Goal: Information Seeking & Learning: Learn about a topic

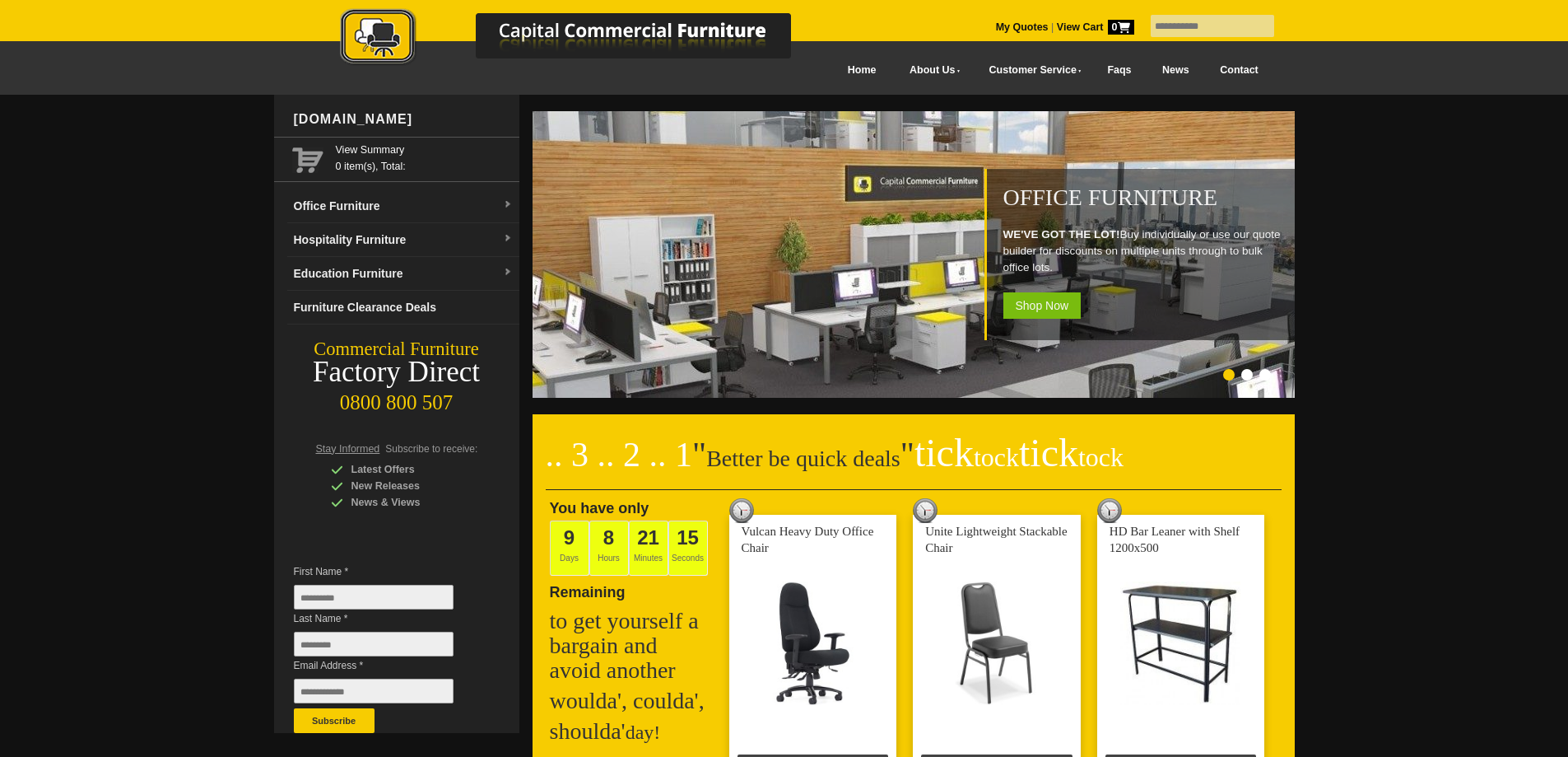
click at [1101, 65] on link "Faqs" at bounding box center [1120, 70] width 55 height 37
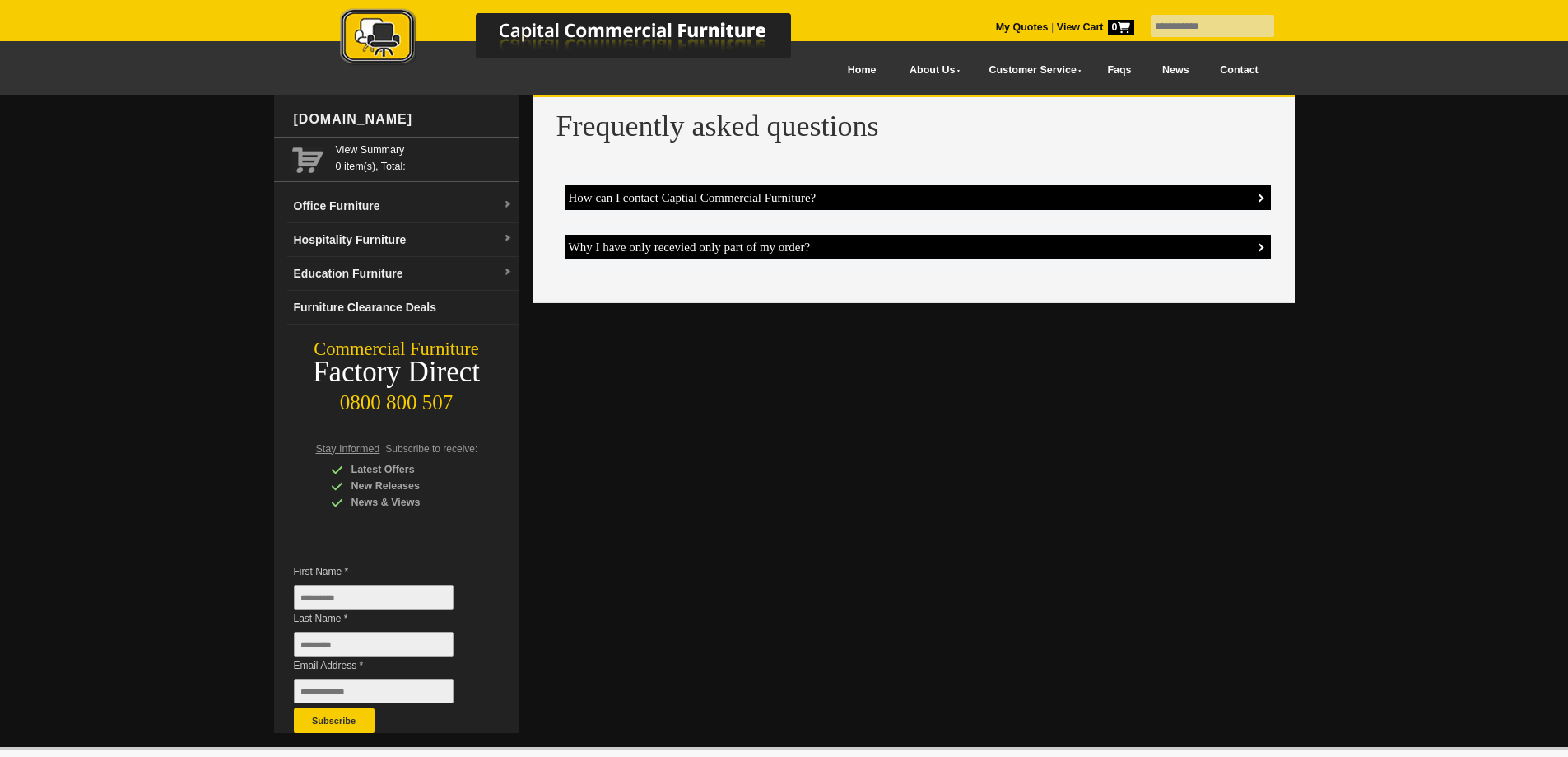
click at [1158, 186] on h4 "How can I contact Captial Commercial Furniture?" at bounding box center [918, 197] width 706 height 25
click at [1175, 247] on h4 "Why I have only recevied only part of my order?" at bounding box center [918, 246] width 706 height 25
click at [406, 217] on link "Office Furniture" at bounding box center [404, 206] width 232 height 34
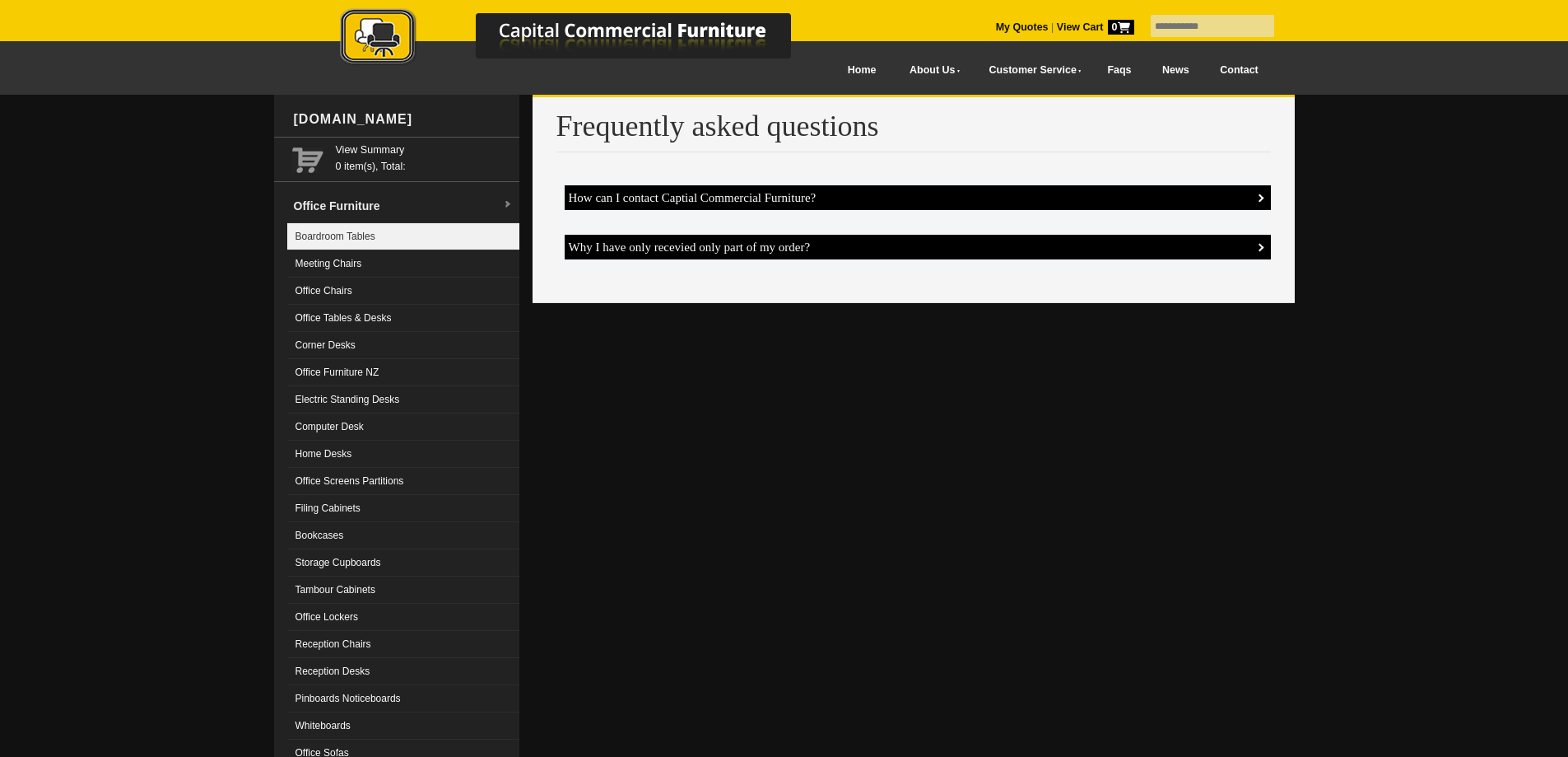
click at [388, 247] on link "Boardroom Tables" at bounding box center [404, 237] width 232 height 28
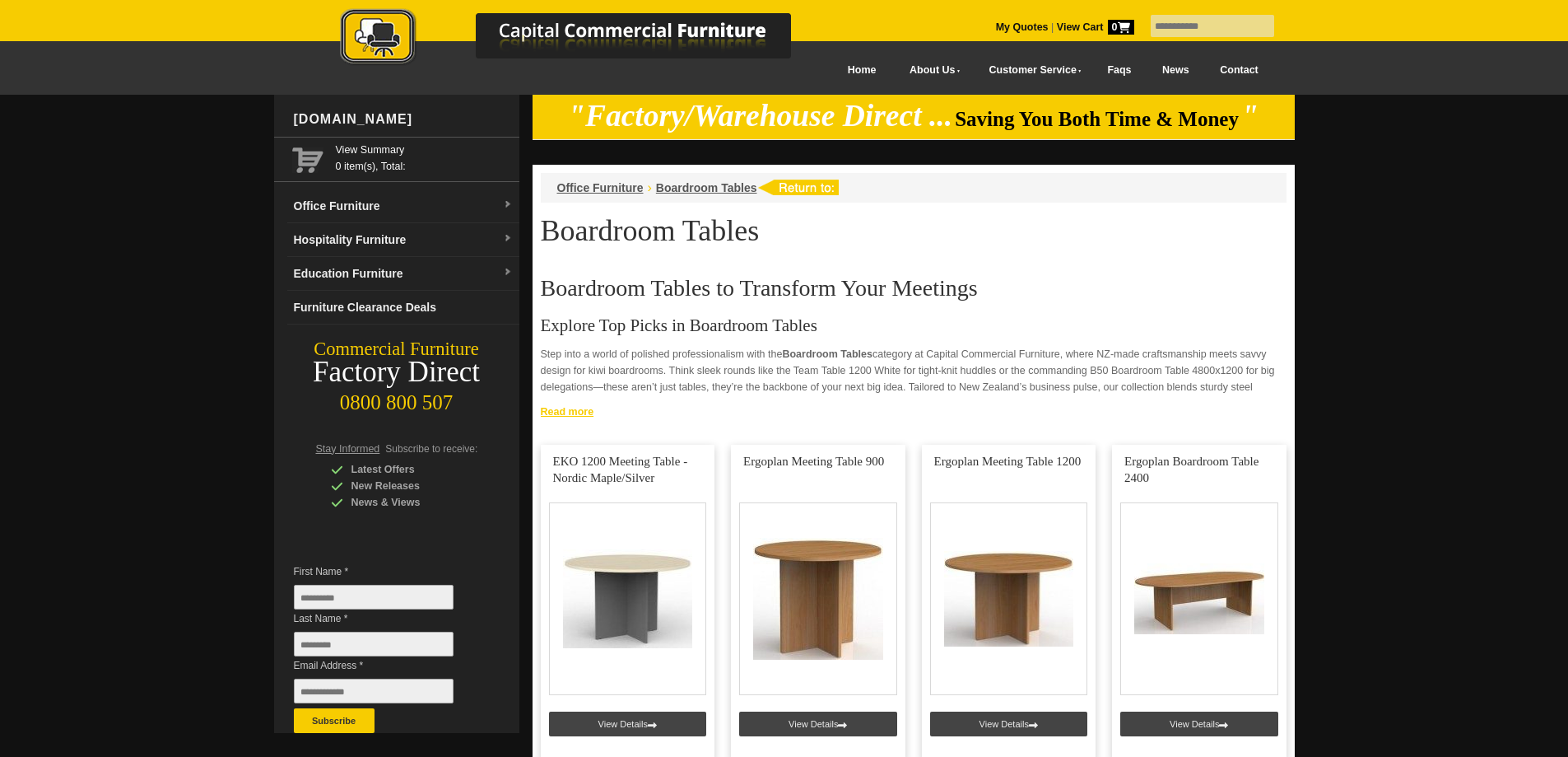
scroll to position [274, 0]
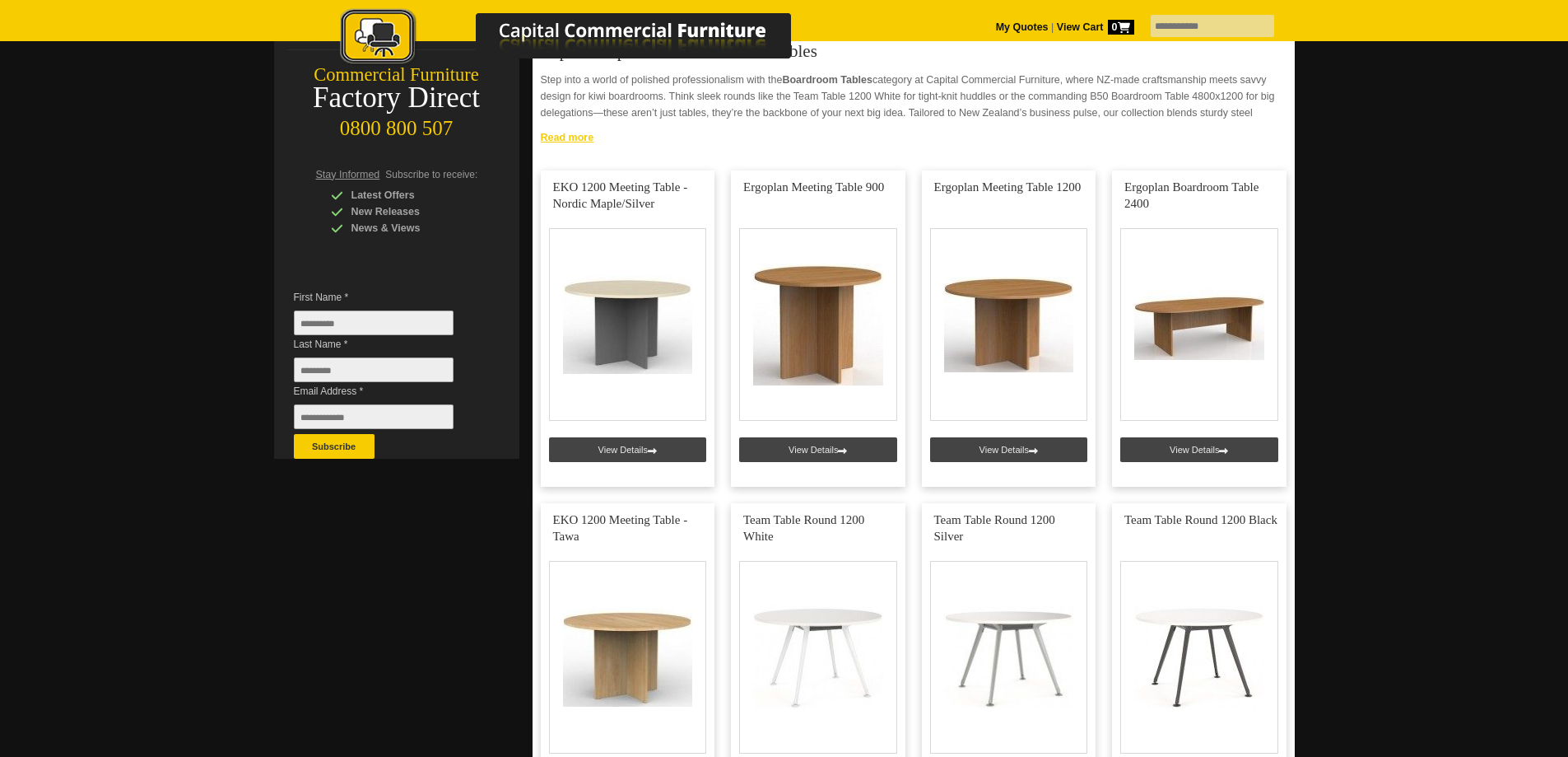
click at [582, 142] on link "Read more" at bounding box center [914, 135] width 762 height 21
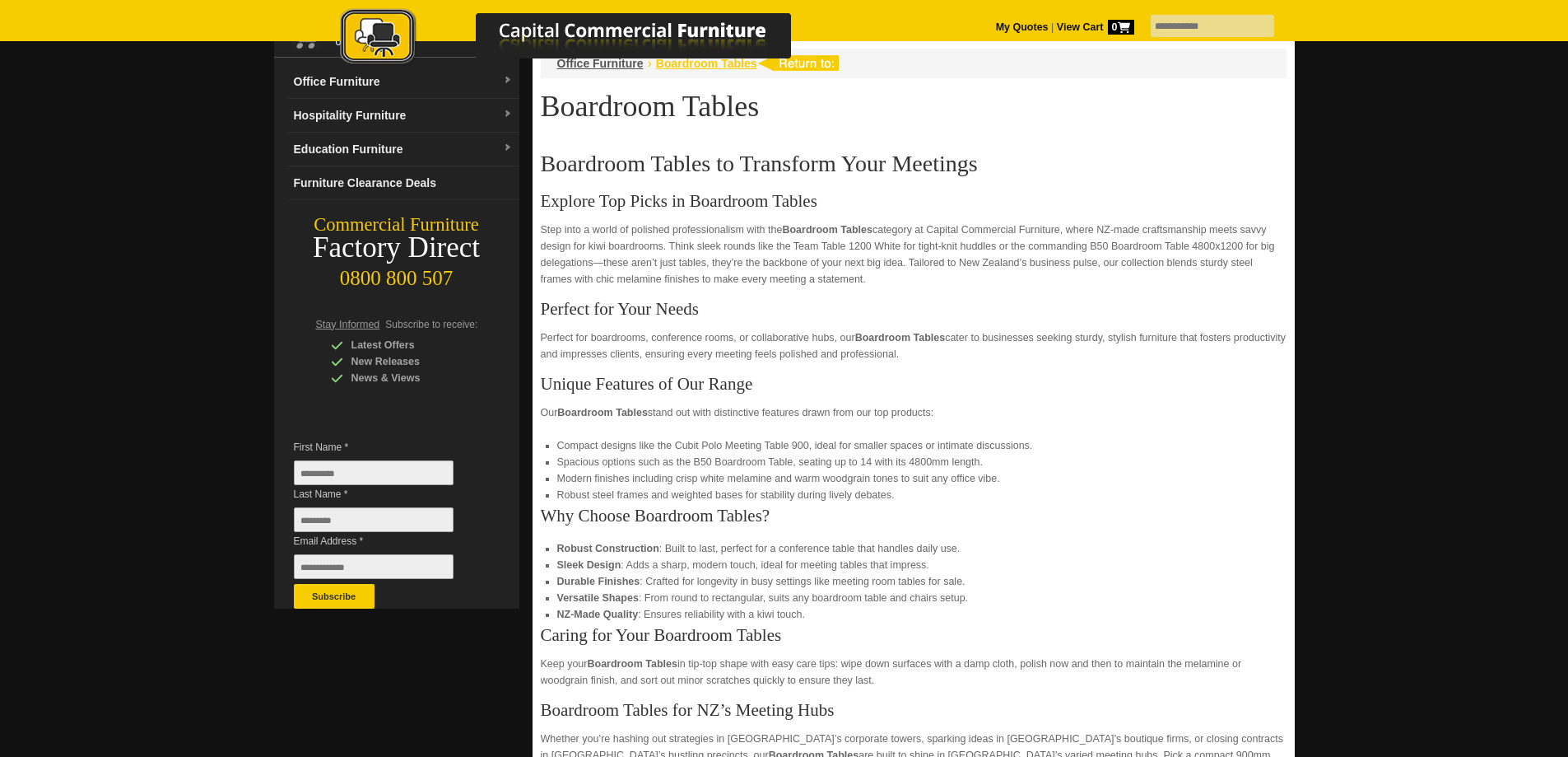
scroll to position [0, 0]
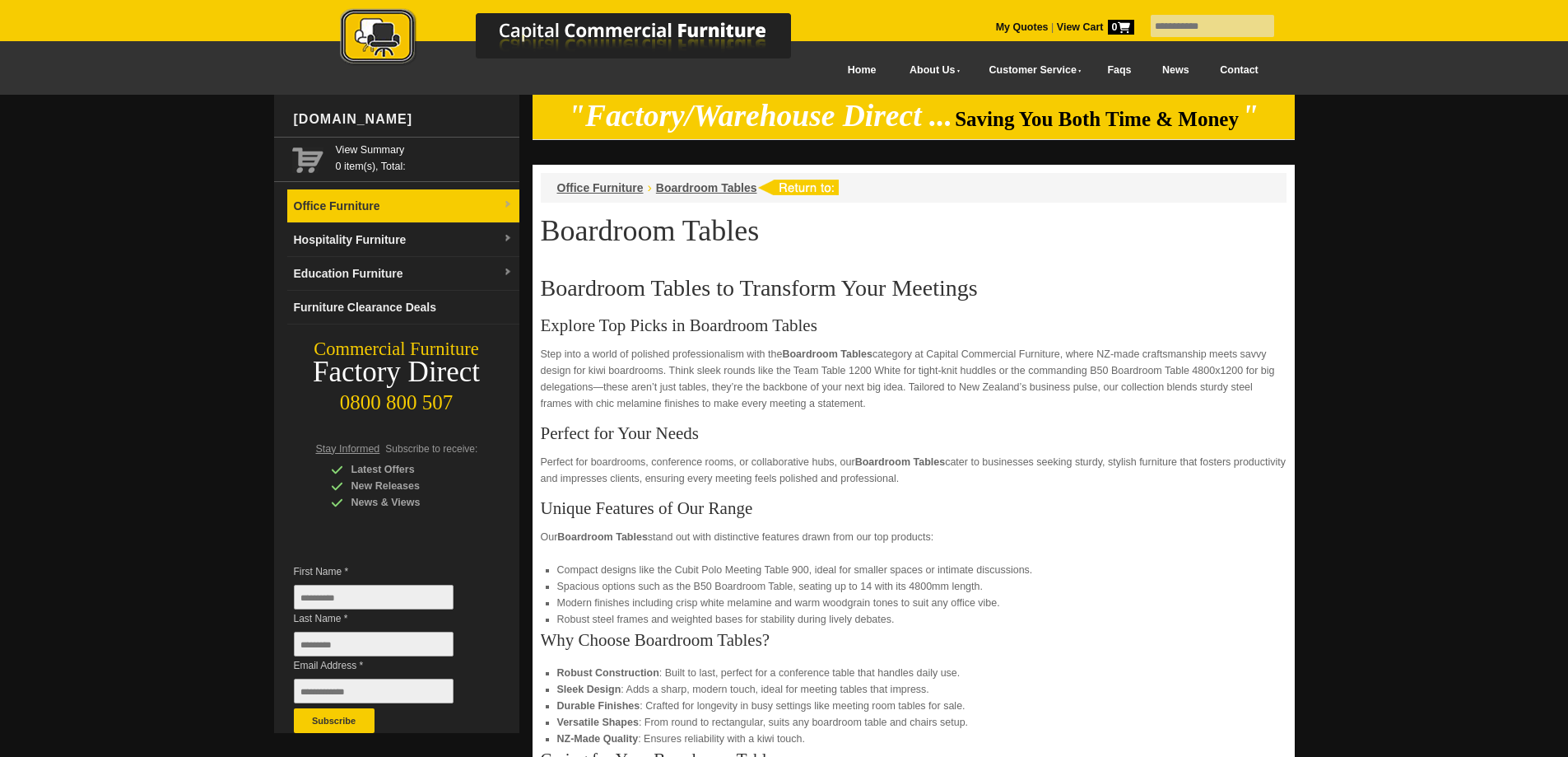
click at [493, 208] on link "Office Furniture" at bounding box center [404, 206] width 232 height 34
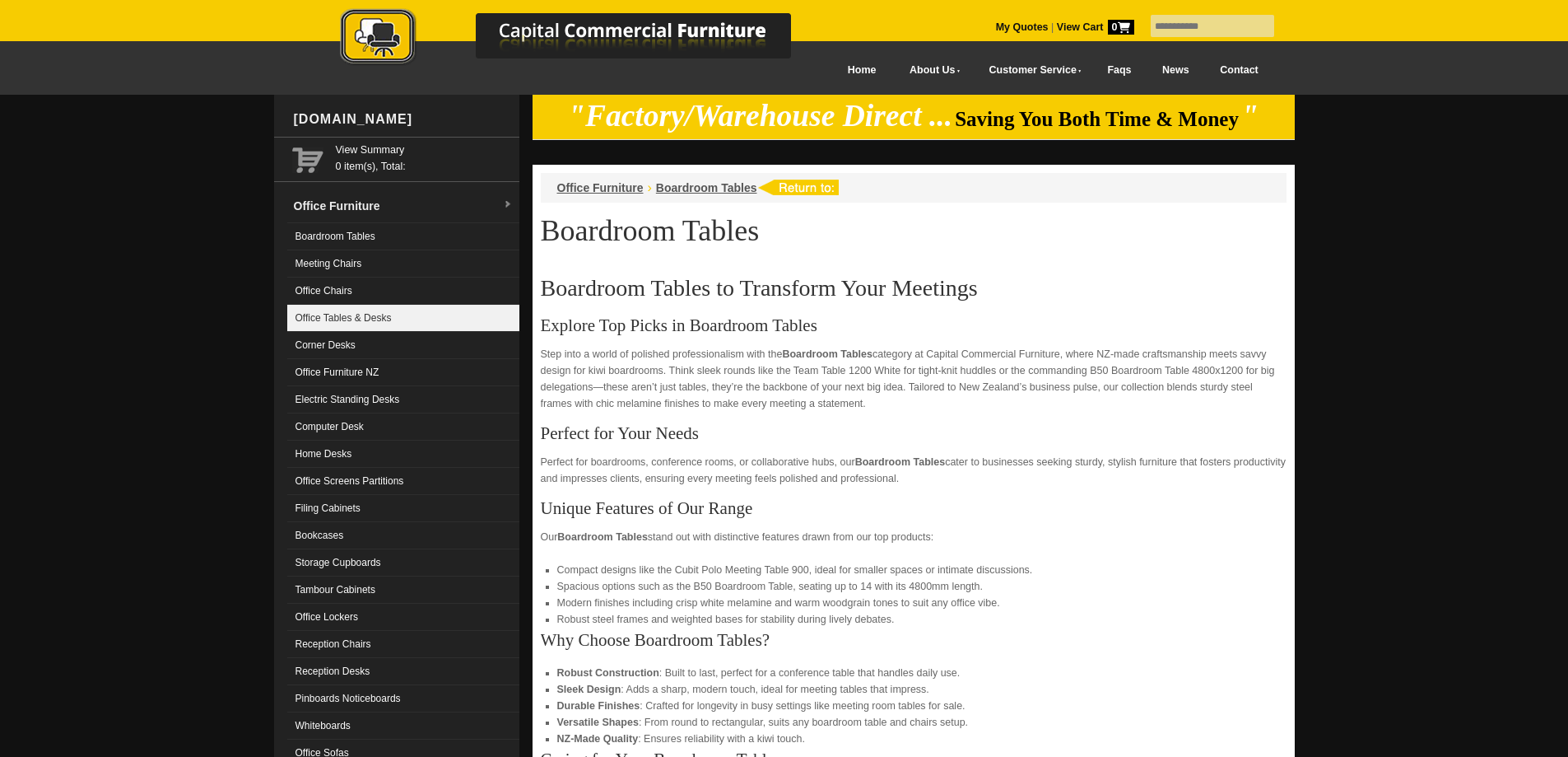
click at [334, 326] on link "Office Tables & Desks" at bounding box center [404, 319] width 232 height 28
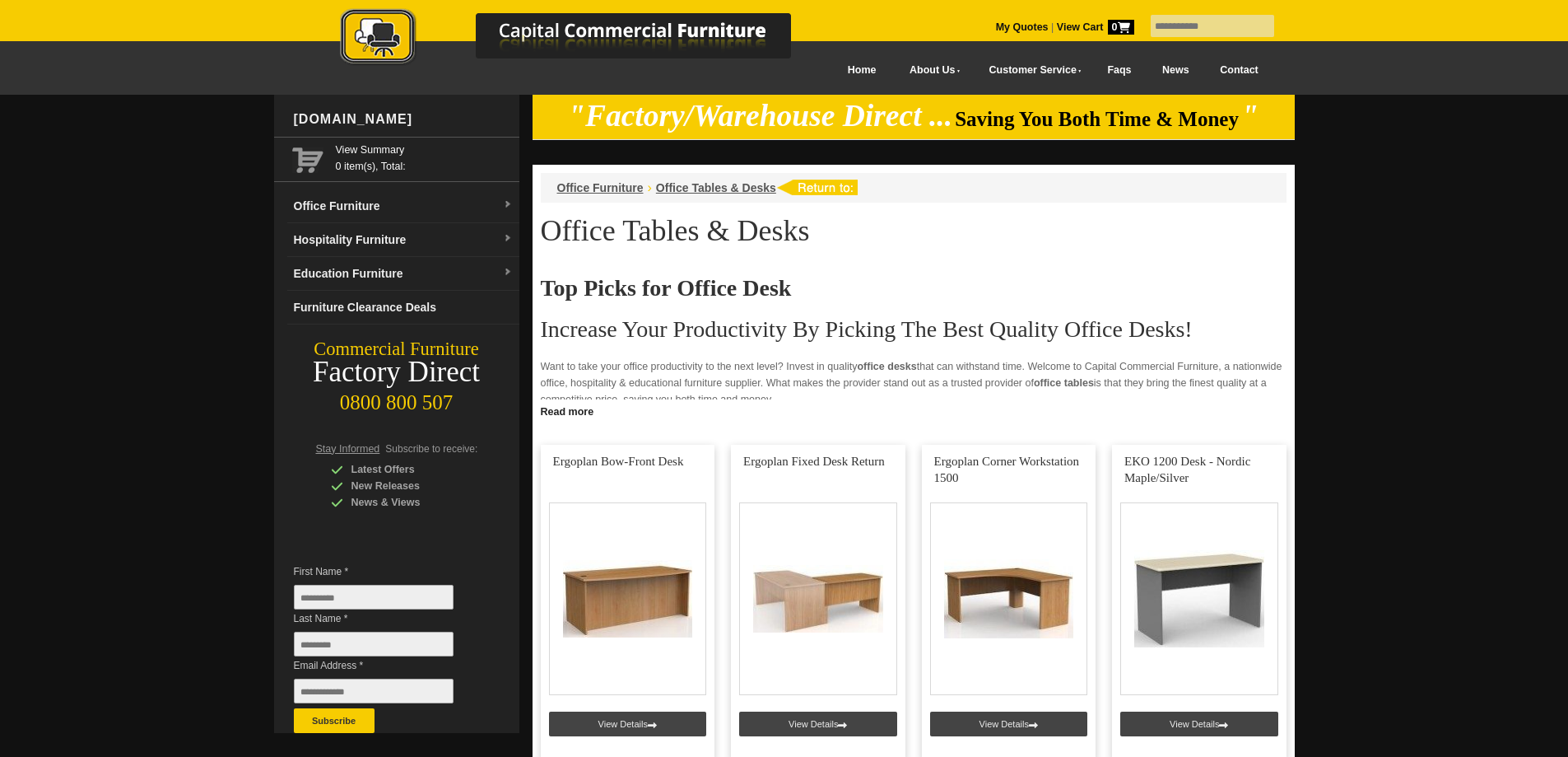
click at [589, 409] on link "Read more" at bounding box center [914, 410] width 762 height 21
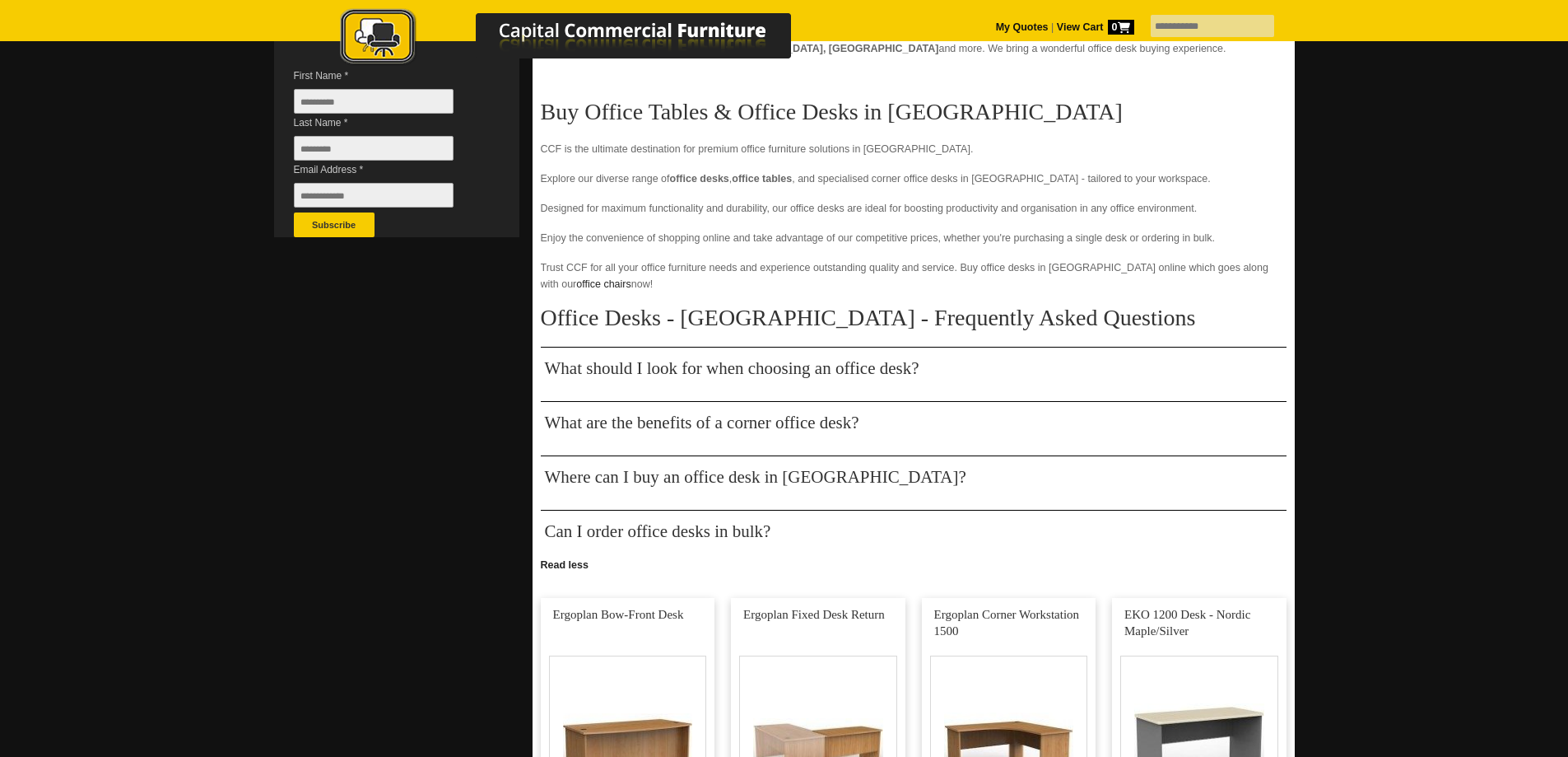
scroll to position [549, 0]
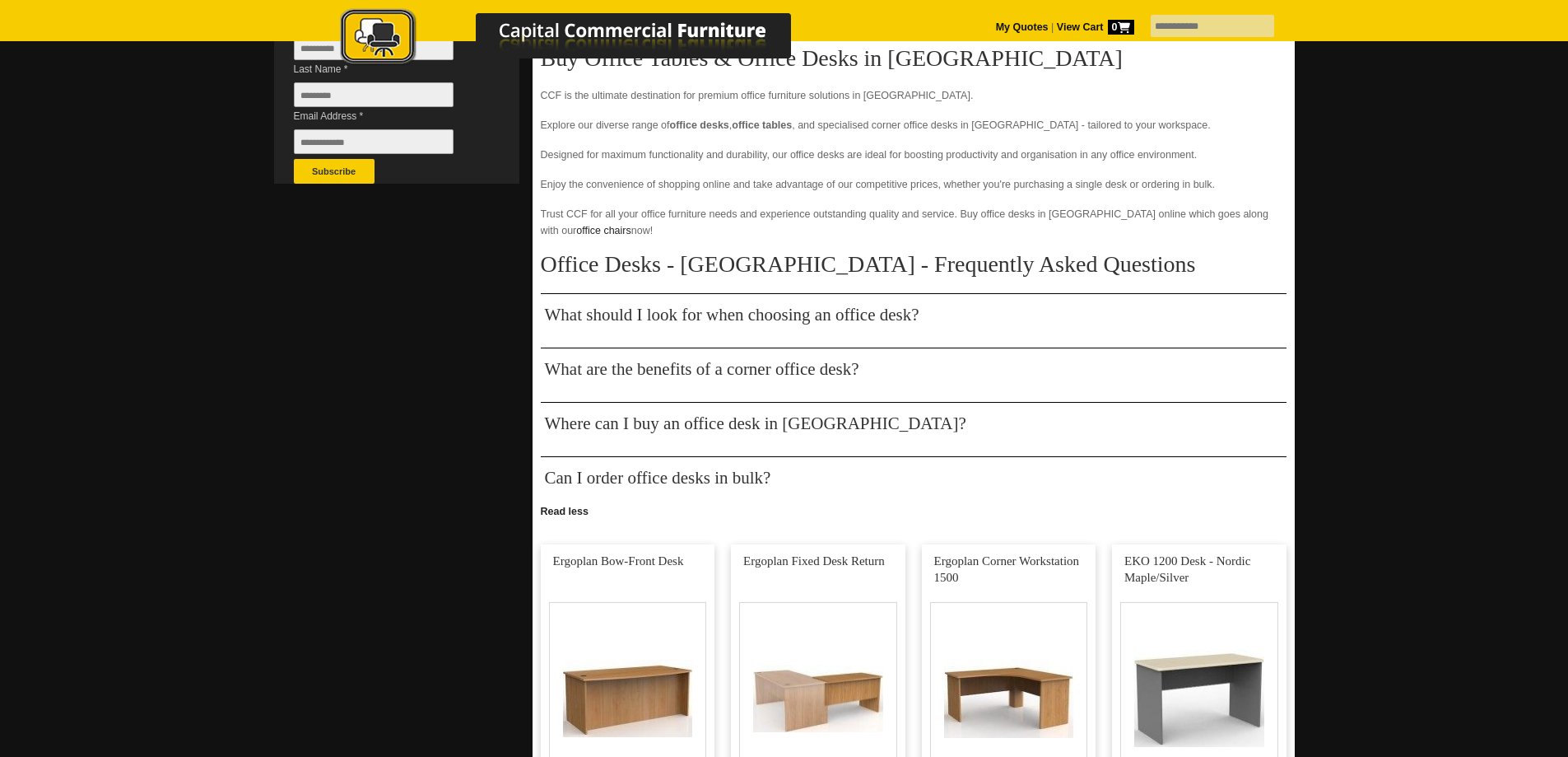
click at [788, 309] on h3 "What should I look for when choosing an office desk?" at bounding box center [732, 314] width 375 height 16
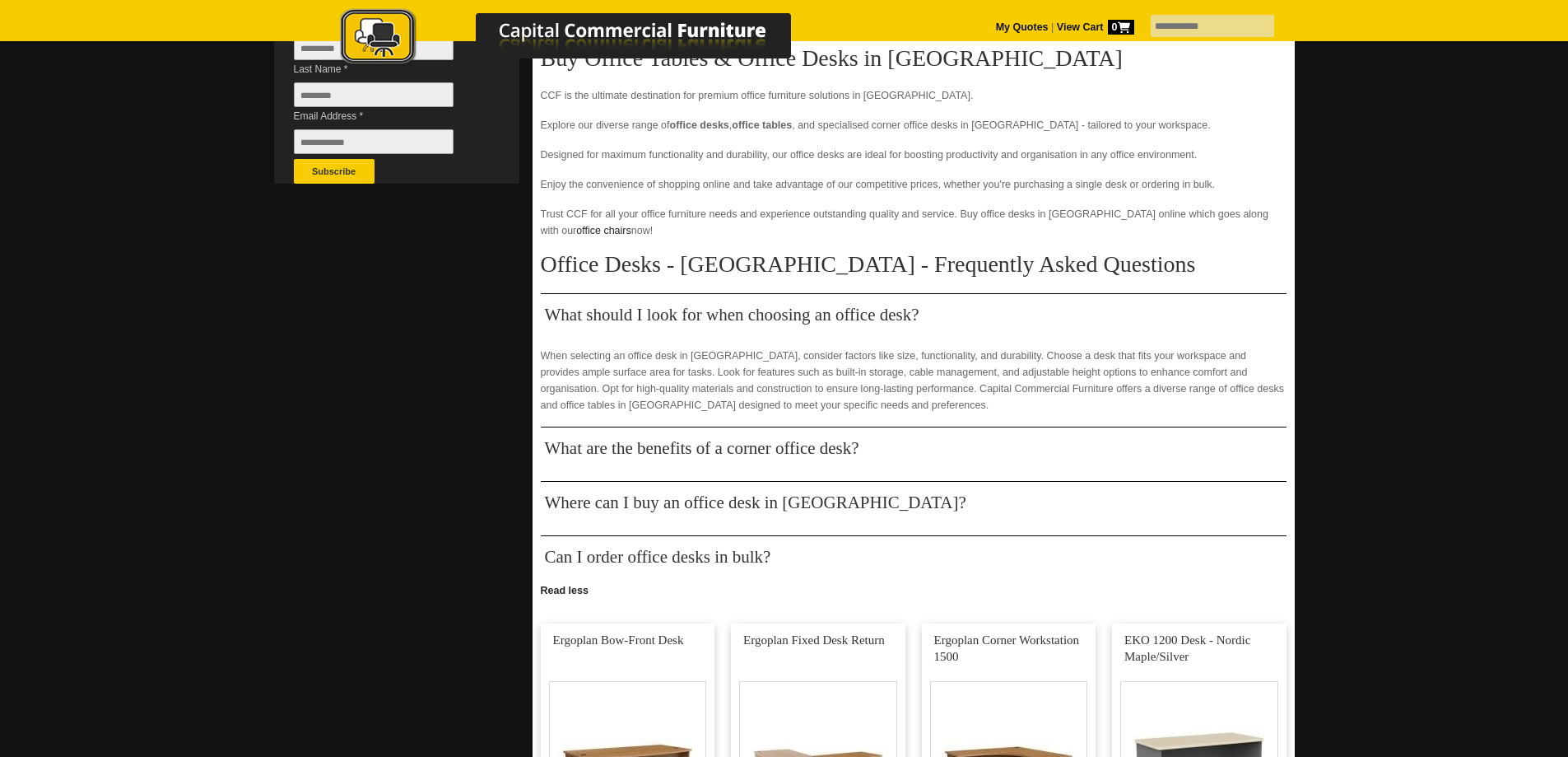
click at [788, 309] on h3 "What should I look for when choosing an office desk?" at bounding box center [732, 314] width 375 height 16
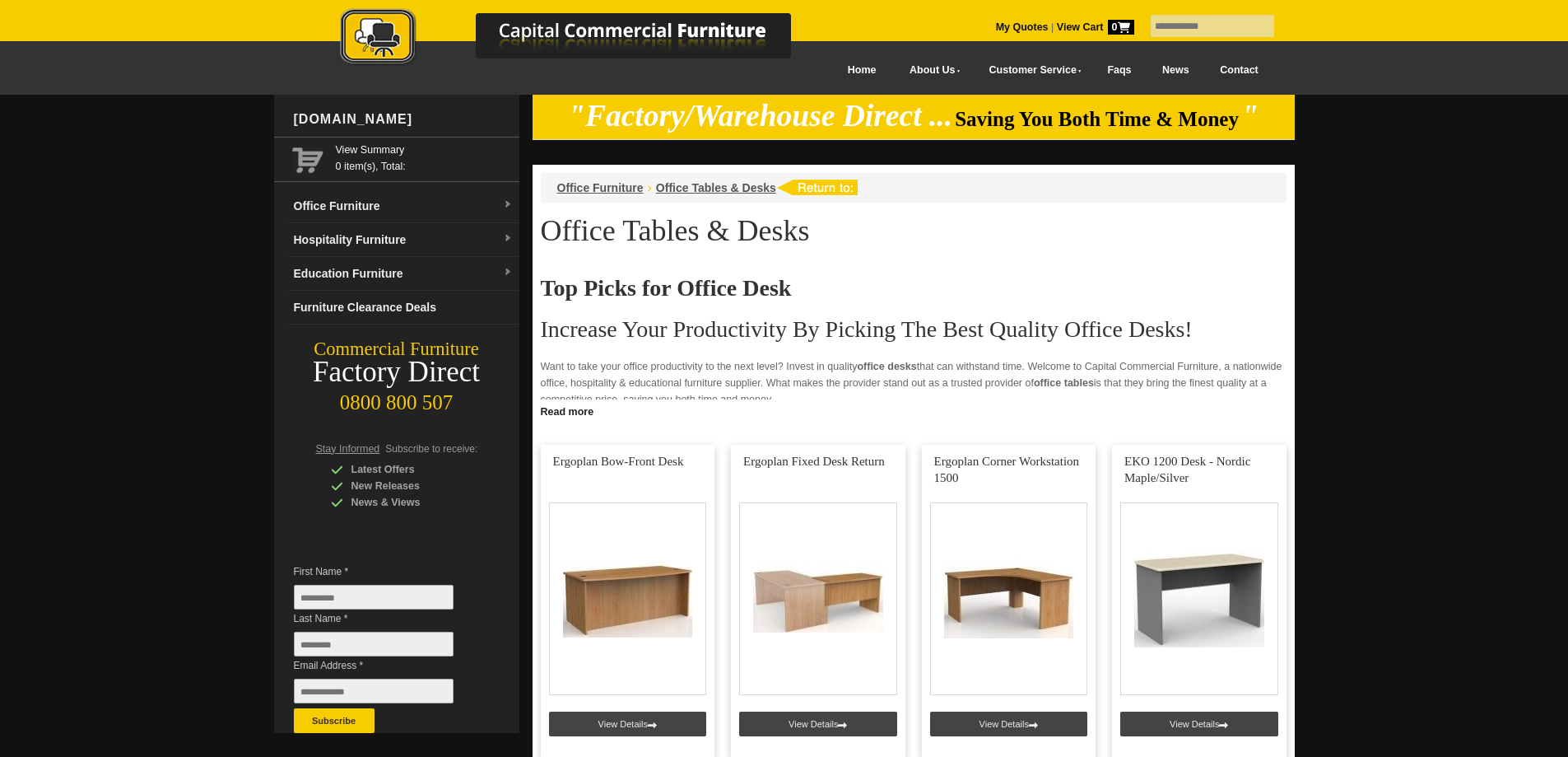
click at [574, 411] on link "Read more" at bounding box center [914, 410] width 762 height 21
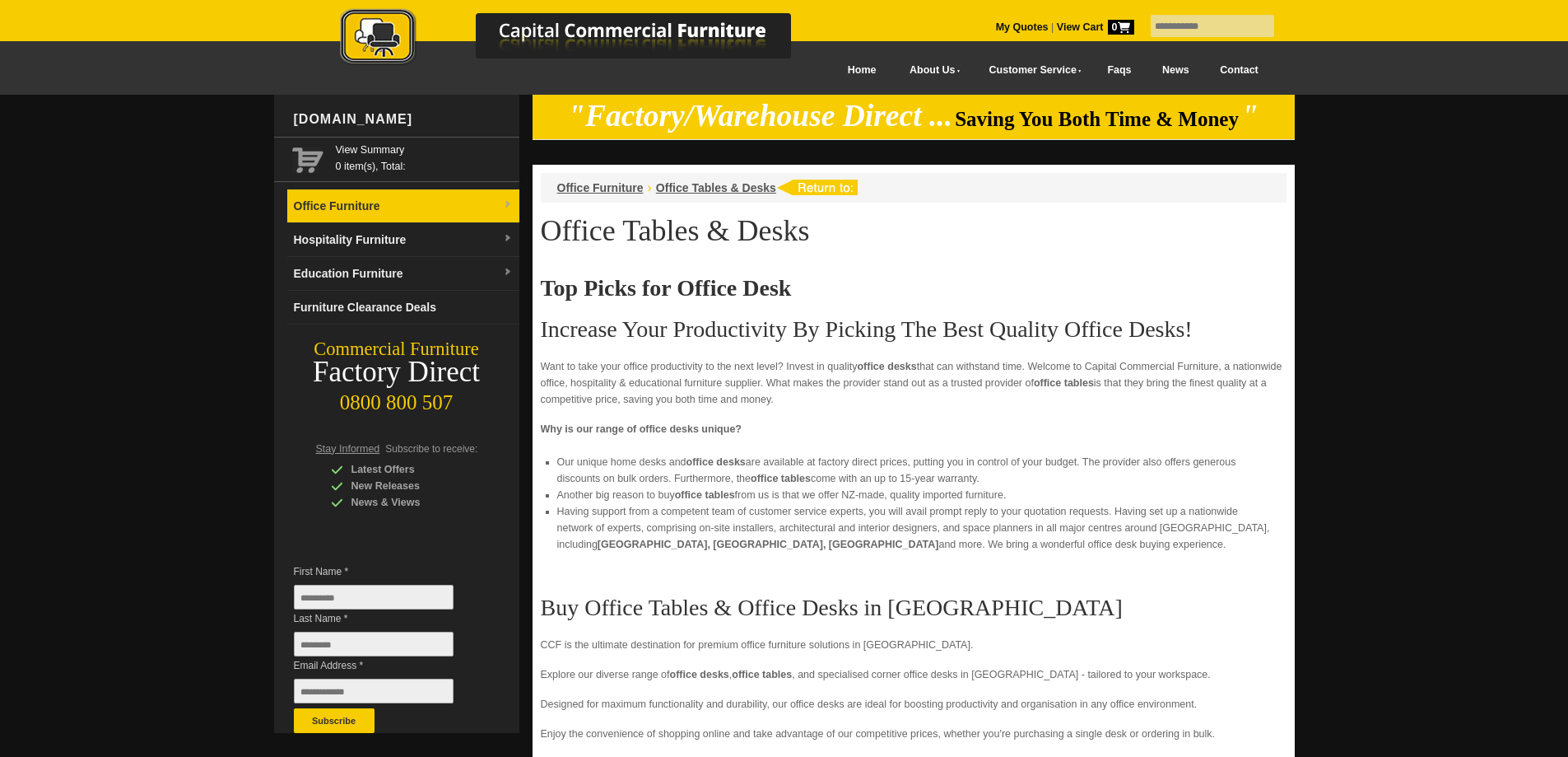
click at [404, 215] on link "Office Furniture" at bounding box center [404, 206] width 232 height 34
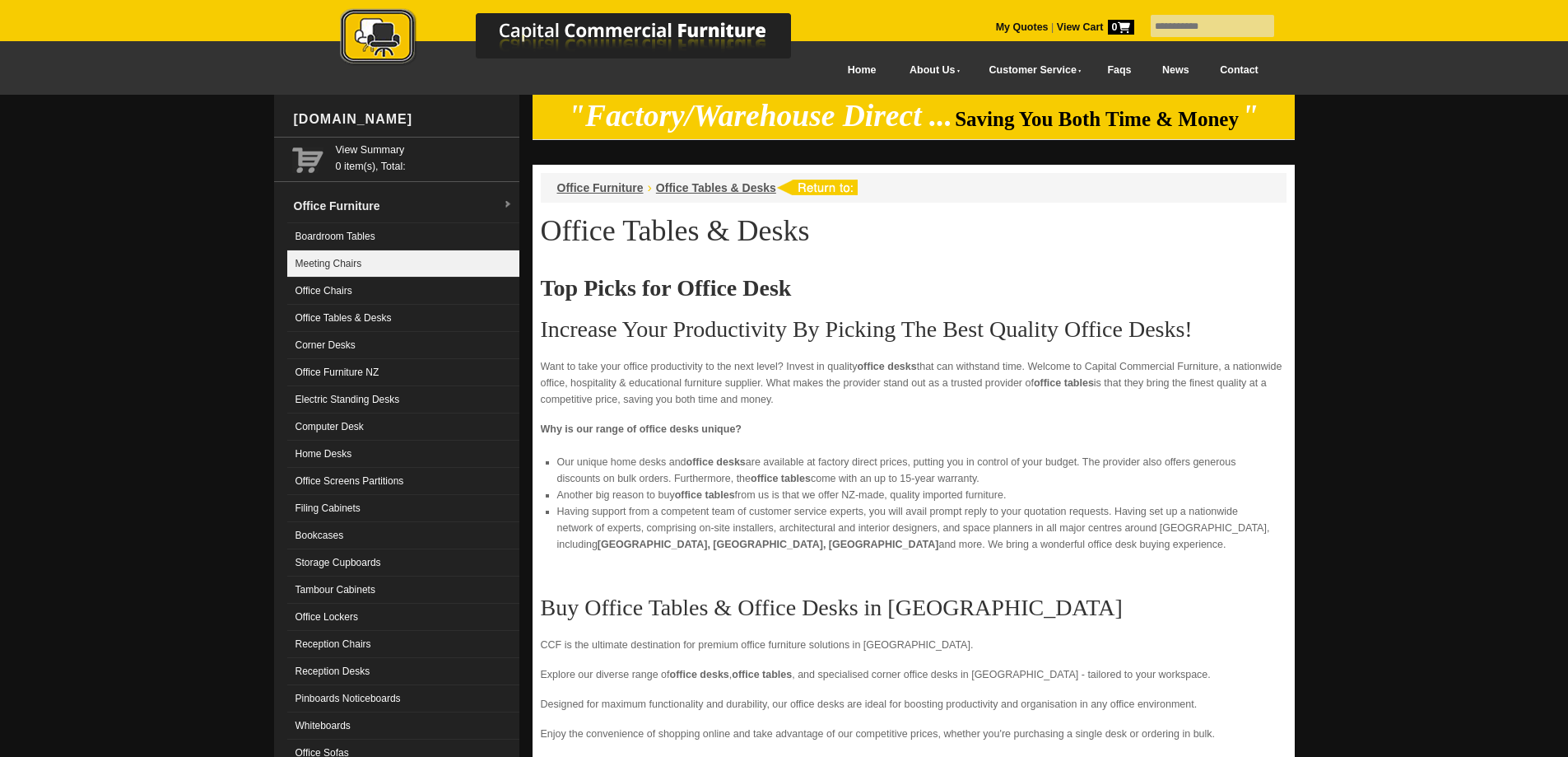
click at [373, 264] on link "Meeting Chairs" at bounding box center [404, 264] width 232 height 28
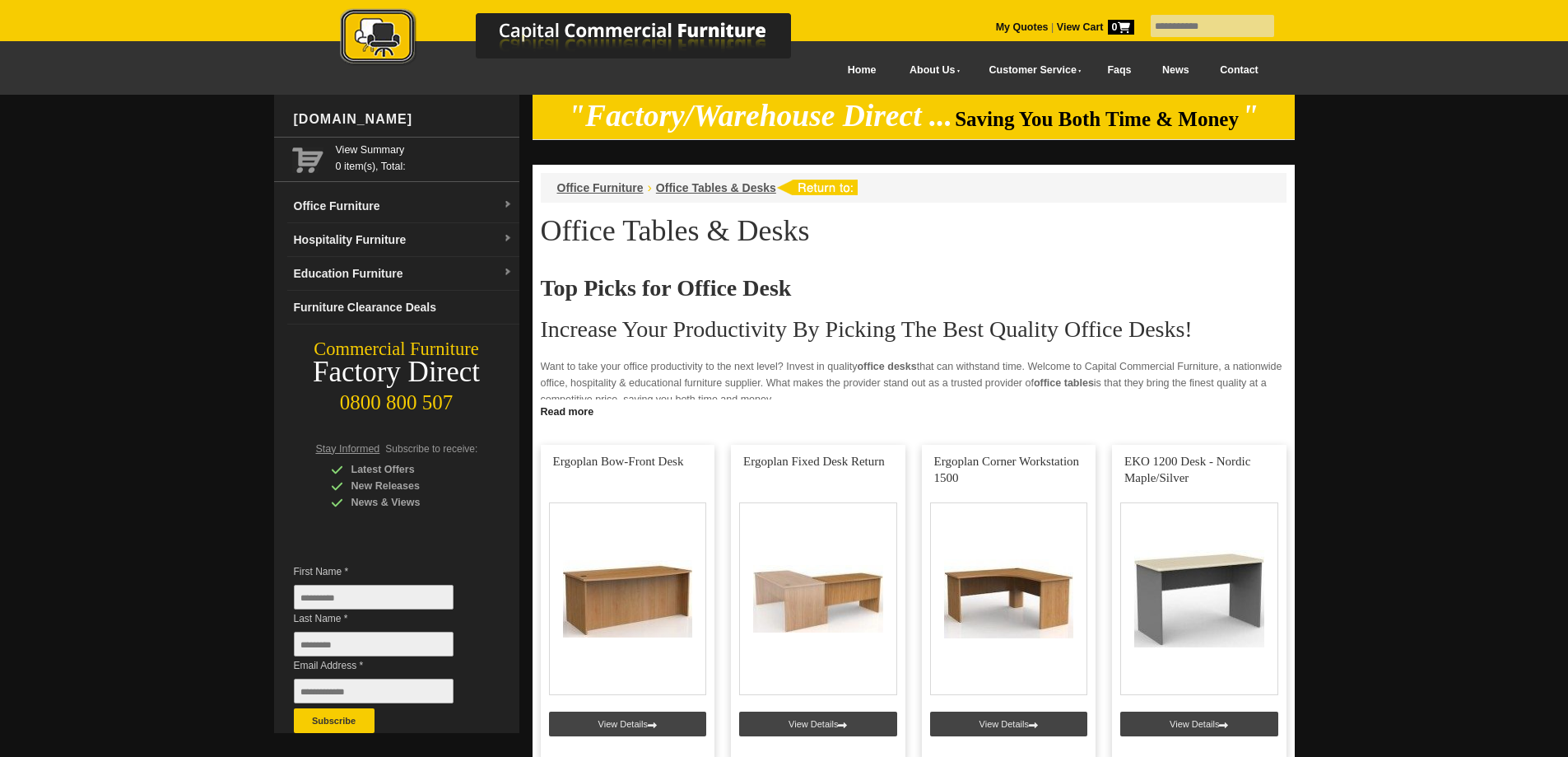
click at [580, 414] on link "Read more" at bounding box center [914, 410] width 762 height 21
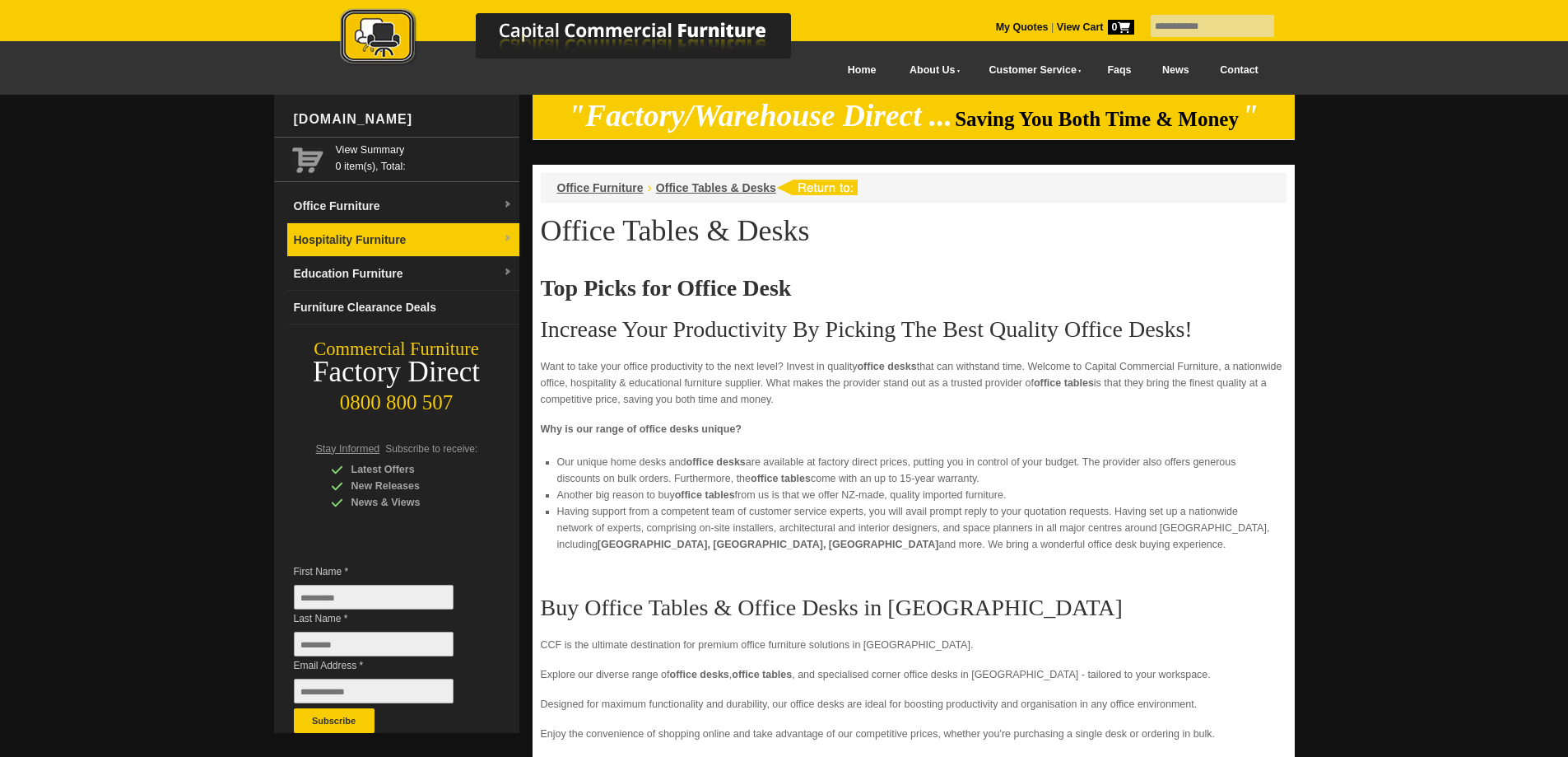
click at [462, 238] on link "Hospitality Furniture" at bounding box center [404, 239] width 232 height 34
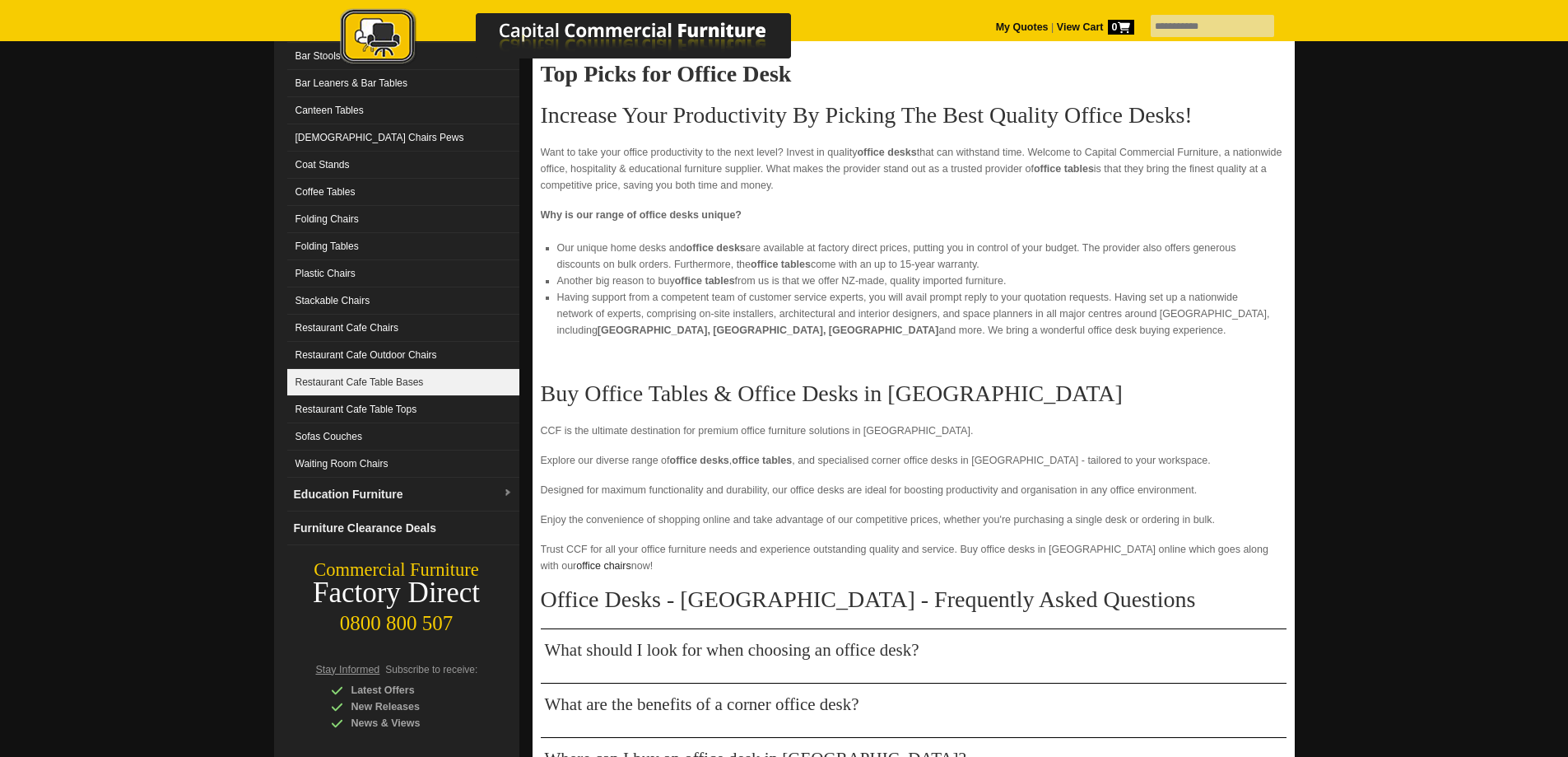
scroll to position [274, 0]
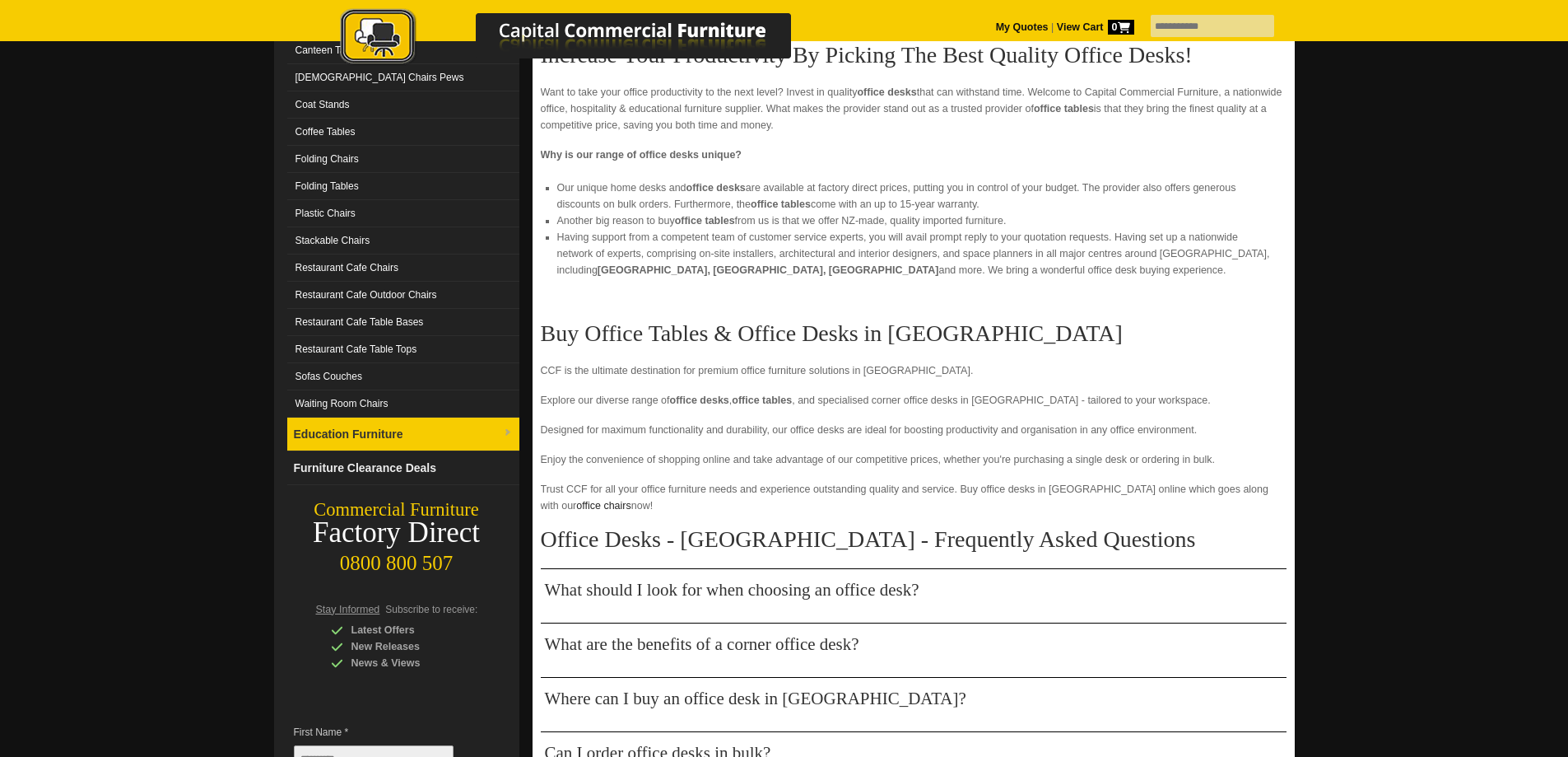
click at [377, 422] on link "Education Furniture" at bounding box center [404, 434] width 232 height 34
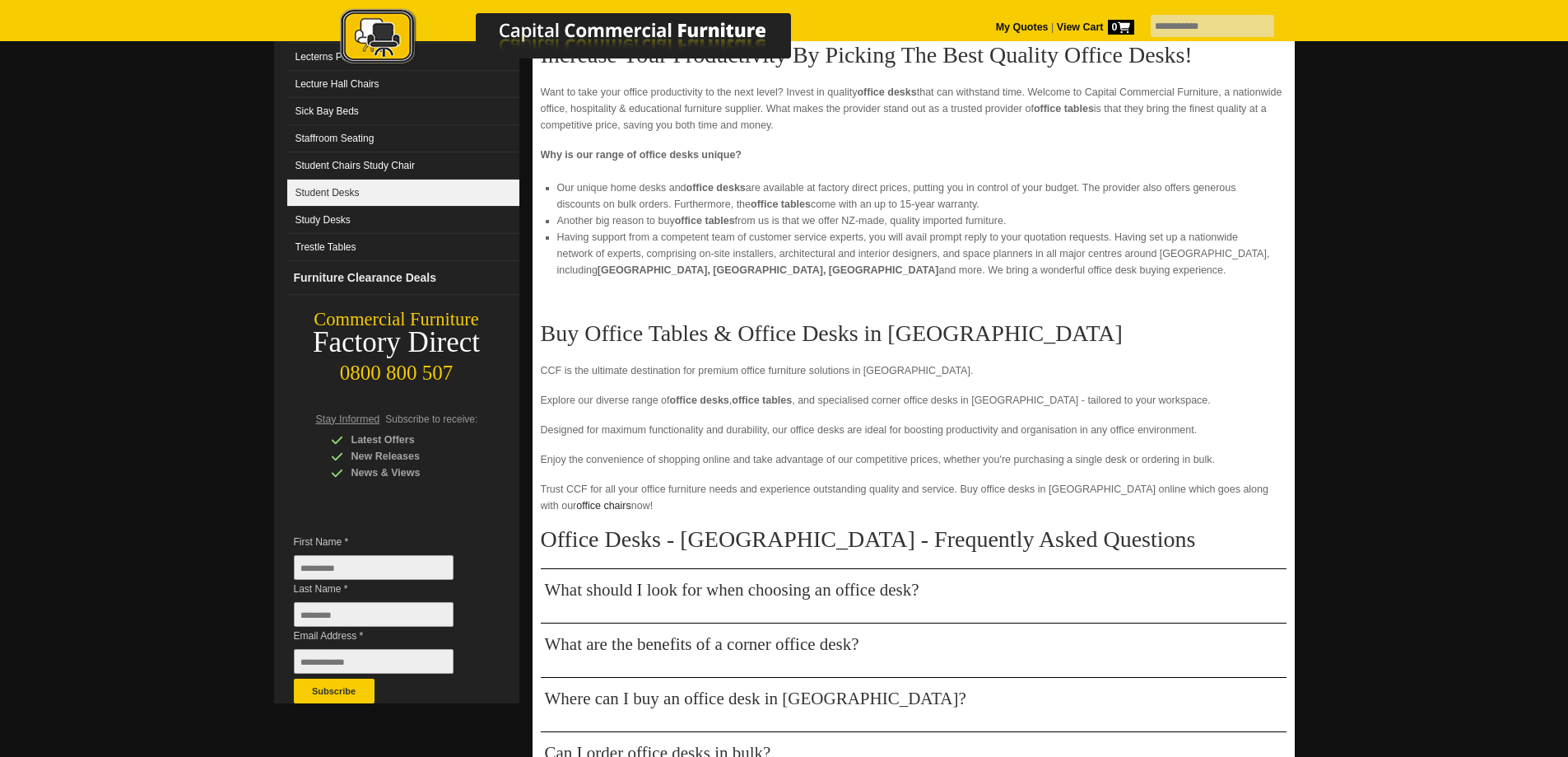
click at [330, 195] on link "Student Desks" at bounding box center [404, 193] width 232 height 28
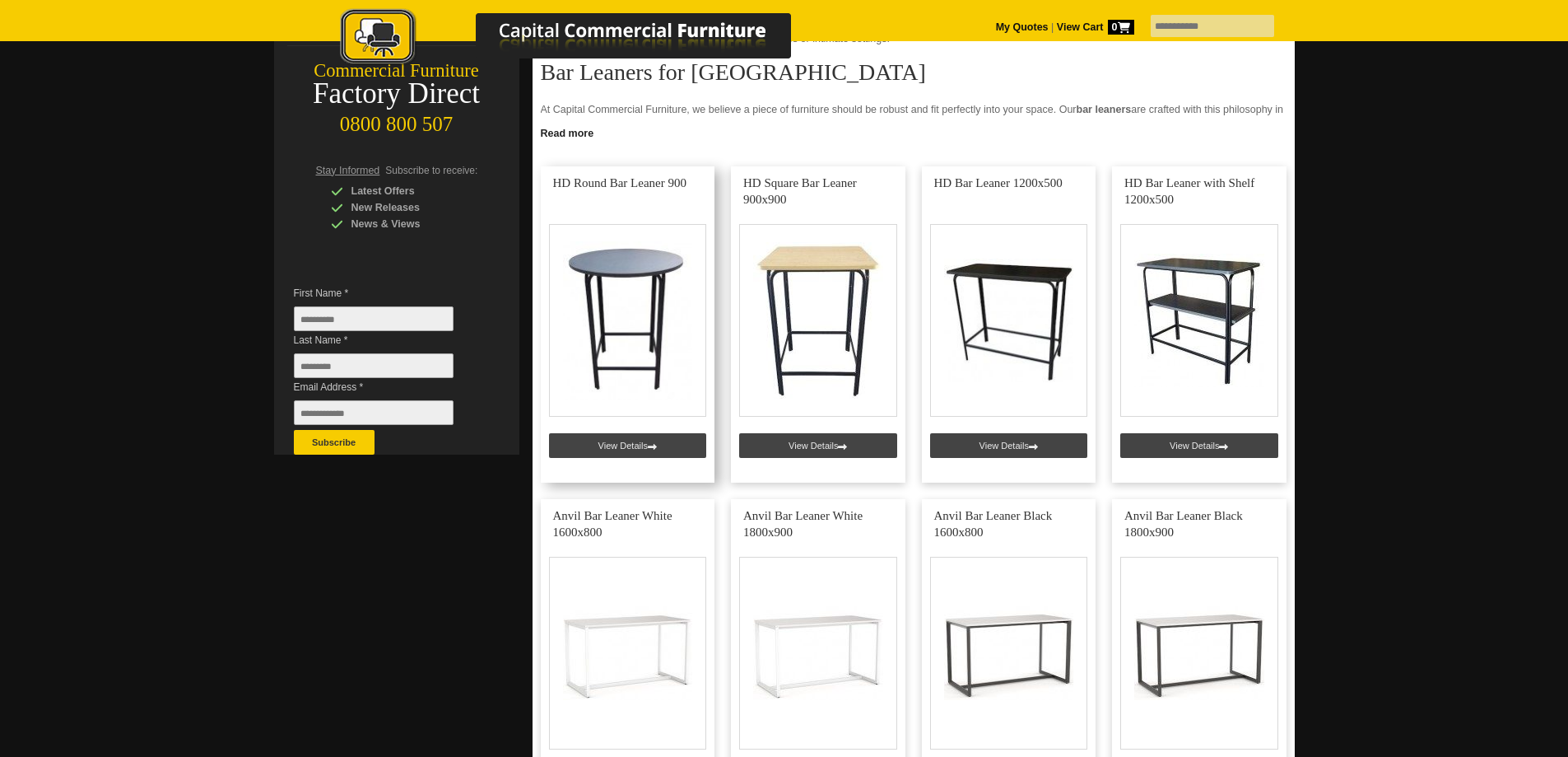
scroll to position [138, 0]
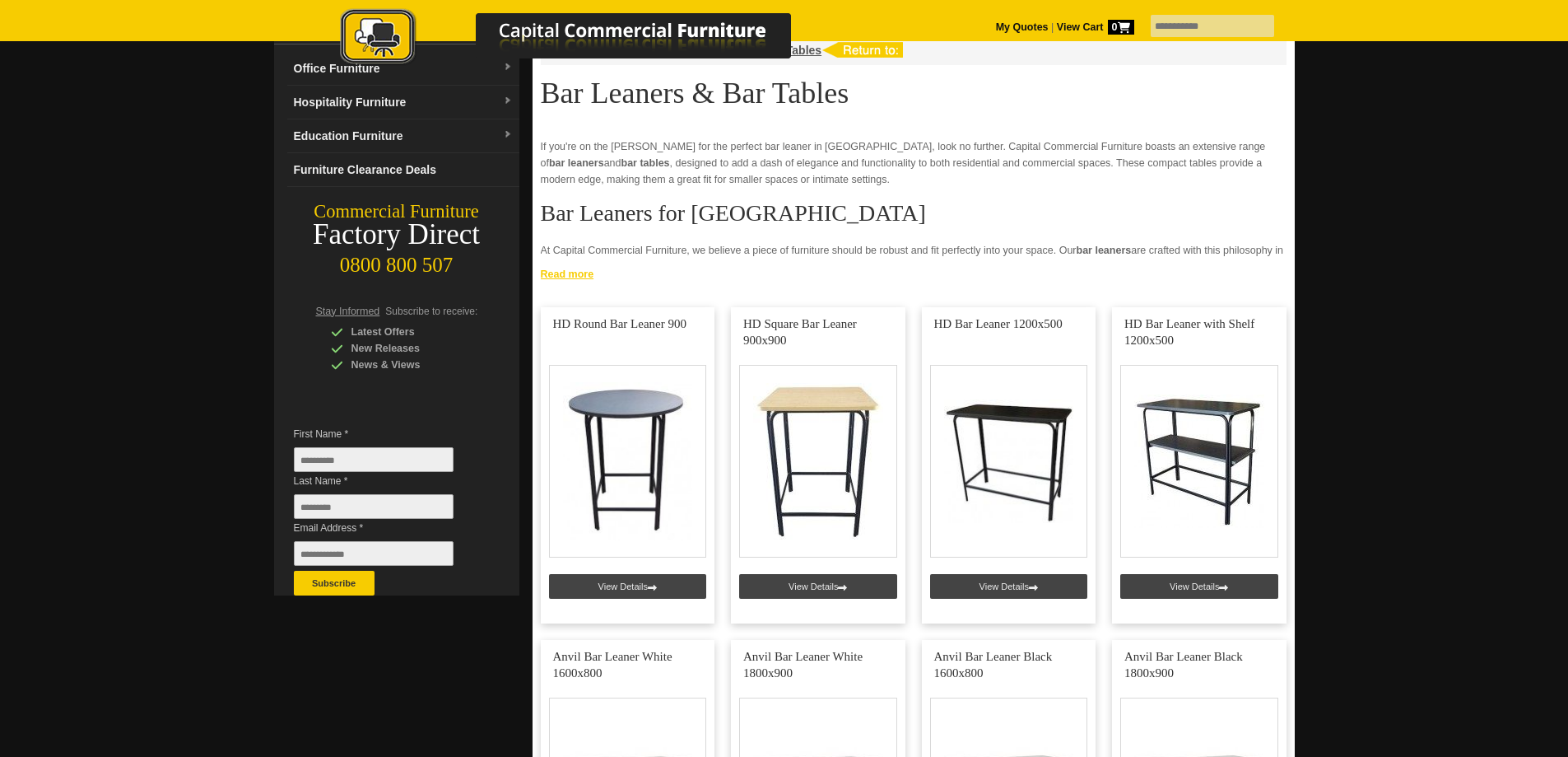
click at [566, 268] on link "Read more" at bounding box center [914, 272] width 762 height 21
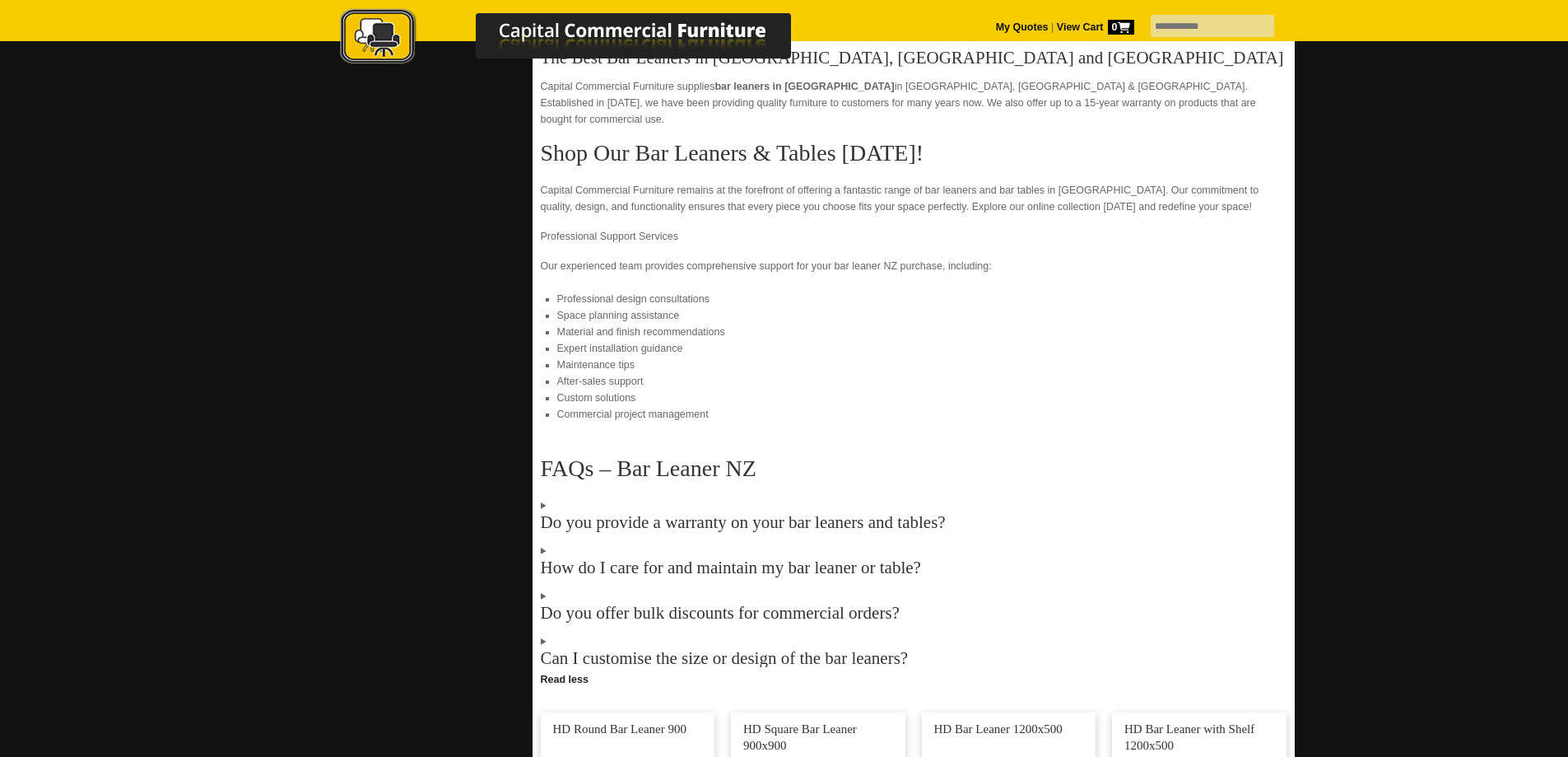
scroll to position [961, 0]
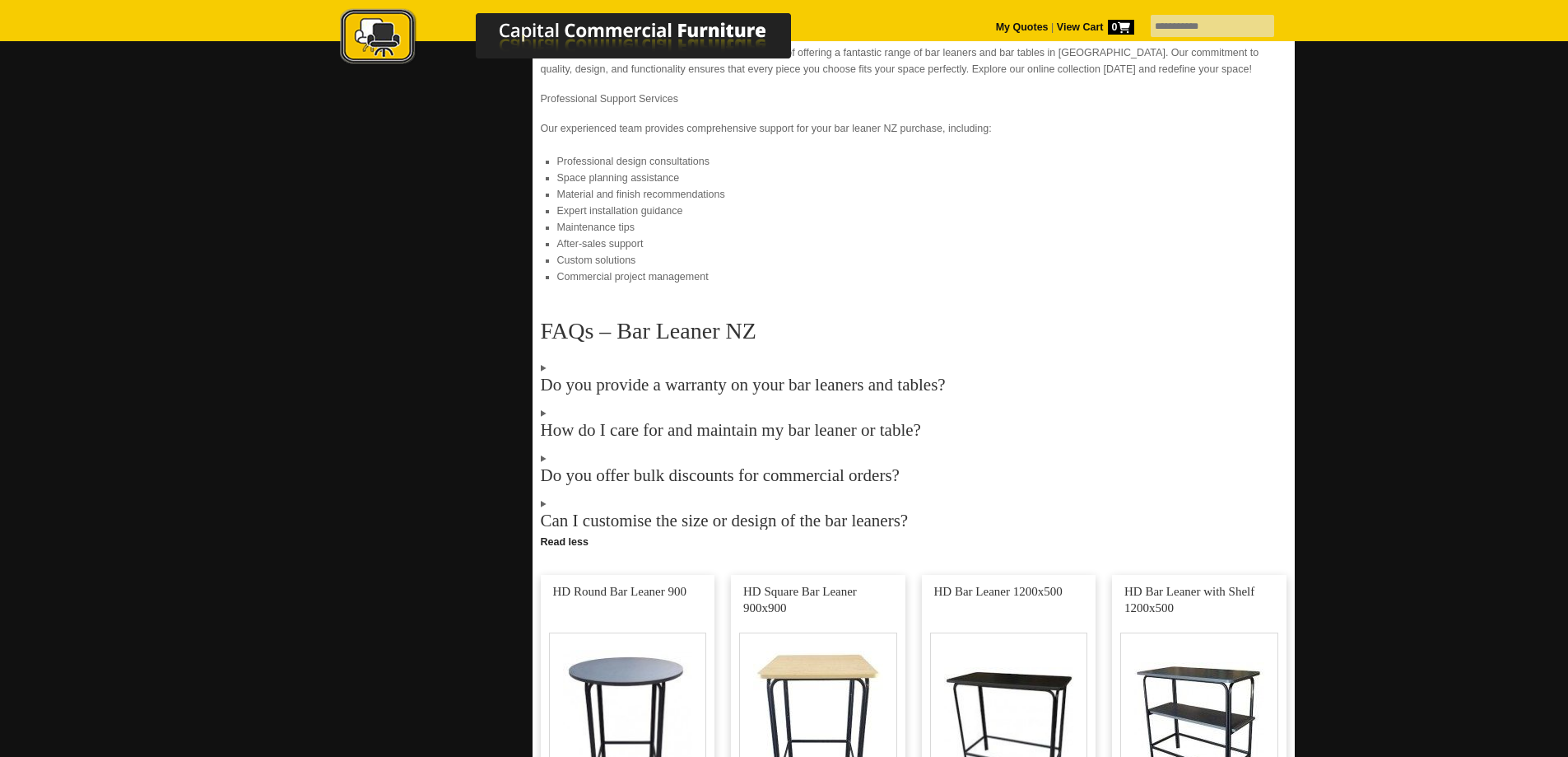
click at [539, 395] on div "Hospitality Furniture › Bar Leaners & Bar Tables Bar Leaners & Bar Tables If yo…" at bounding box center [914, 717] width 762 height 3027
click at [543, 405] on summary "How do I care for and maintain my bar leaner or table?" at bounding box center [914, 421] width 746 height 33
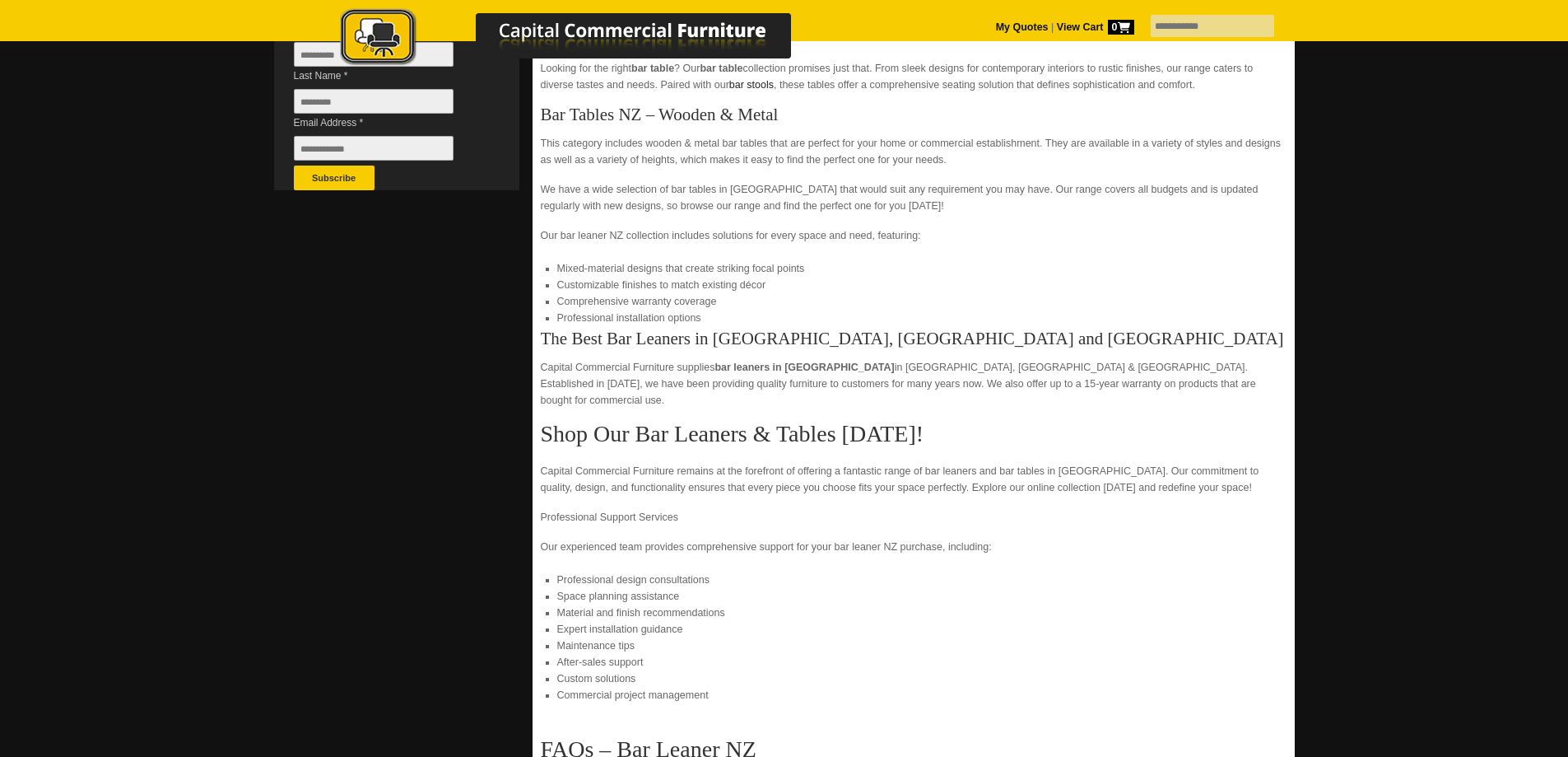
scroll to position [823, 0]
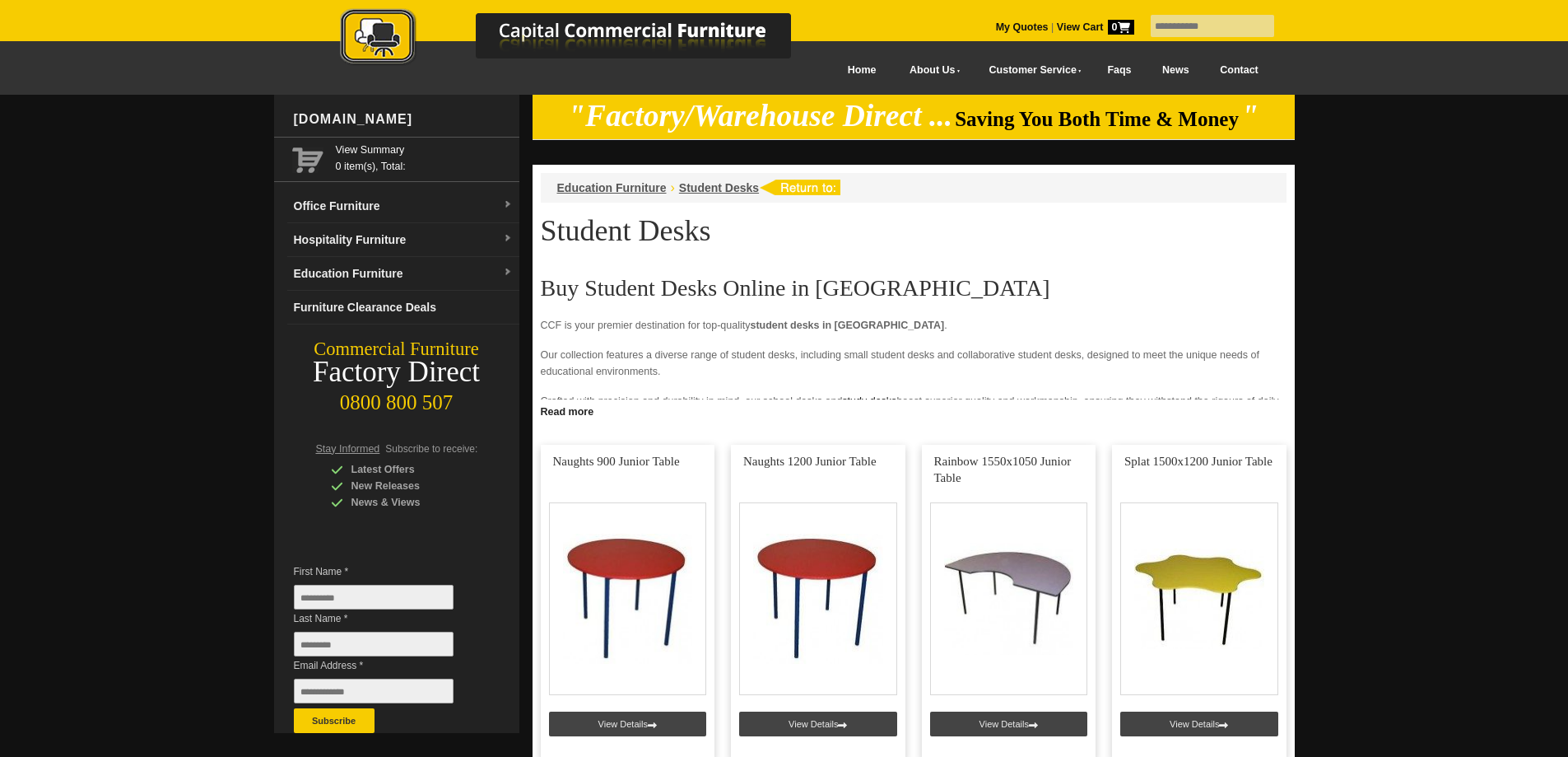
click at [409, 280] on link "Education Furniture" at bounding box center [404, 273] width 232 height 34
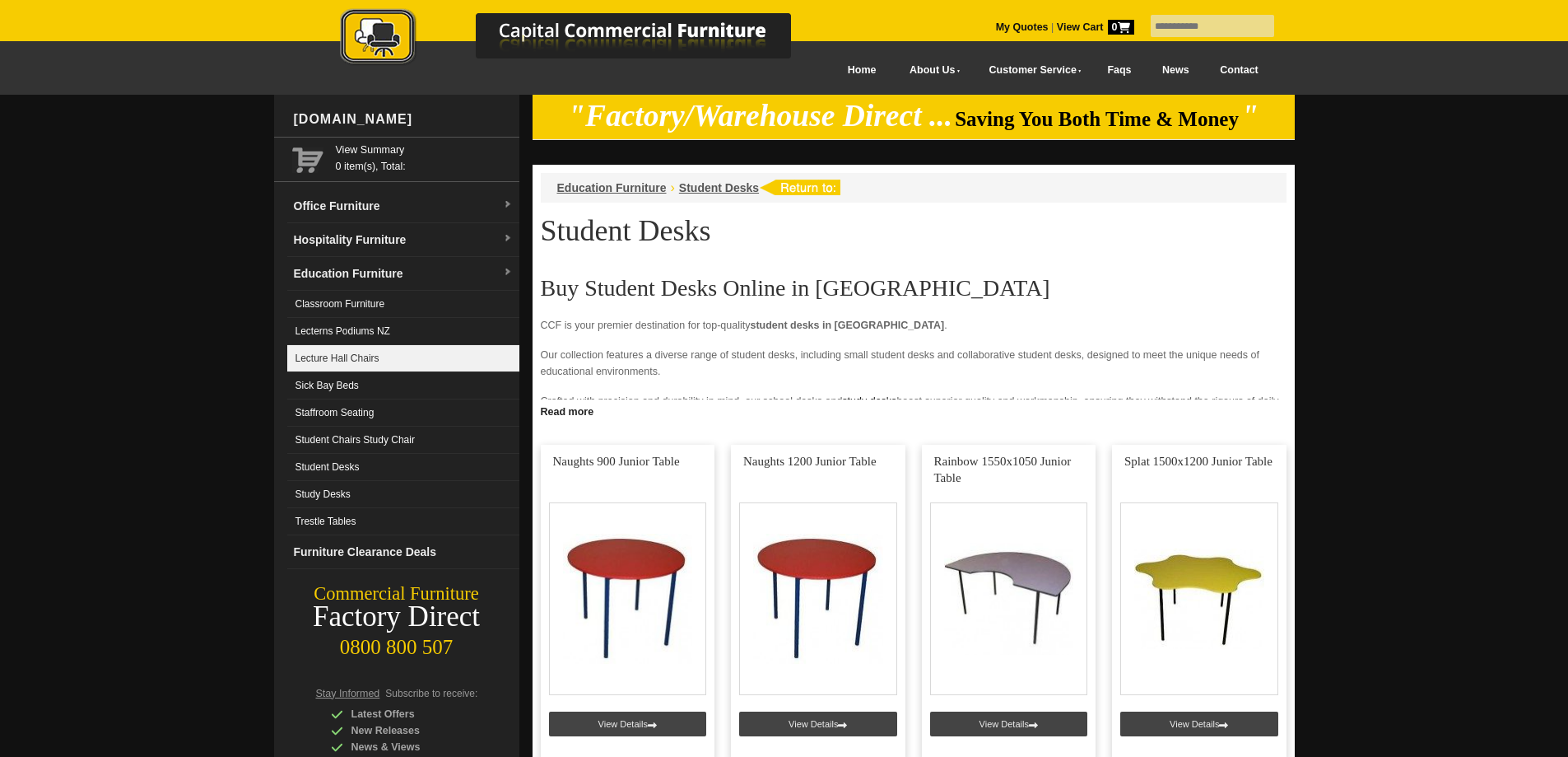
click at [365, 363] on link "Lecture Hall Chairs" at bounding box center [404, 359] width 232 height 28
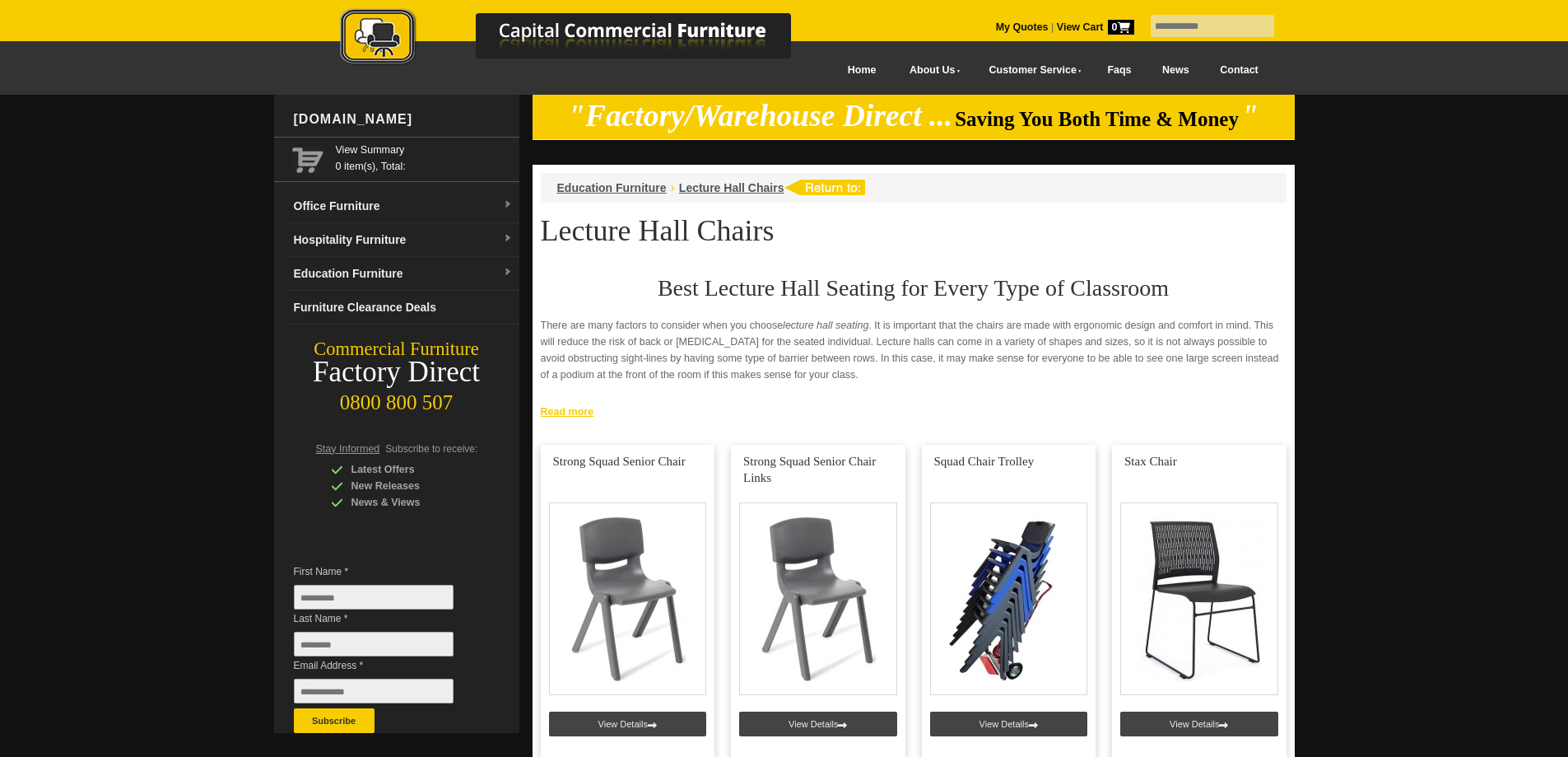
click at [555, 406] on link "Read more" at bounding box center [914, 410] width 762 height 21
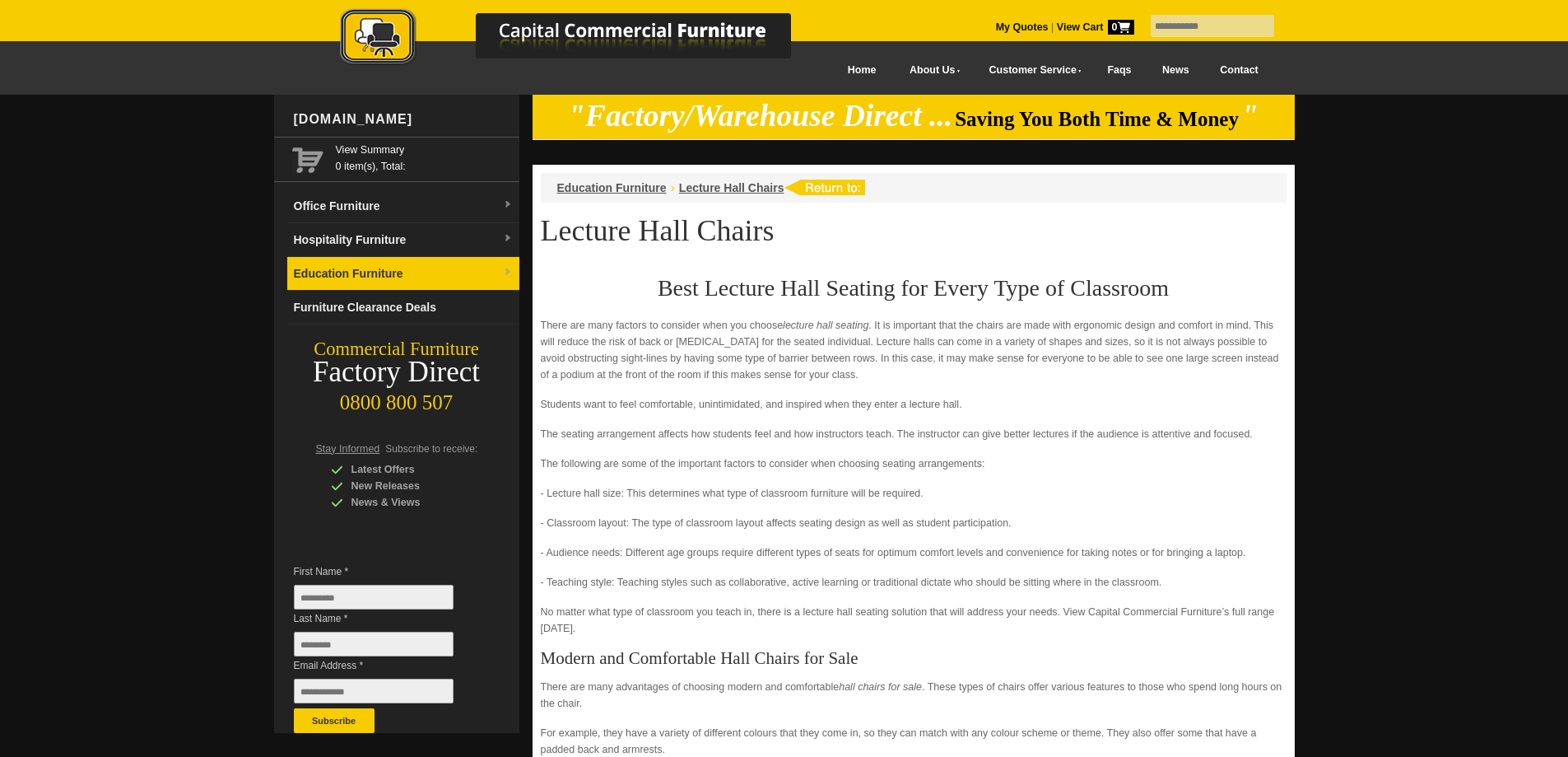
click at [406, 286] on link "Education Furniture" at bounding box center [404, 273] width 232 height 34
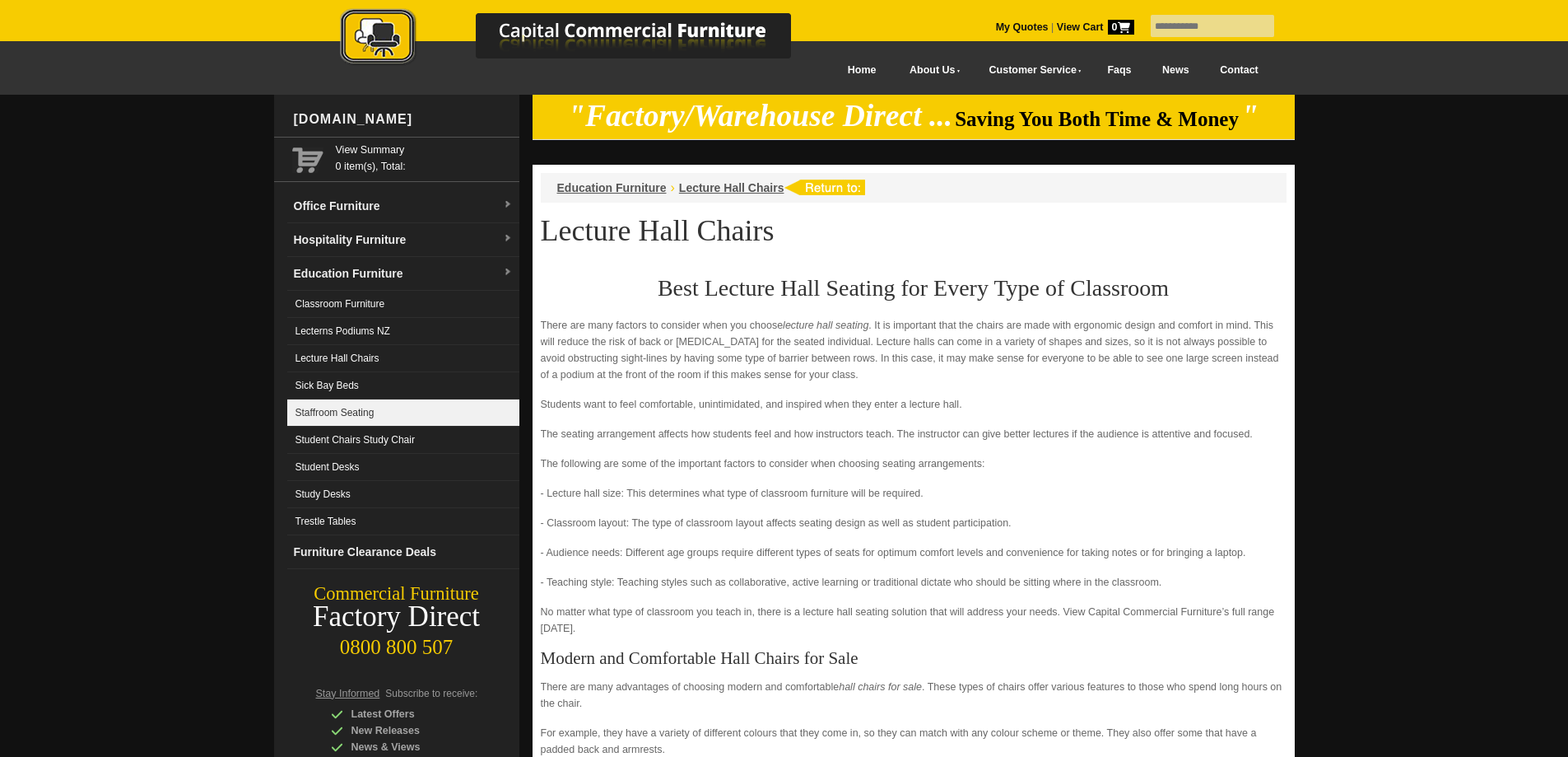
click at [381, 408] on link "Staffroom Seating" at bounding box center [404, 413] width 232 height 28
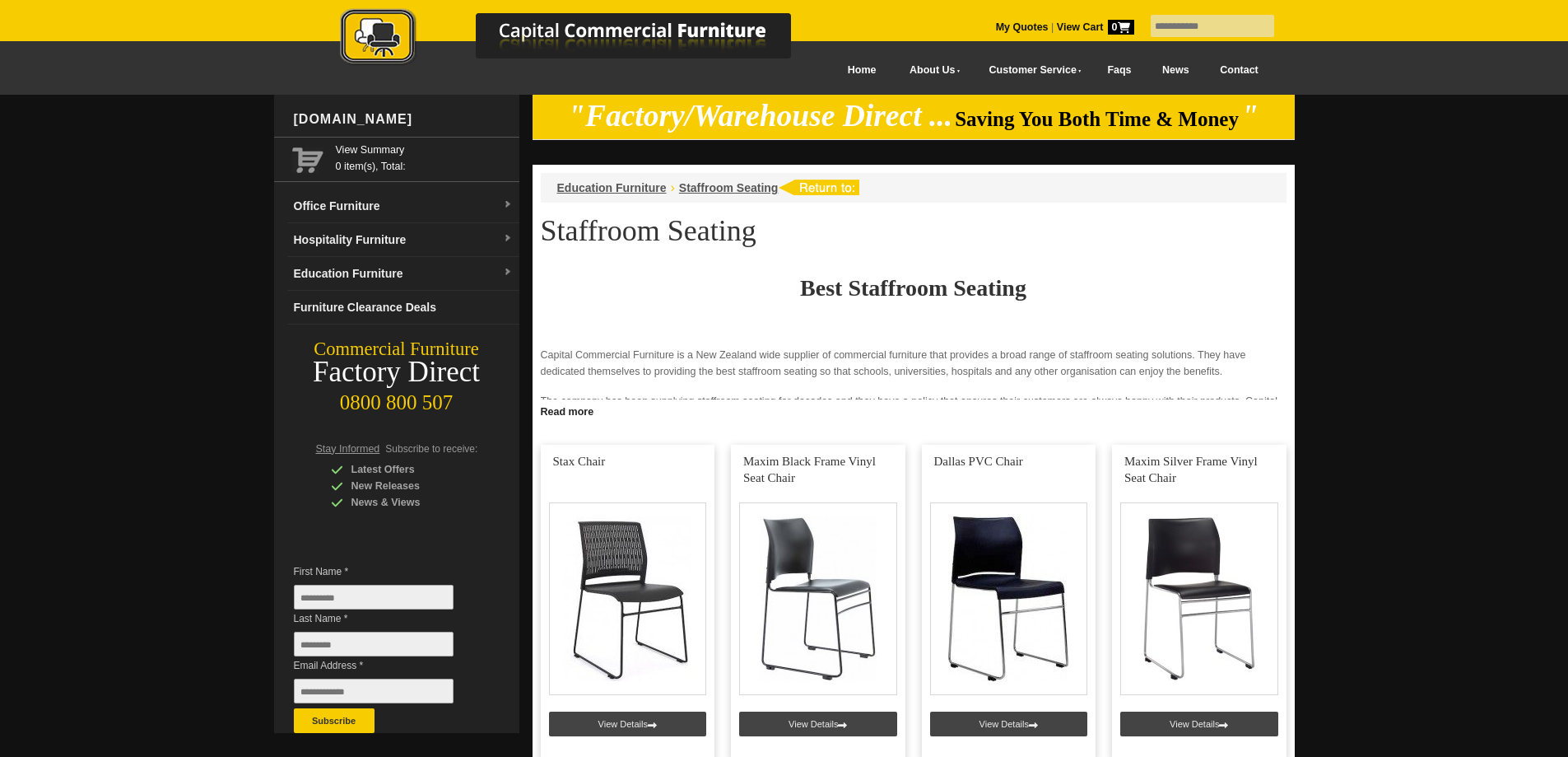
click at [579, 409] on link "Read more" at bounding box center [914, 410] width 762 height 21
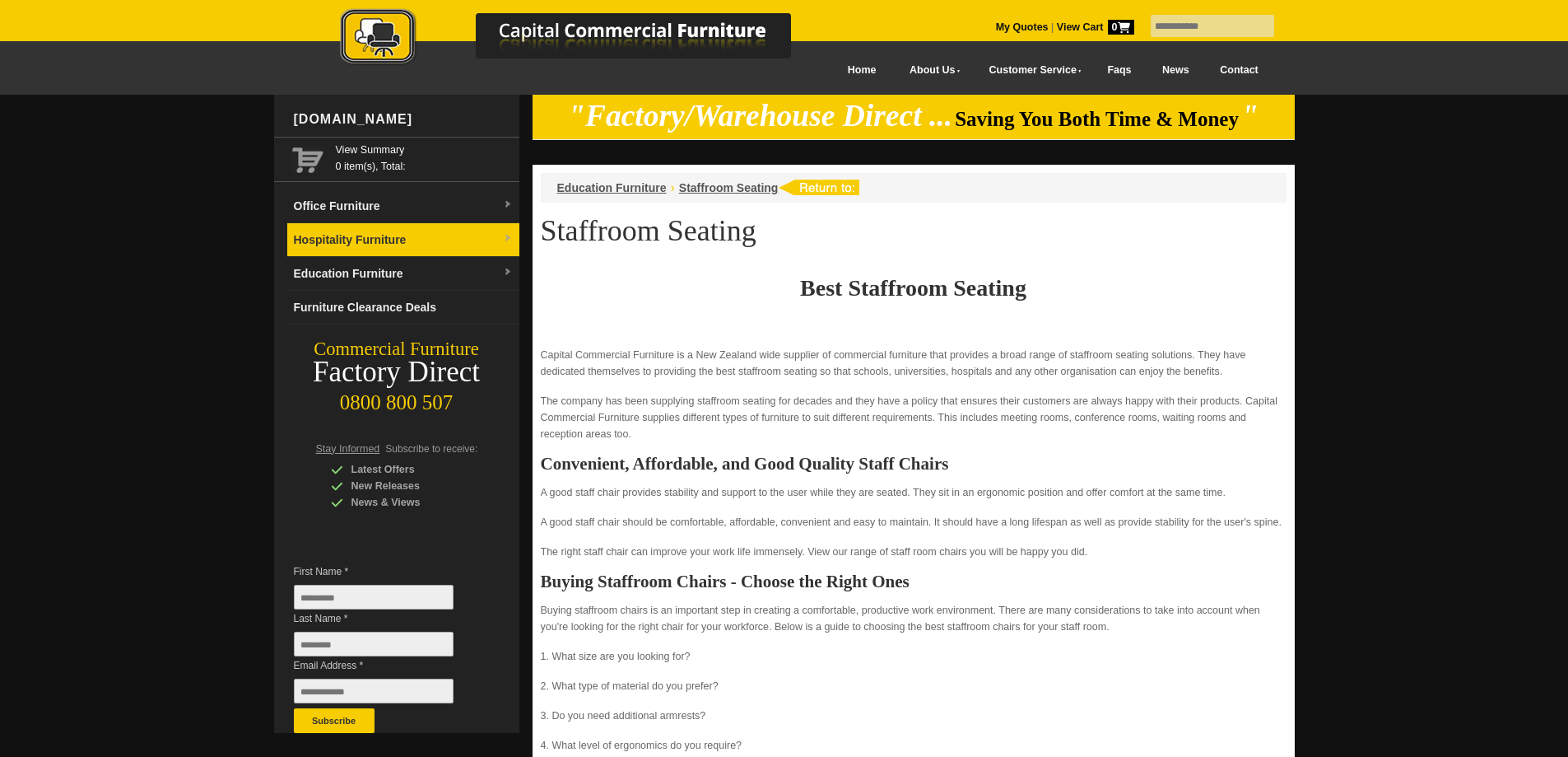
click at [406, 235] on link "Hospitality Furniture" at bounding box center [404, 239] width 232 height 34
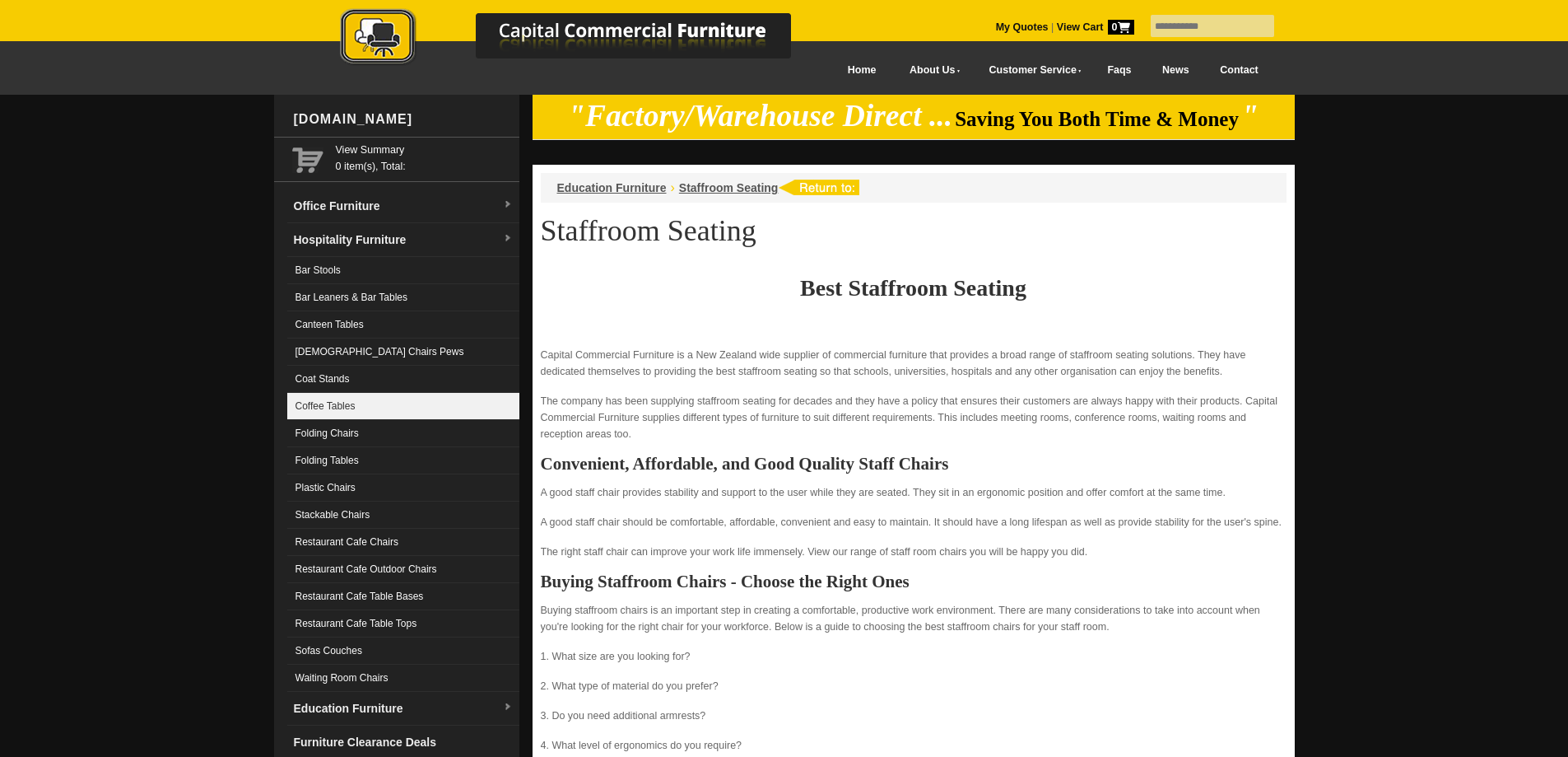
click at [378, 394] on link "Coffee Tables" at bounding box center [404, 406] width 232 height 28
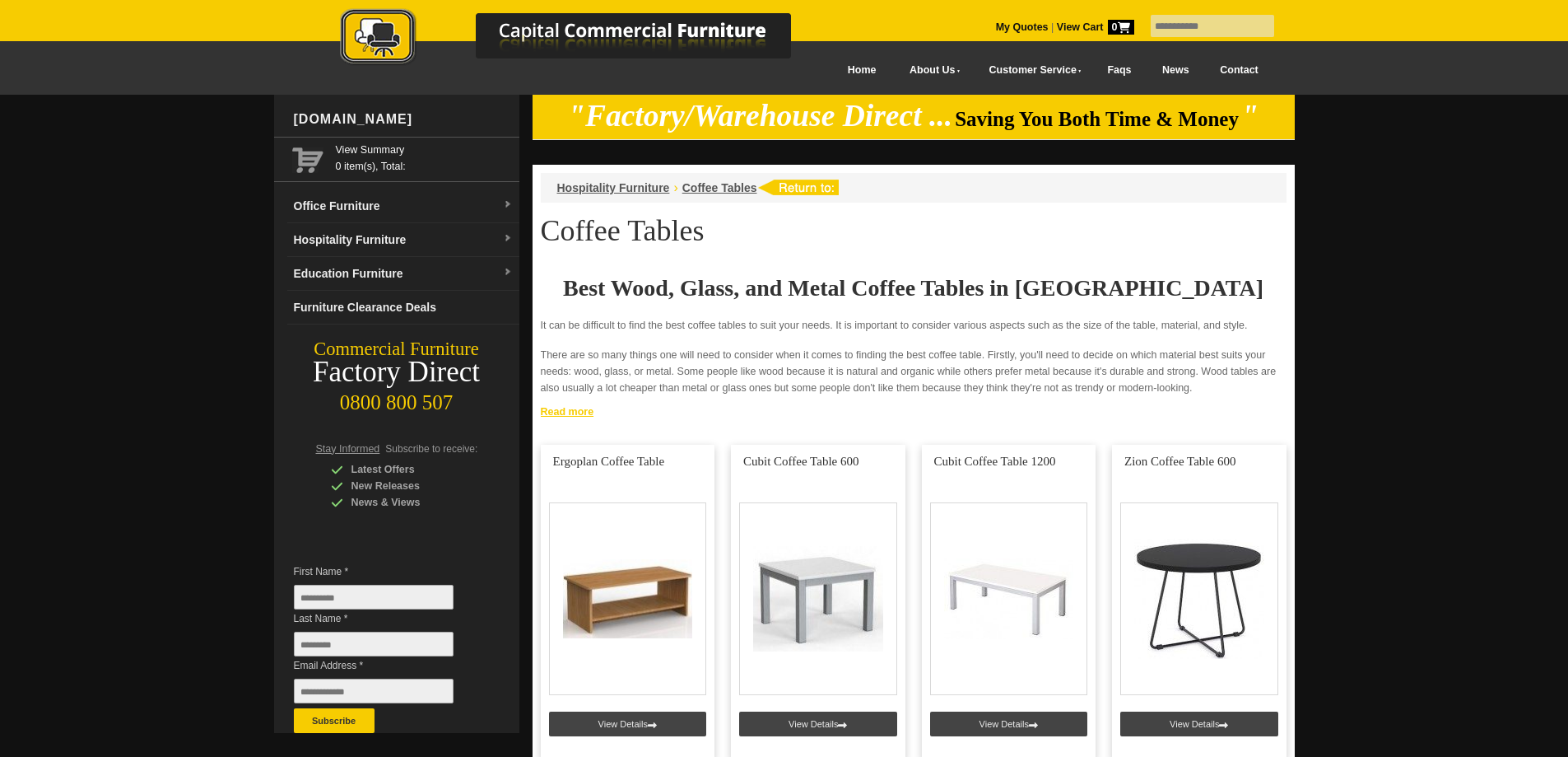
click at [586, 412] on link "Read more" at bounding box center [914, 410] width 762 height 21
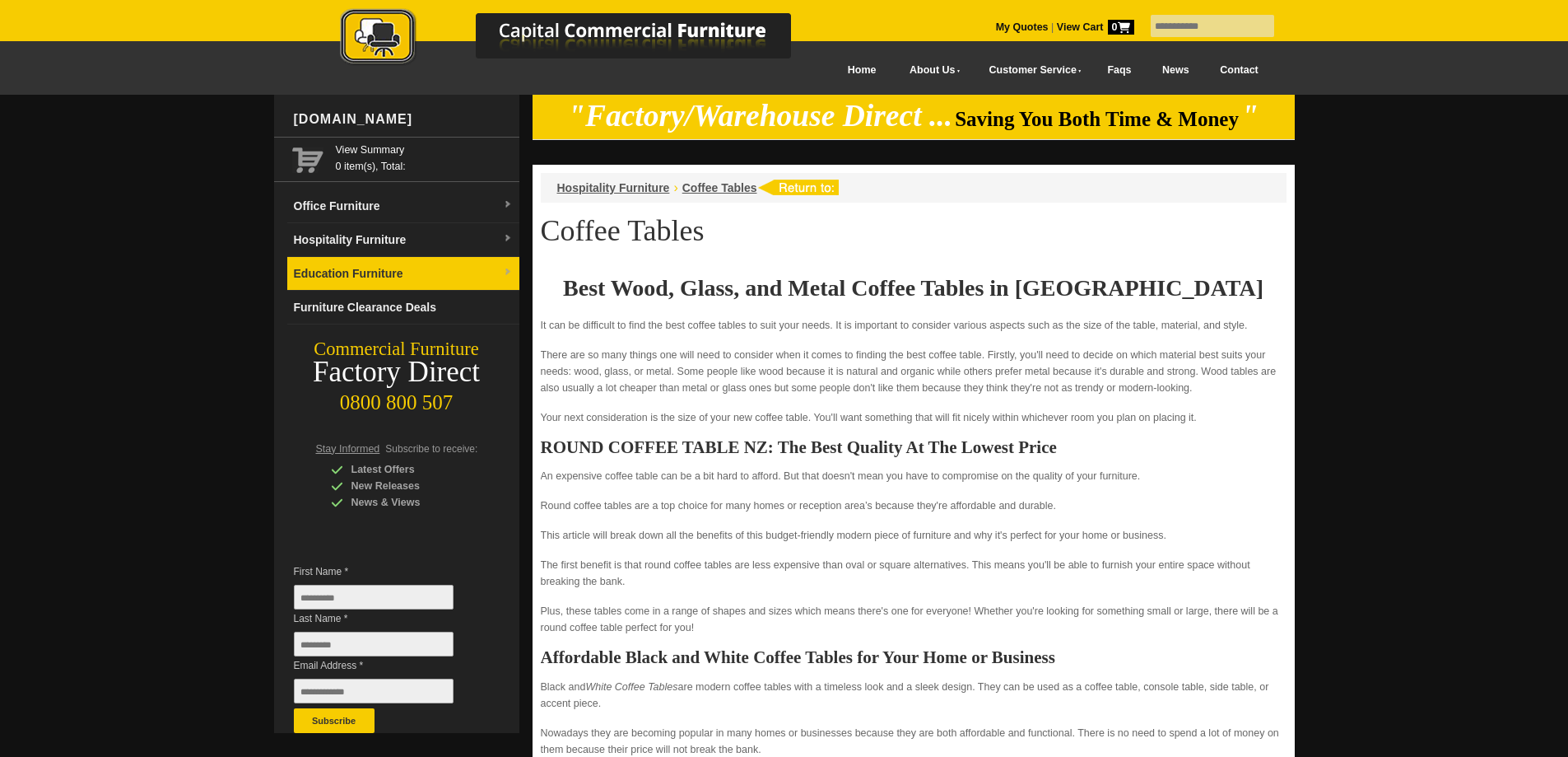
click at [382, 275] on link "Education Furniture" at bounding box center [404, 273] width 232 height 34
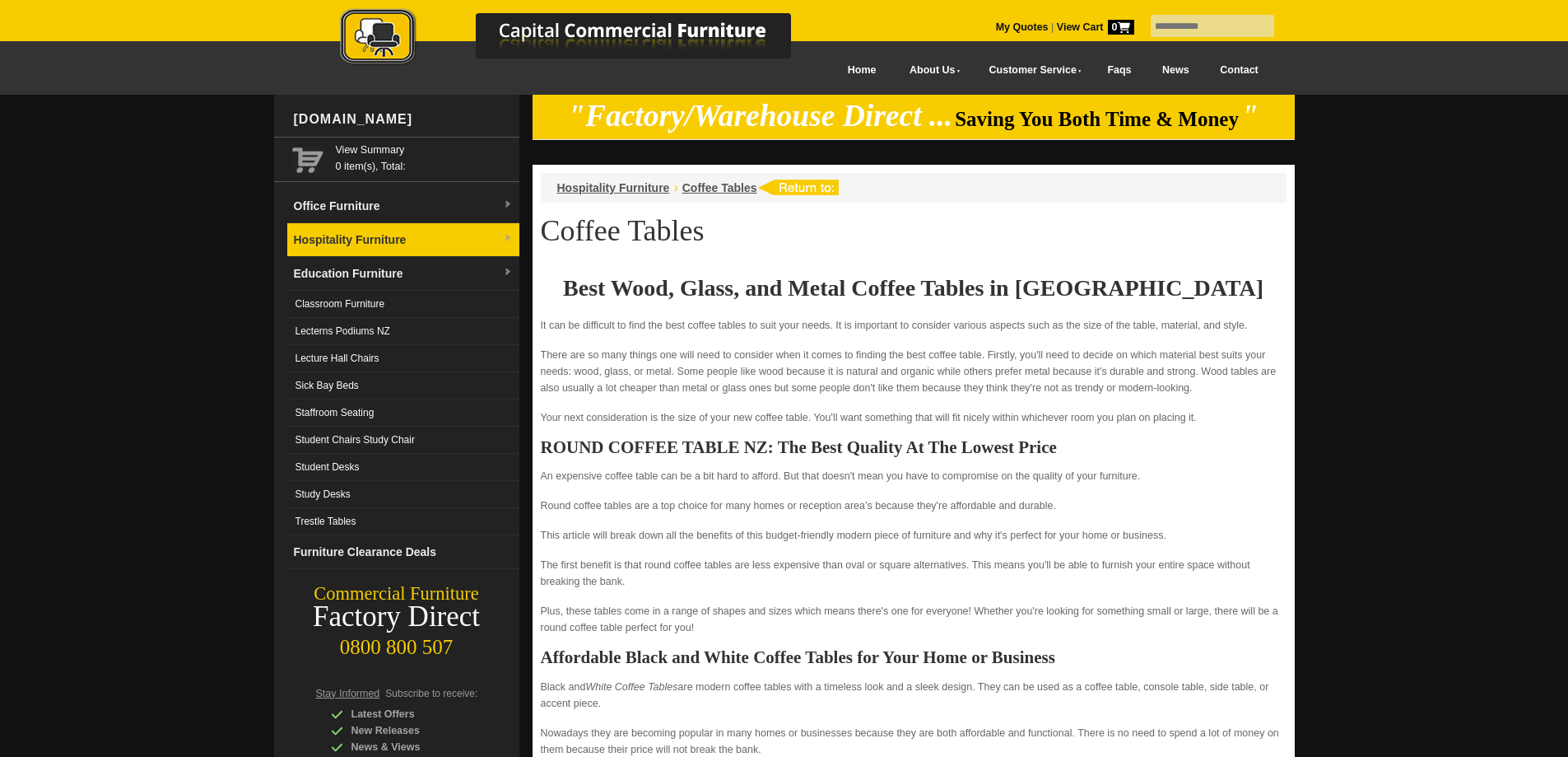
click at [394, 240] on link "Hospitality Furniture" at bounding box center [404, 239] width 232 height 34
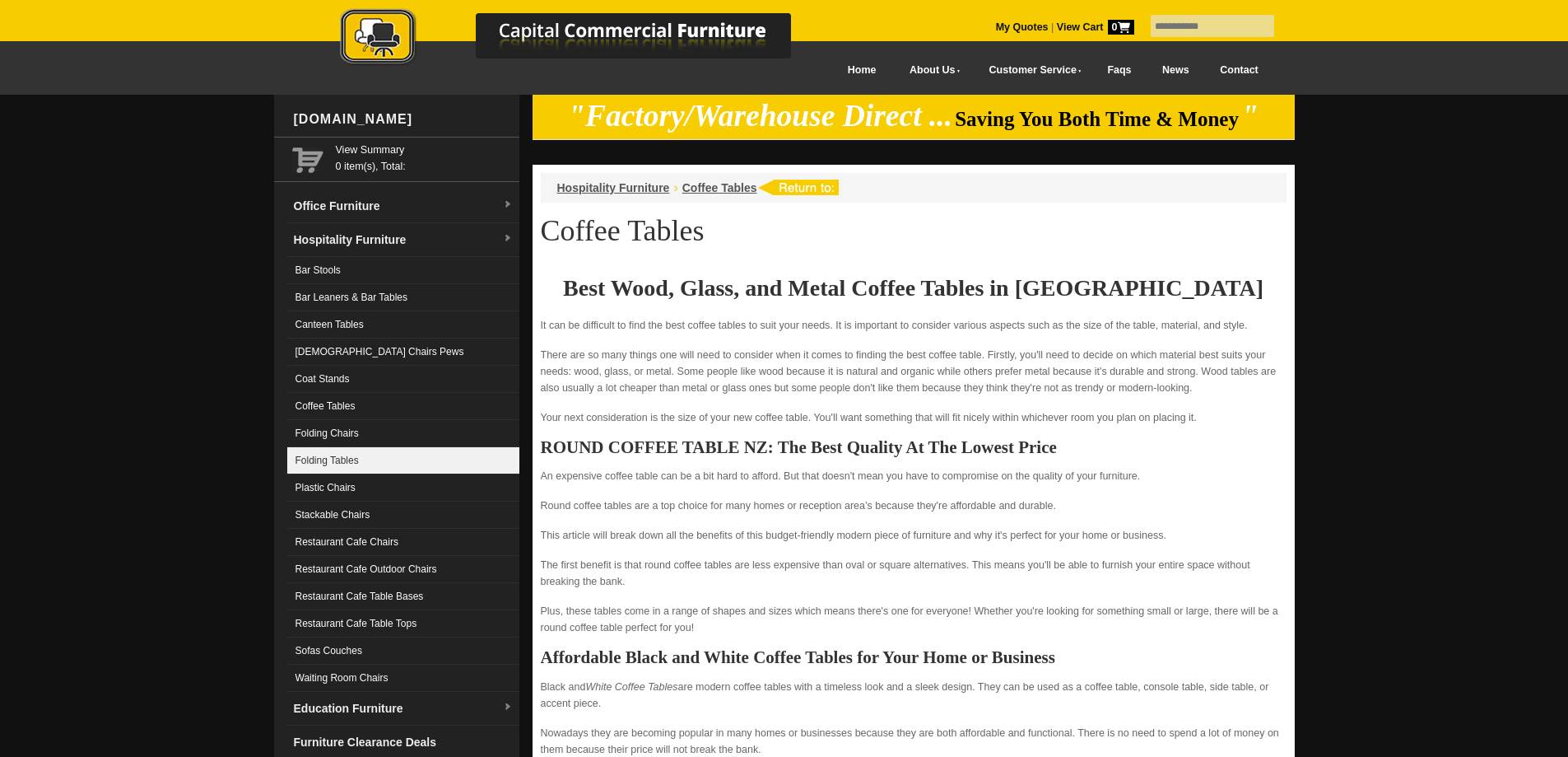
click at [377, 459] on link "Folding Tables" at bounding box center [404, 461] width 232 height 28
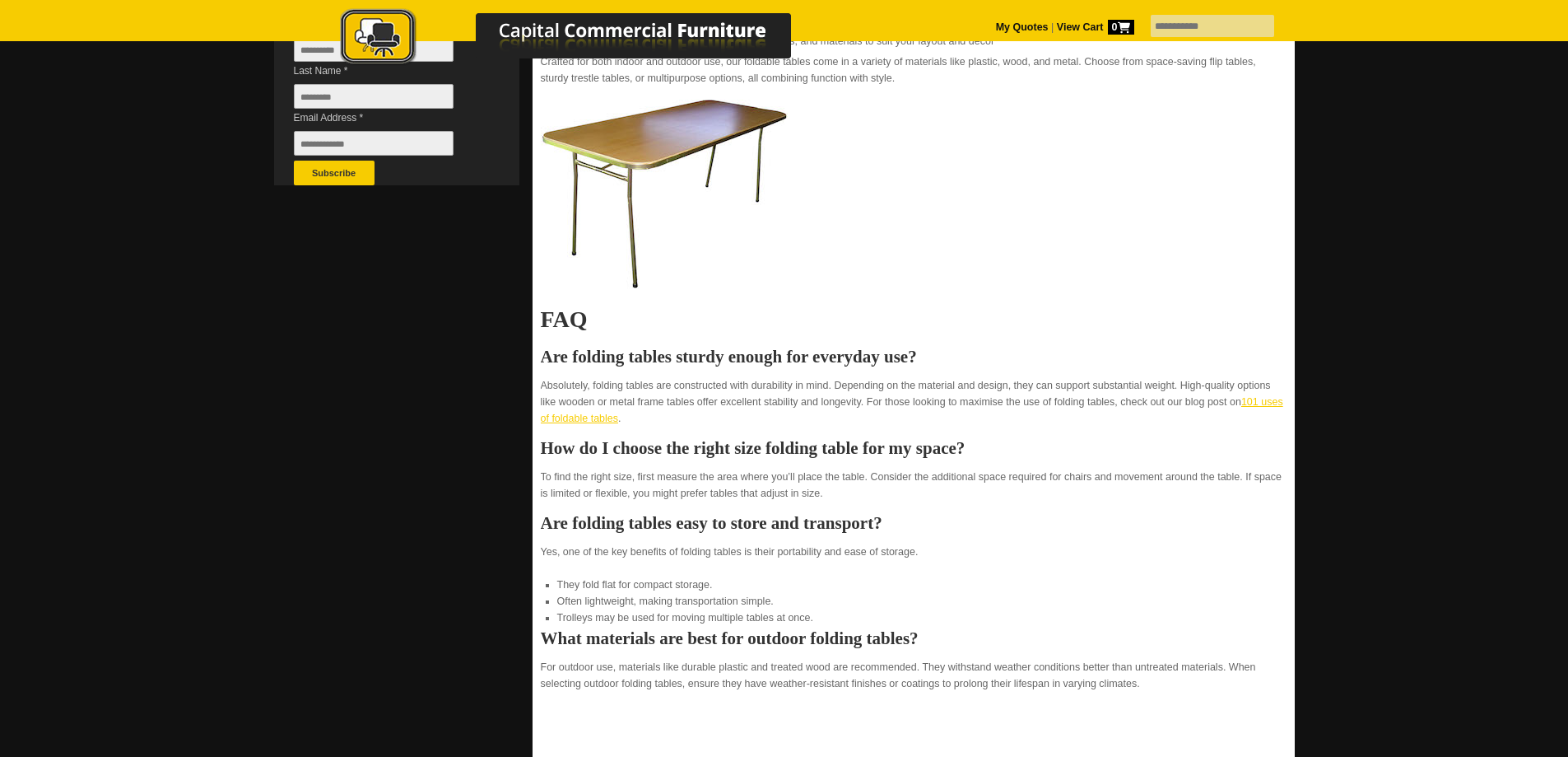
scroll to position [549, 0]
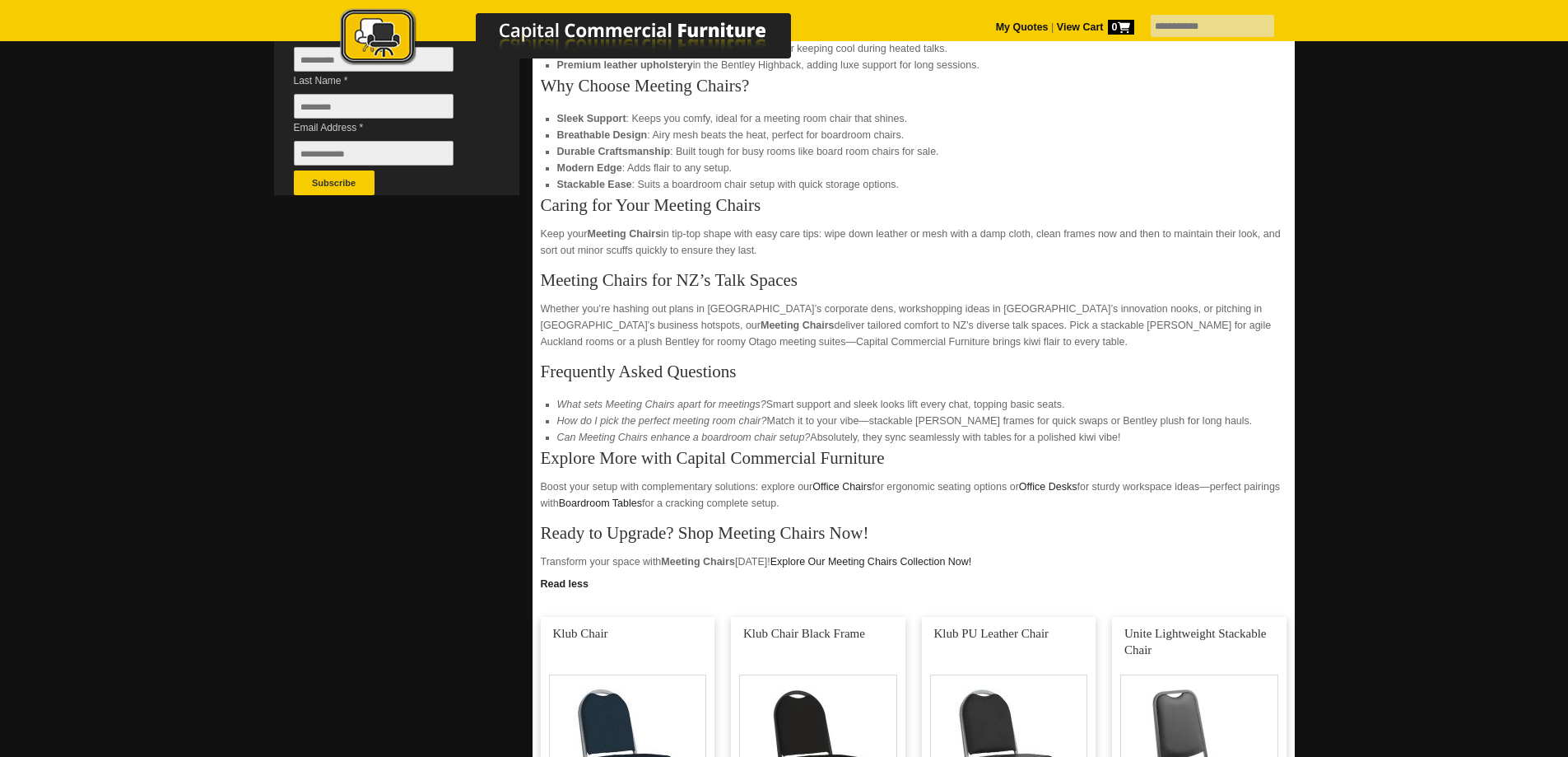
scroll to position [412, 0]
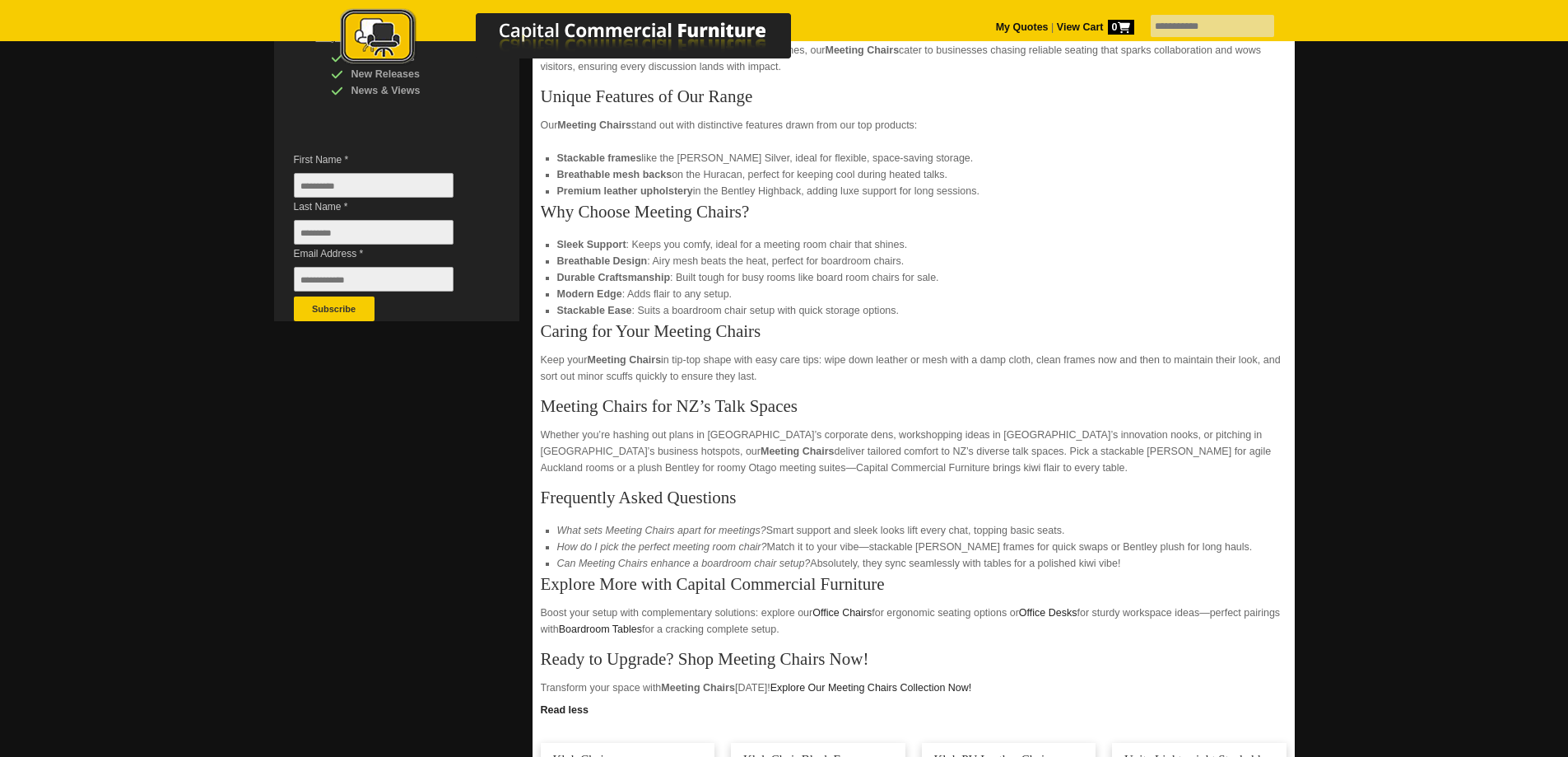
click at [774, 533] on li "What sets Meeting Chairs apart for meetings? Smart support and sleek looks lift…" at bounding box center [914, 530] width 713 height 16
click at [764, 532] on em "What sets Meeting Chairs apart for meetings?" at bounding box center [661, 530] width 209 height 11
drag, startPoint x: 764, startPoint y: 532, endPoint x: 561, endPoint y: 530, distance: 203.0
click at [561, 530] on em "What sets Meeting Chairs apart for meetings?" at bounding box center [661, 530] width 209 height 11
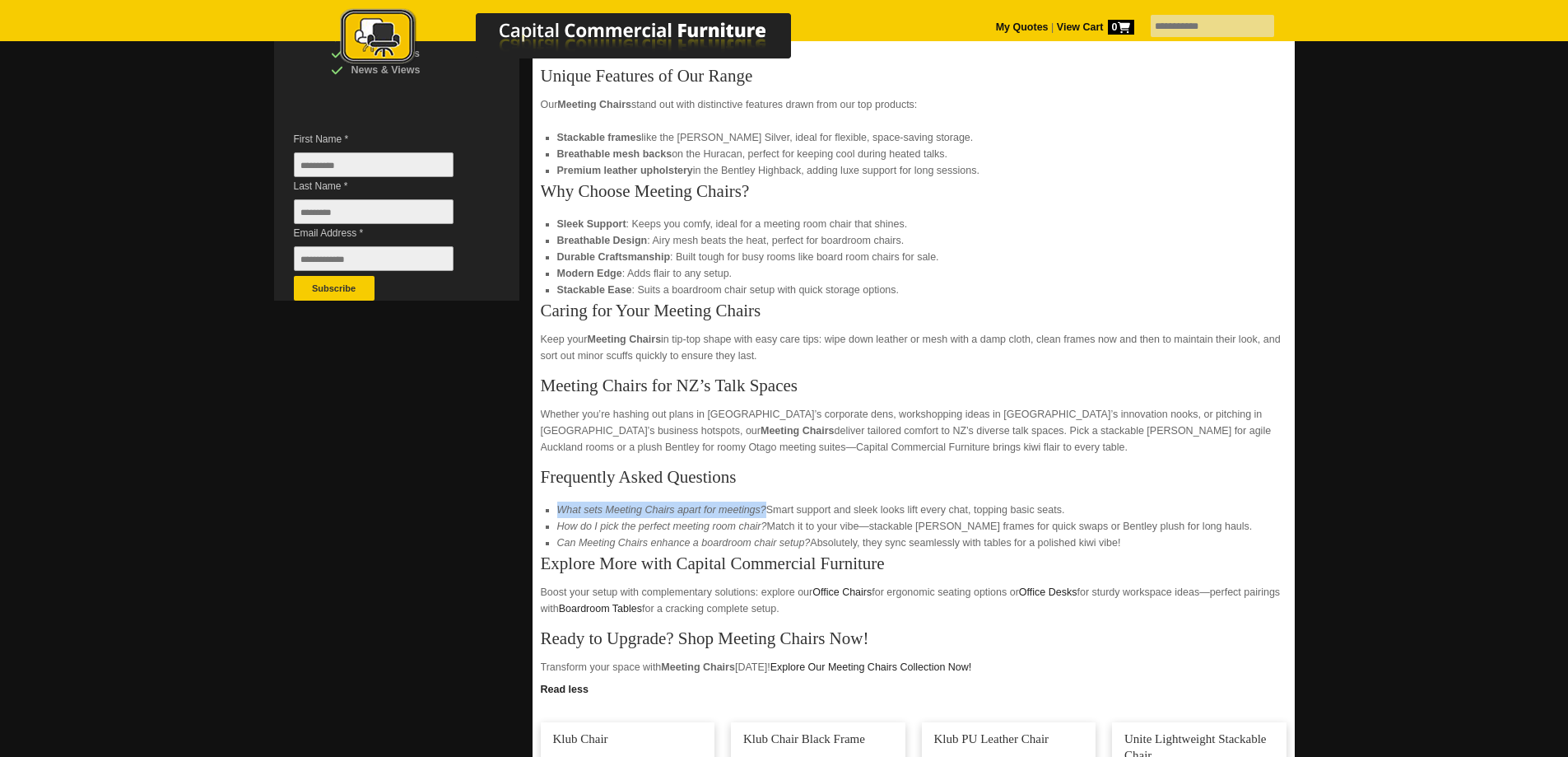
scroll to position [549, 0]
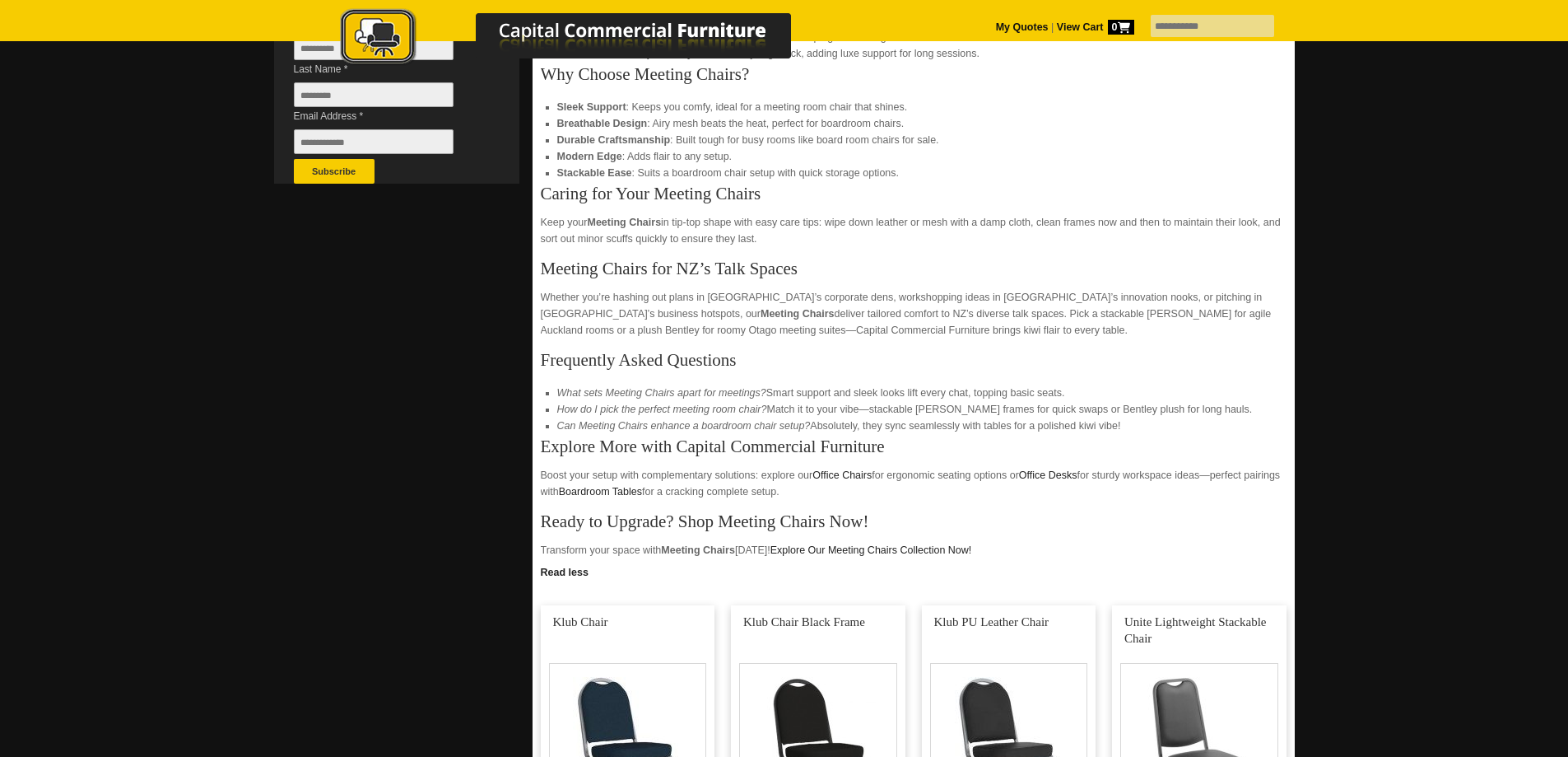
click at [1053, 406] on li "How do I pick the perfect meeting room chair? Match it to your vibe—stackable E…" at bounding box center [914, 409] width 713 height 16
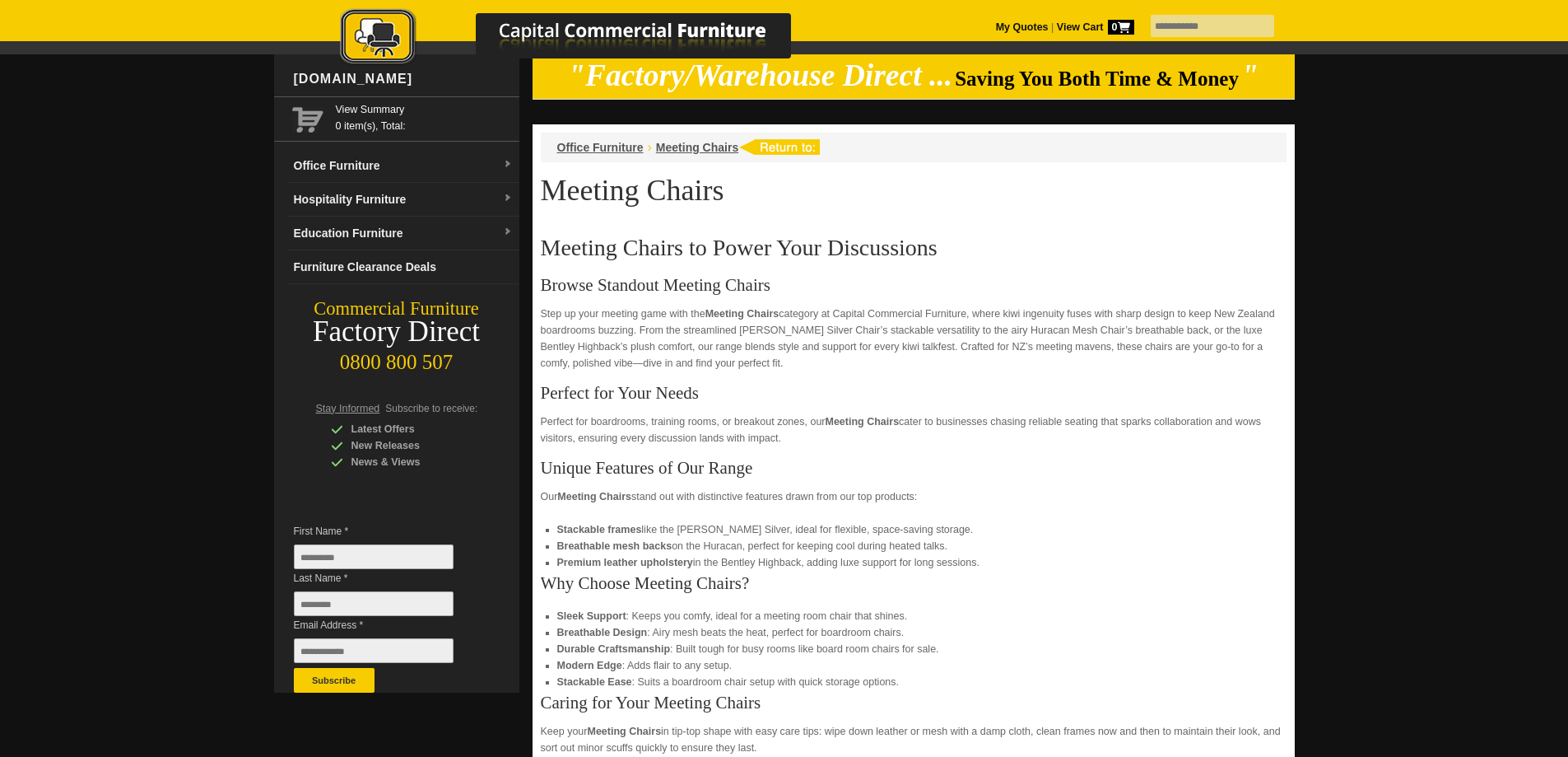
scroll to position [0, 0]
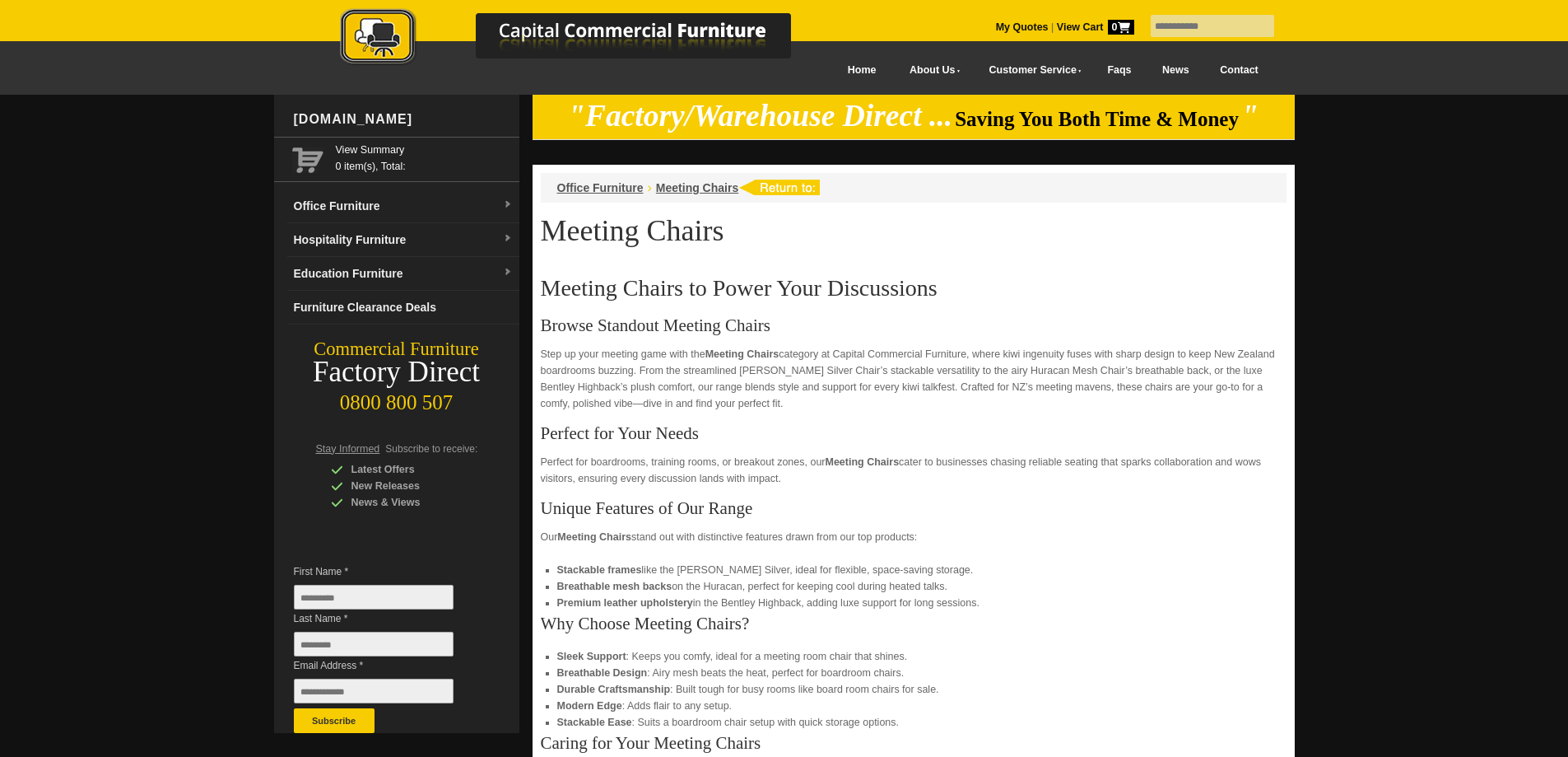
click at [1110, 71] on link "Faqs" at bounding box center [1120, 70] width 55 height 37
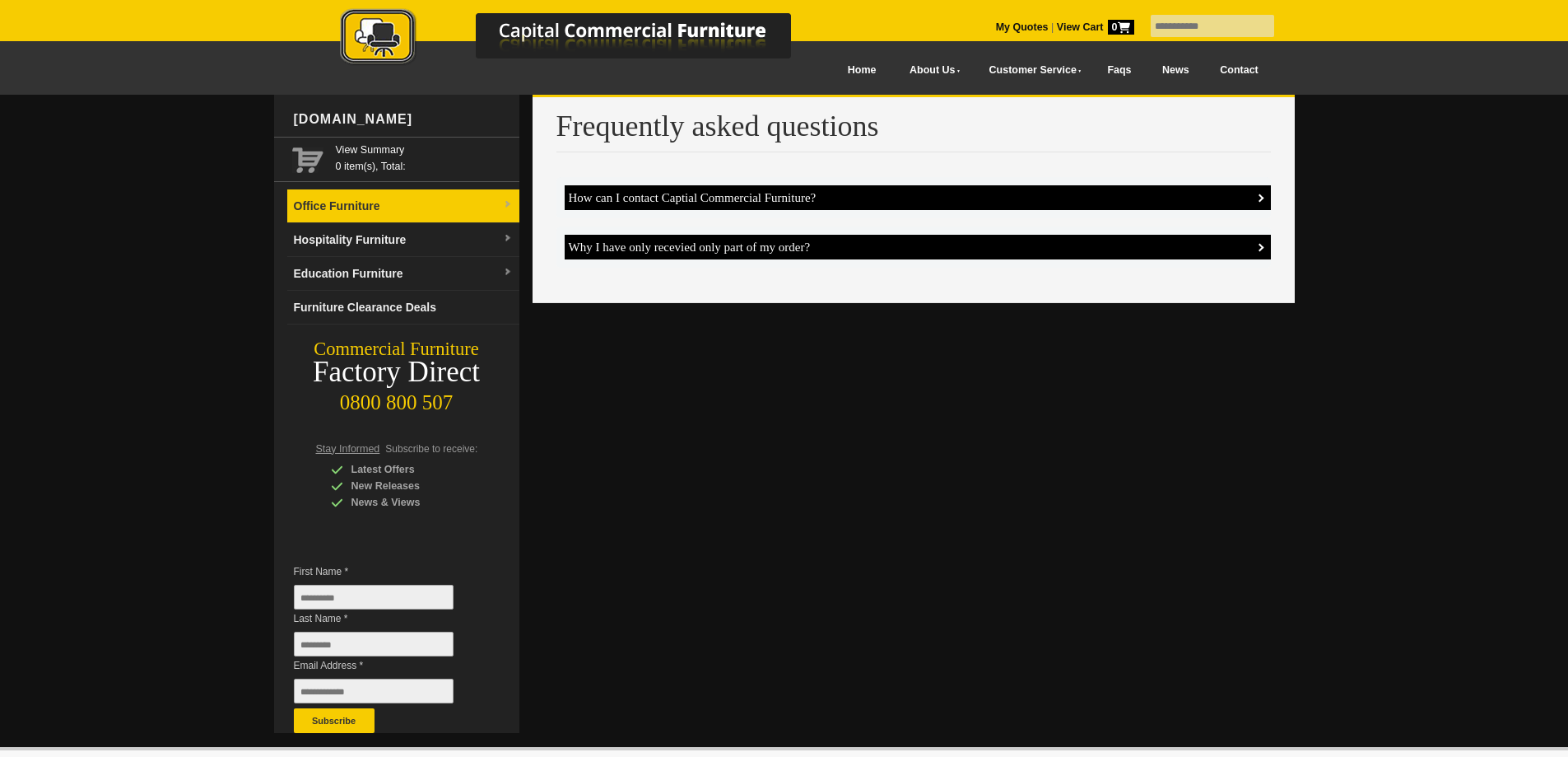
click at [326, 209] on link "Office Furniture" at bounding box center [404, 206] width 232 height 34
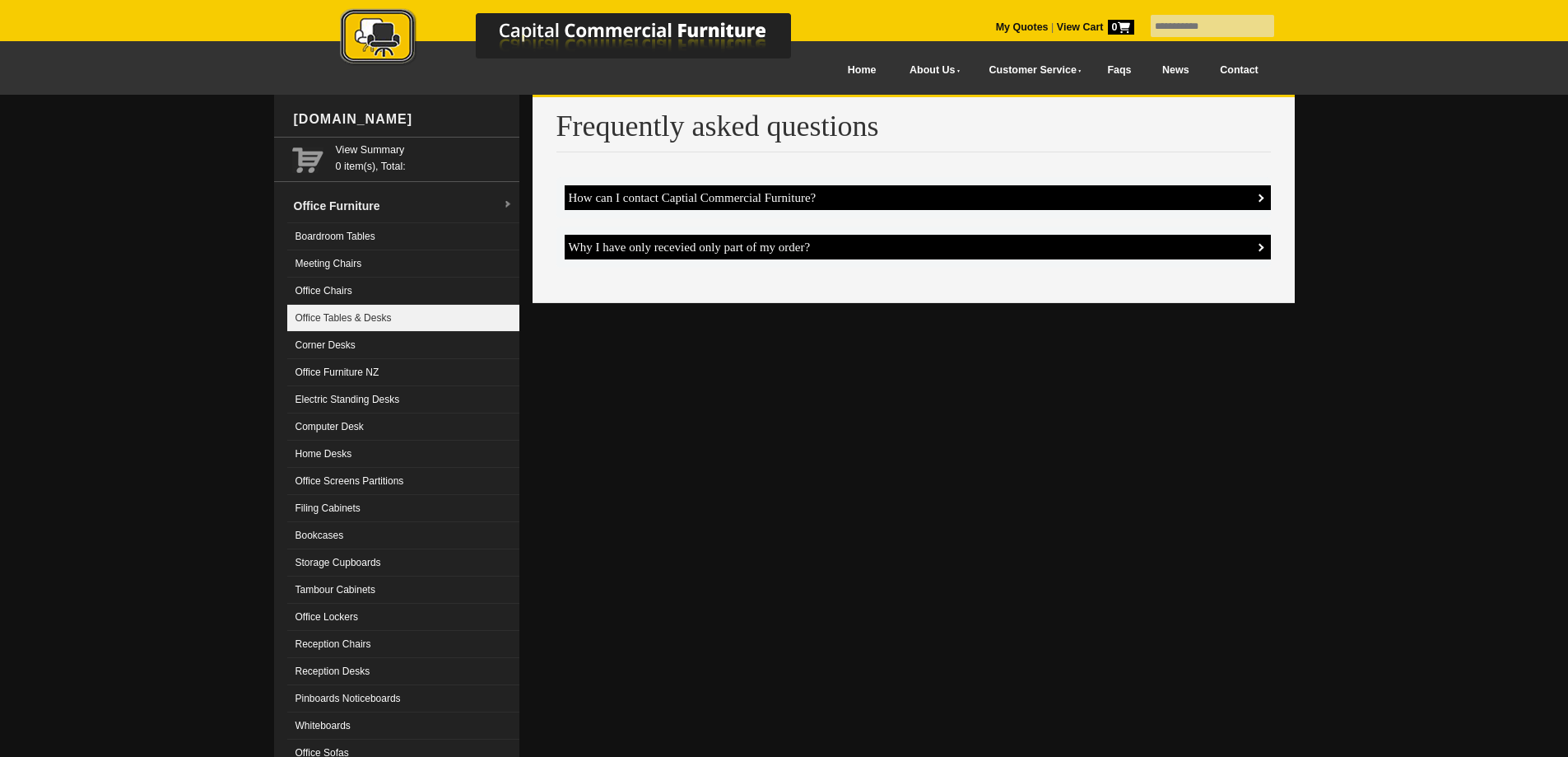
click at [366, 317] on link "Office Tables & Desks" at bounding box center [404, 319] width 232 height 28
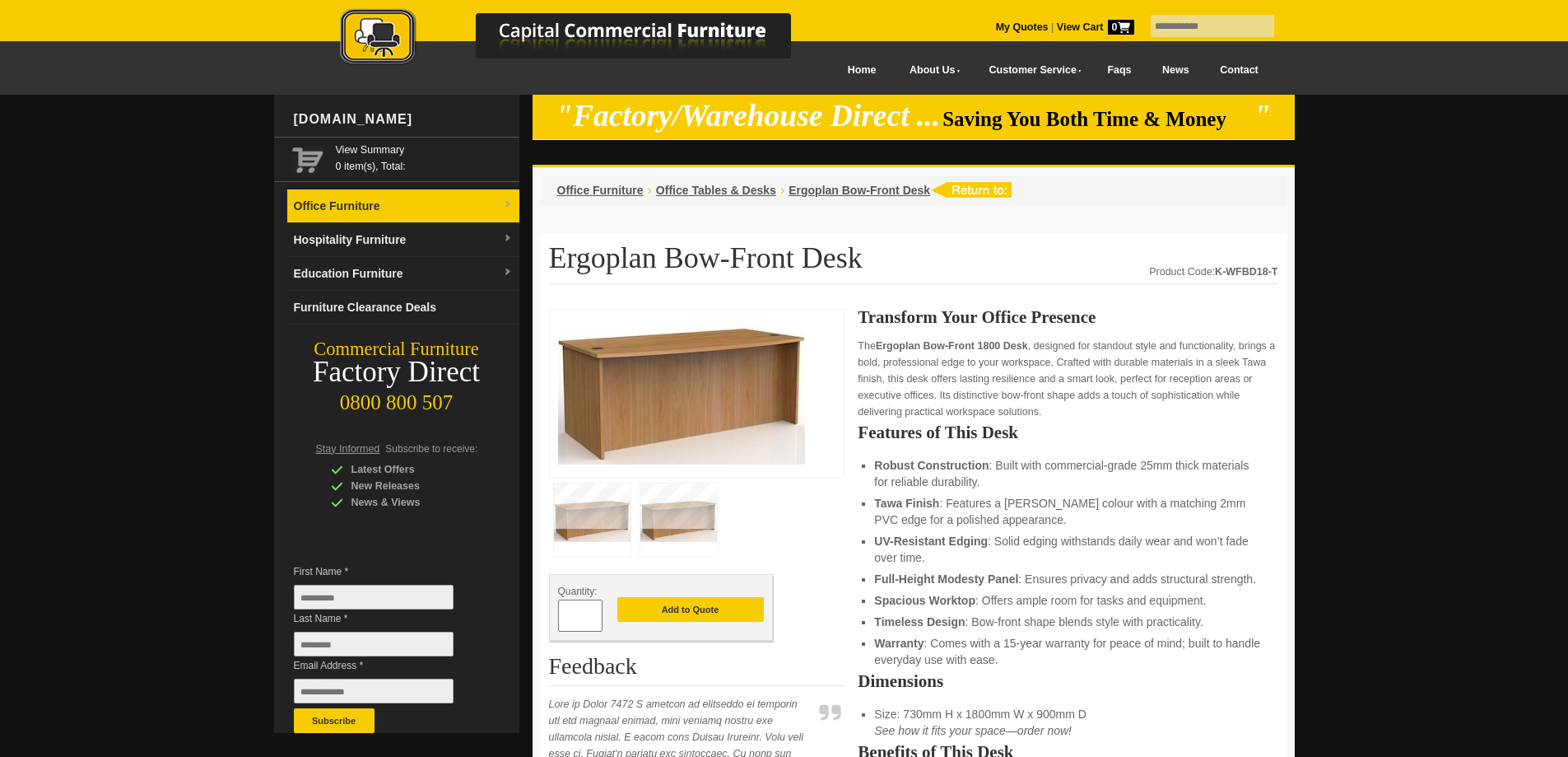
click at [365, 213] on link "Office Furniture" at bounding box center [404, 206] width 232 height 34
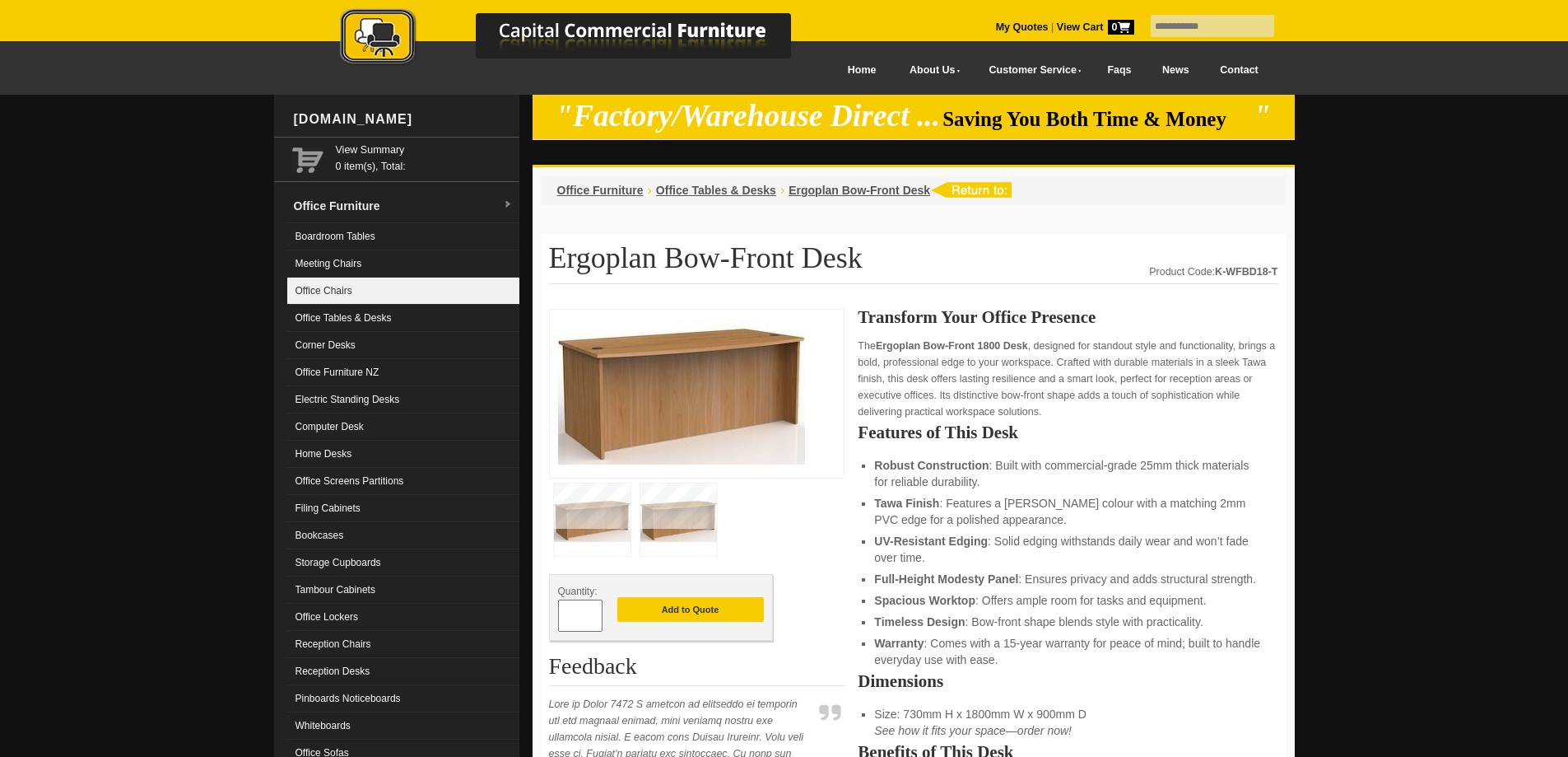
click at [356, 289] on link "Office Chairs" at bounding box center [404, 291] width 232 height 28
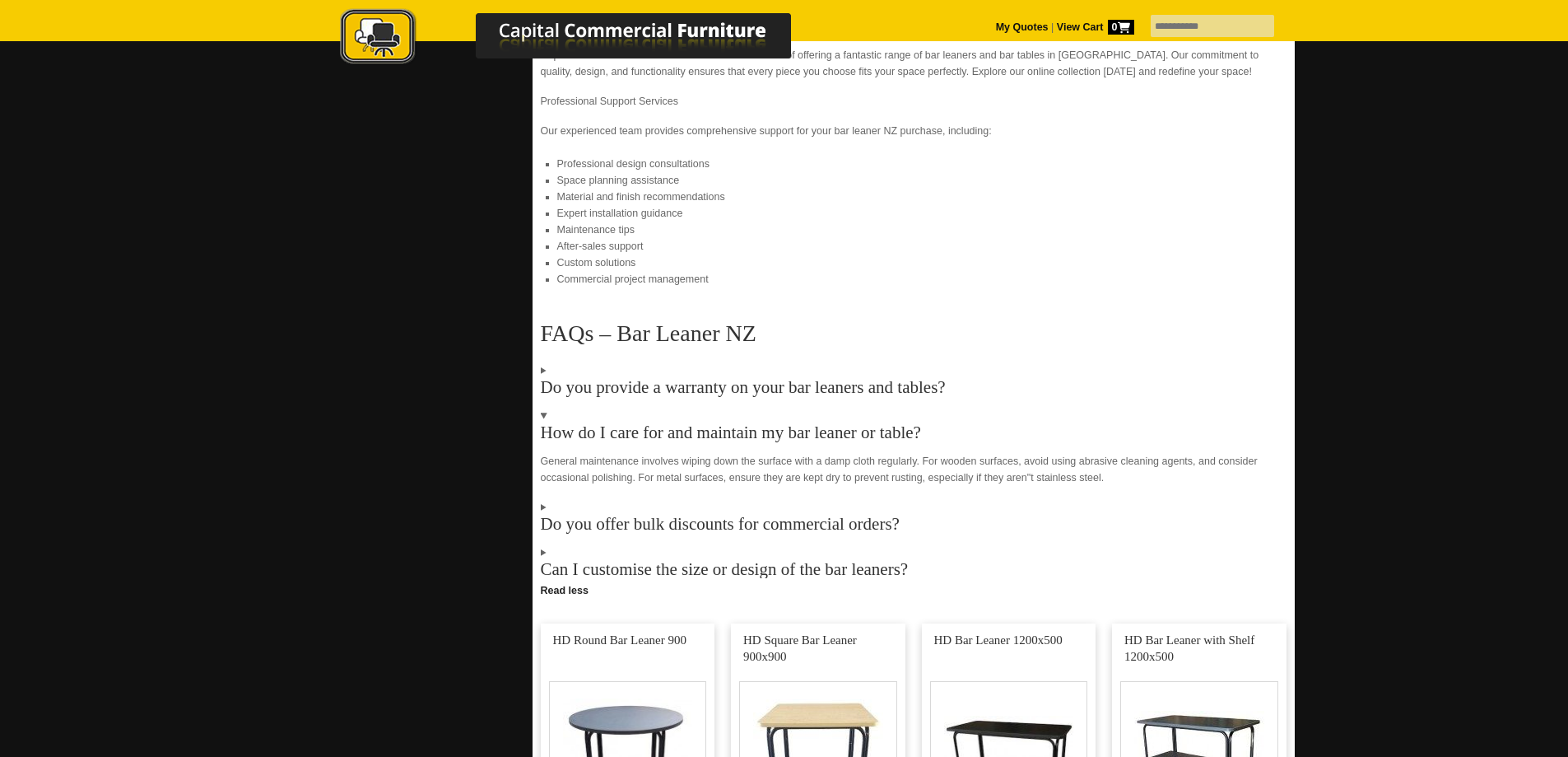
scroll to position [961, 0]
drag, startPoint x: 542, startPoint y: 309, endPoint x: 592, endPoint y: 316, distance: 50.5
click at [592, 319] on h2 "FAQs – Bar Leaner NZ" at bounding box center [914, 331] width 746 height 25
copy h2 "FAQs"
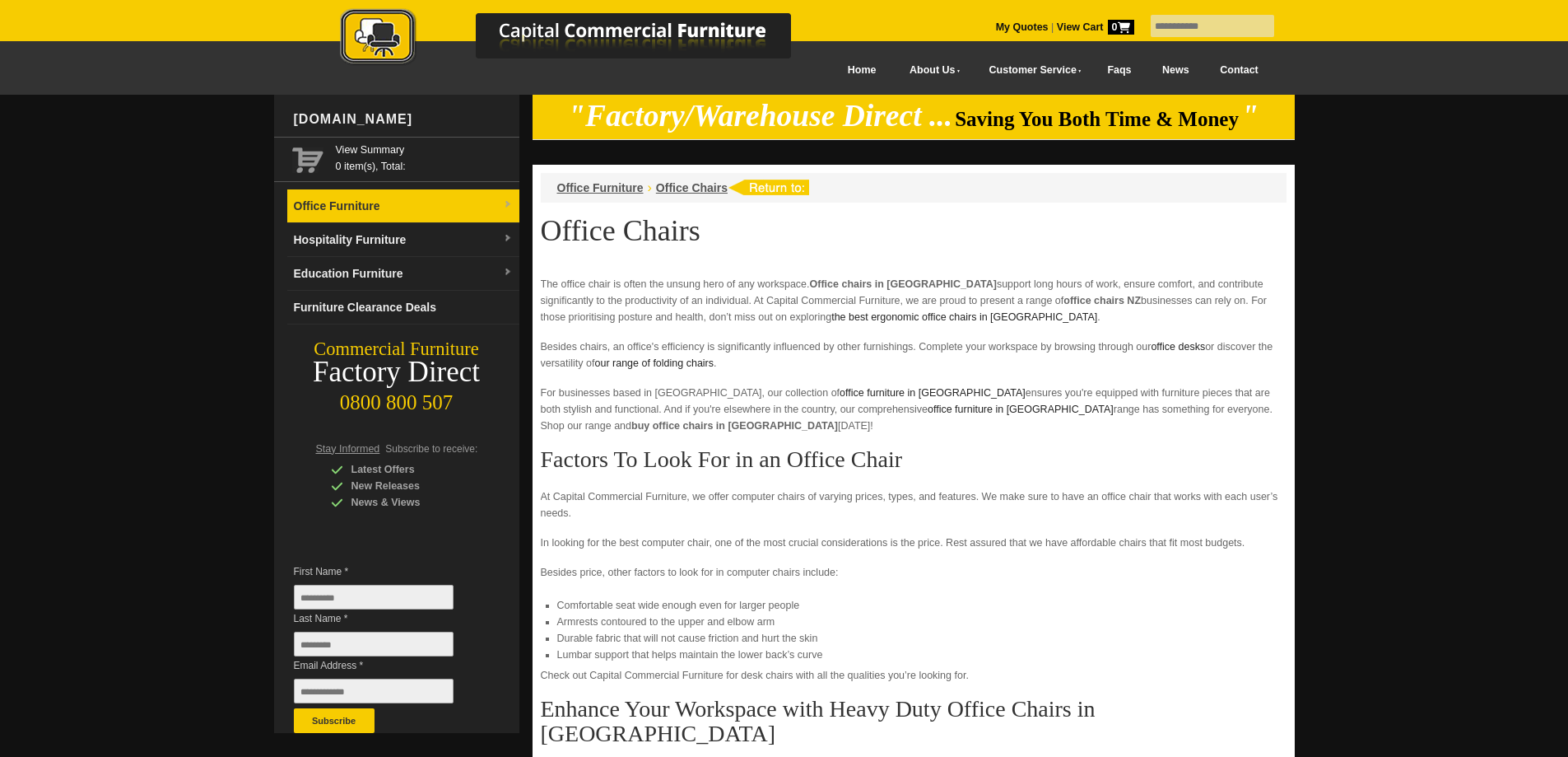
click at [380, 208] on link "Office Furniture" at bounding box center [404, 206] width 232 height 34
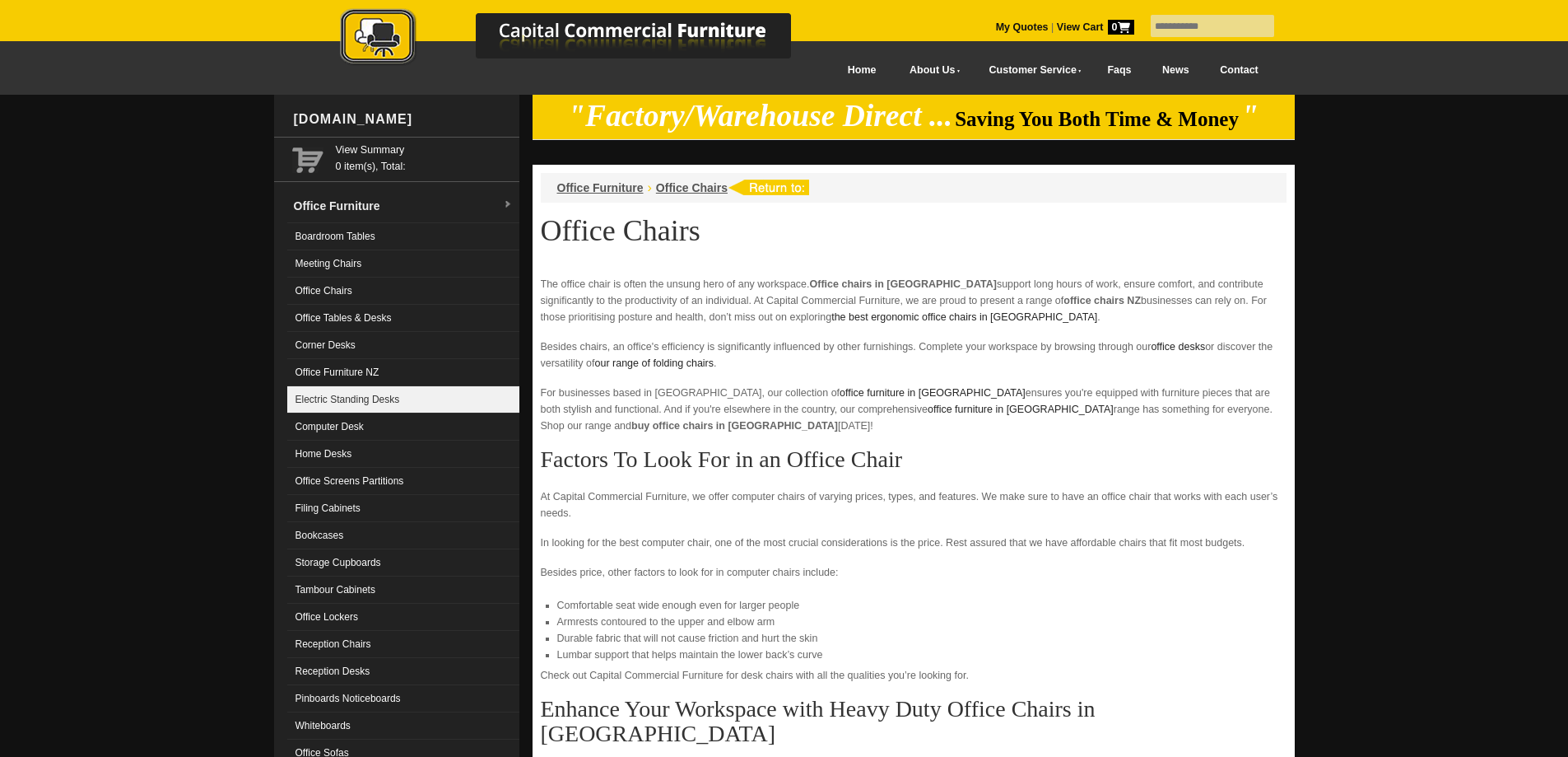
click at [374, 404] on link "Electric Standing Desks" at bounding box center [404, 400] width 232 height 28
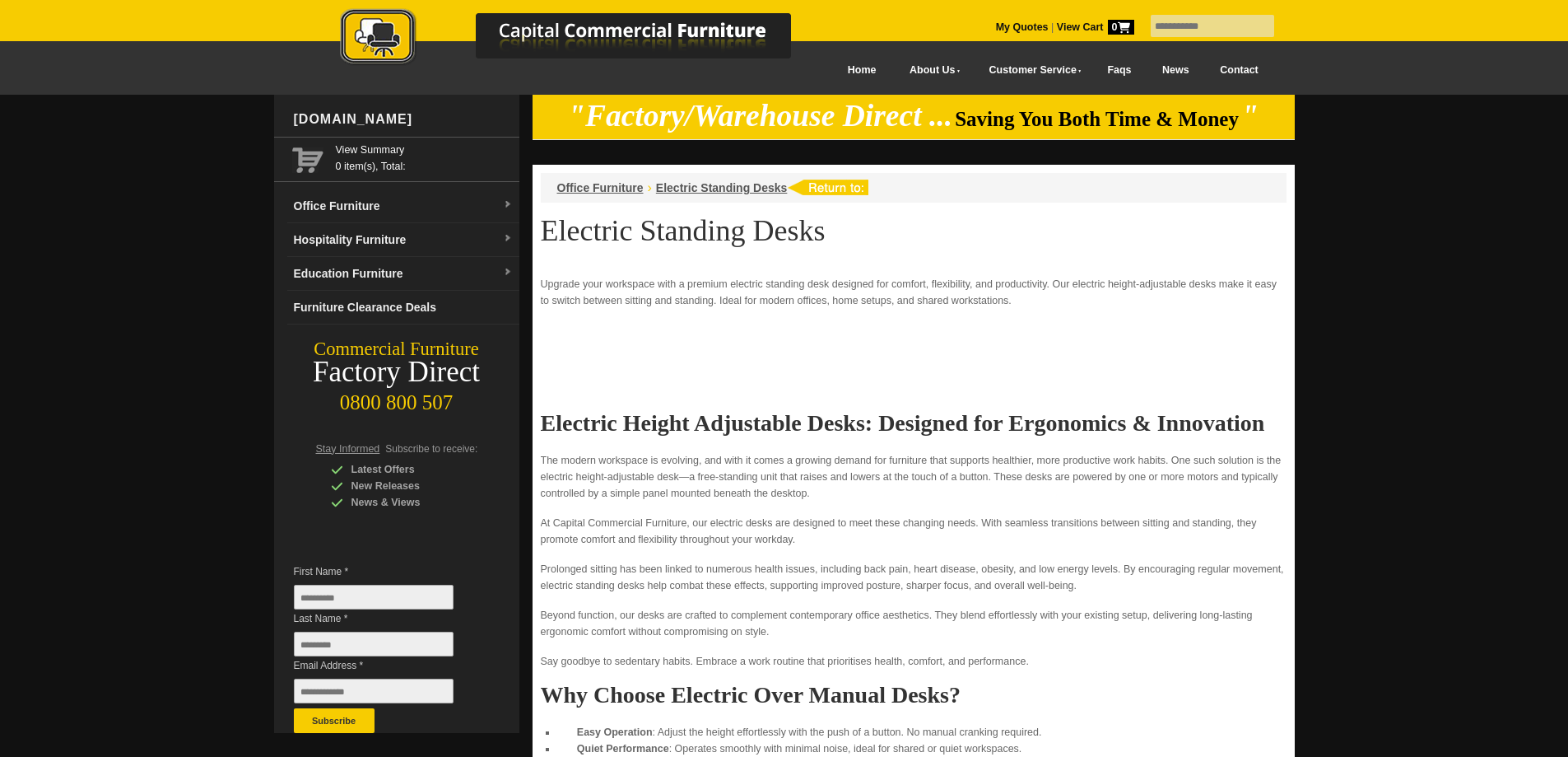
click at [363, 236] on link "Hospitality Furniture" at bounding box center [404, 239] width 232 height 34
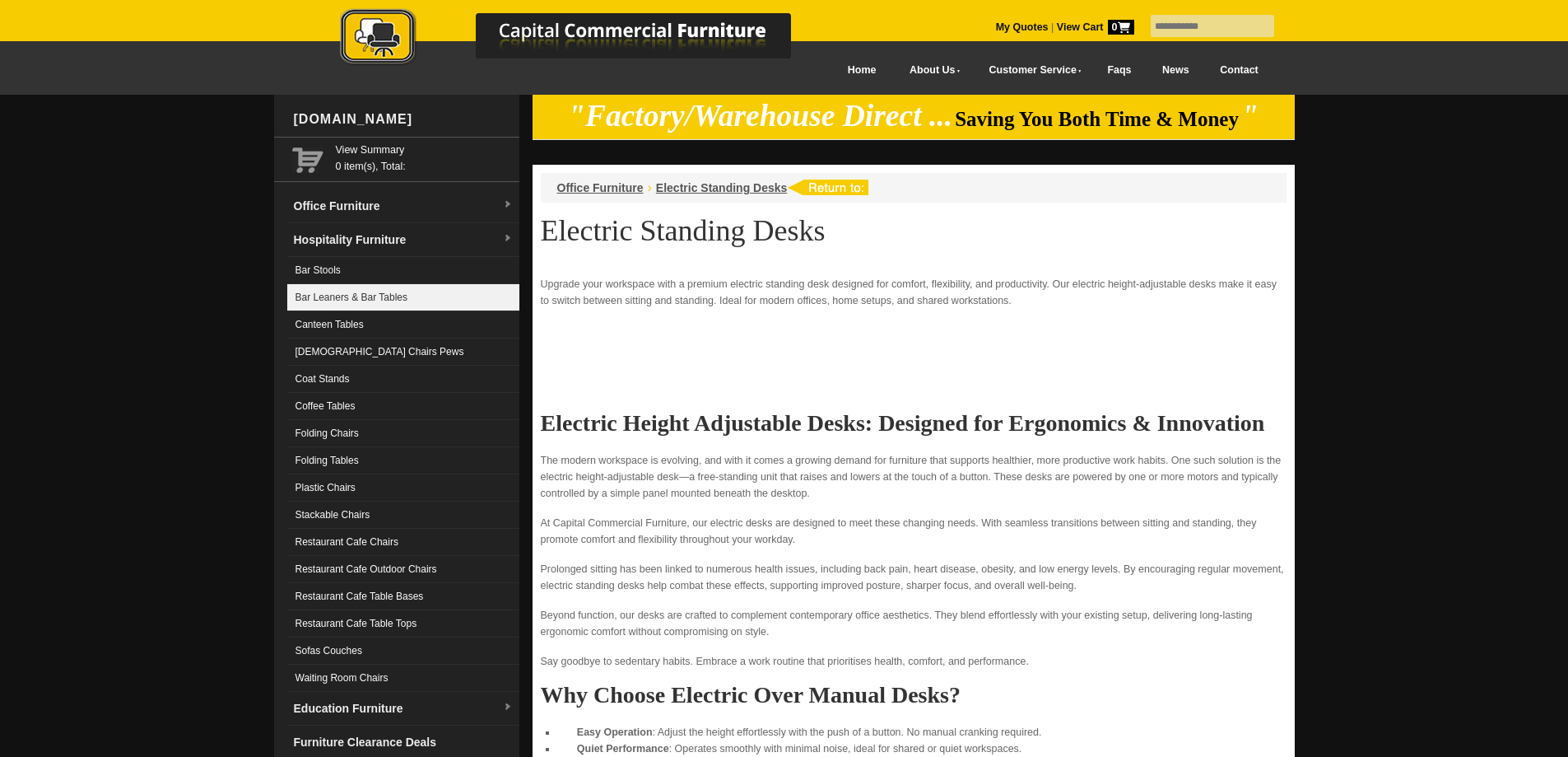
click at [351, 301] on link "Bar Leaners & Bar Tables" at bounding box center [404, 298] width 232 height 28
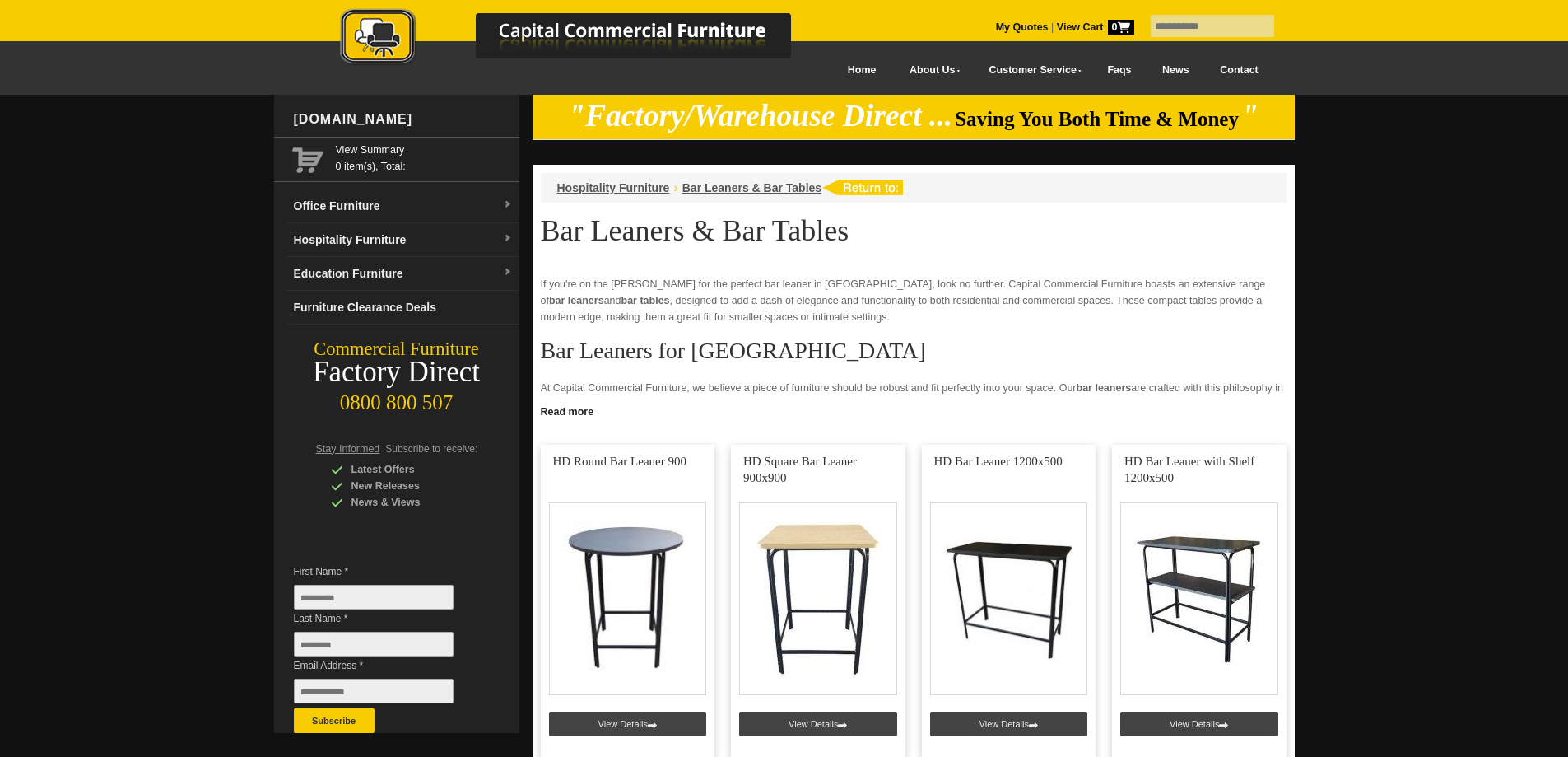
click at [572, 413] on link "Read more" at bounding box center [914, 410] width 762 height 21
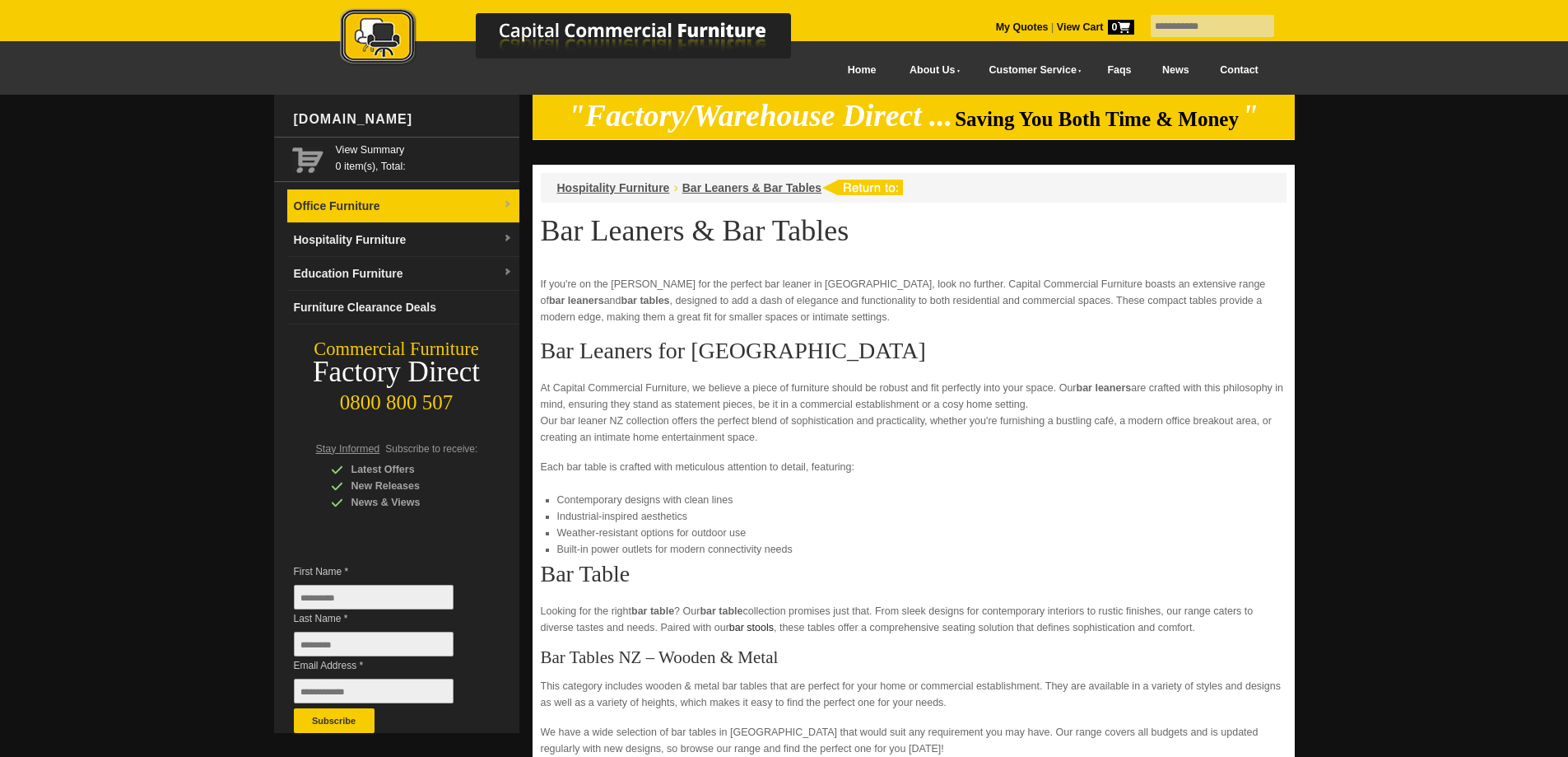
click at [373, 219] on link "Office Furniture" at bounding box center [404, 206] width 232 height 34
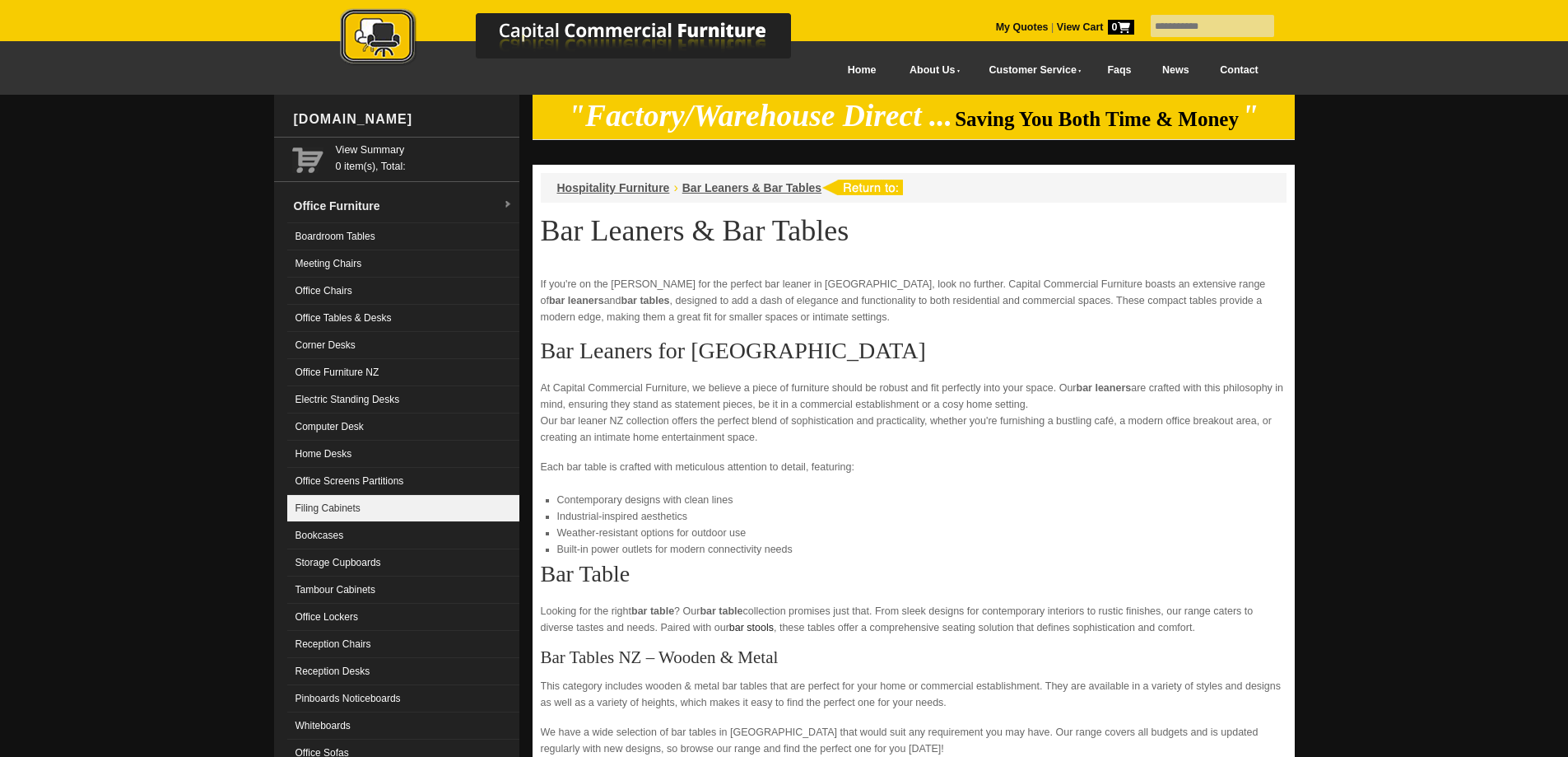
click at [356, 503] on link "Filing Cabinets" at bounding box center [404, 509] width 232 height 28
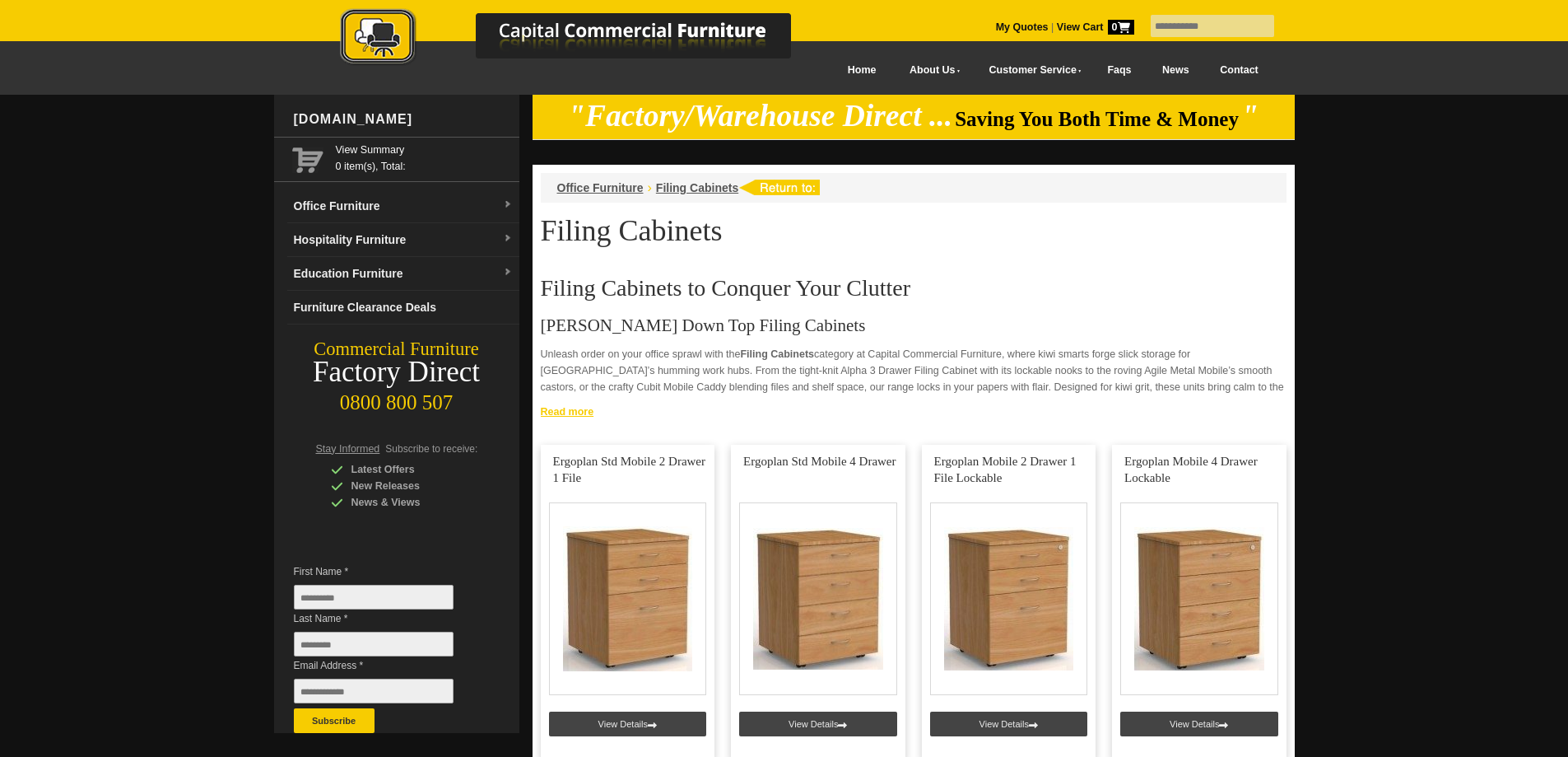
click at [565, 417] on link "Read more" at bounding box center [914, 410] width 762 height 21
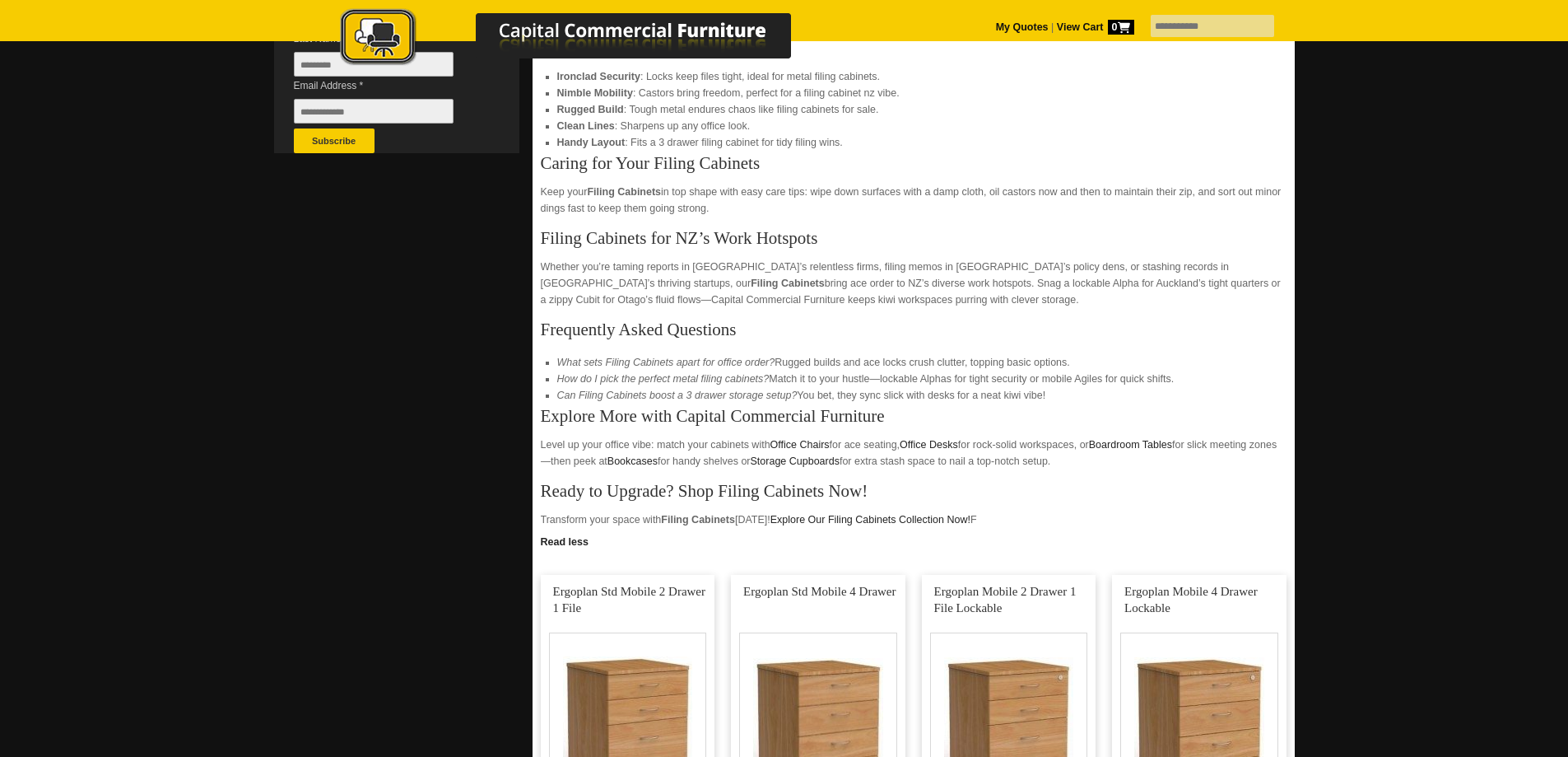
scroll to position [686, 0]
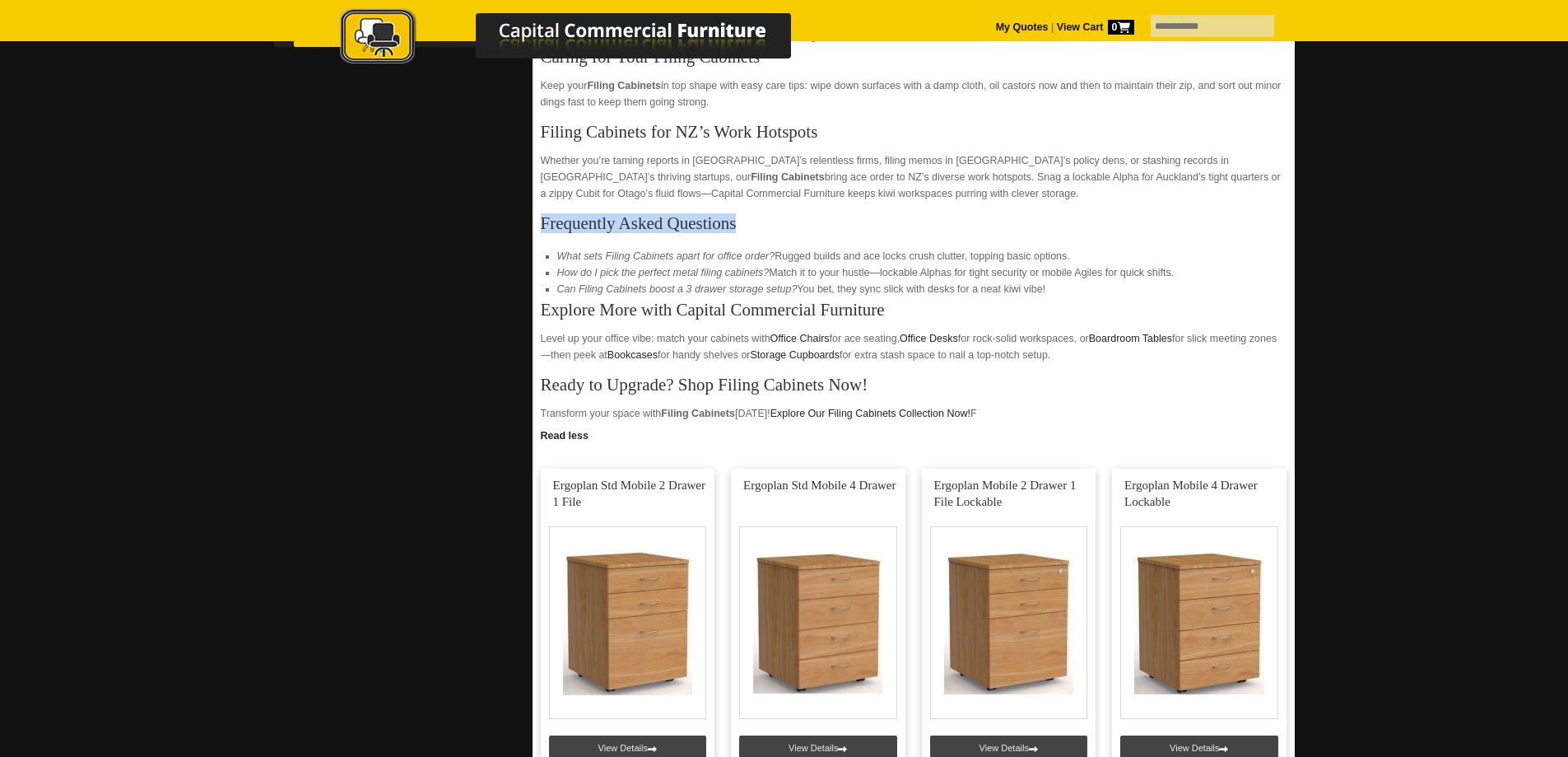
drag, startPoint x: 725, startPoint y: 229, endPoint x: 536, endPoint y: 226, distance: 189.0
copy h3 "Frequently Asked Questions"
click at [372, 34] on img at bounding box center [582, 39] width 576 height 60
